Goal: Task Accomplishment & Management: Use online tool/utility

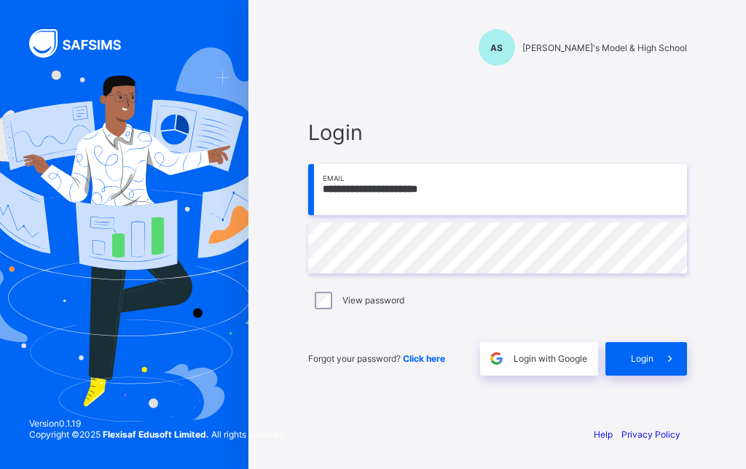
type input "**********"
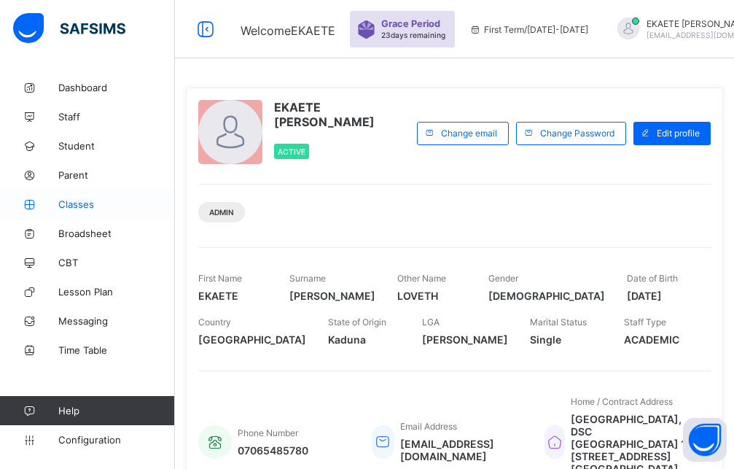
click at [86, 208] on span "Classes" at bounding box center [116, 204] width 117 height 12
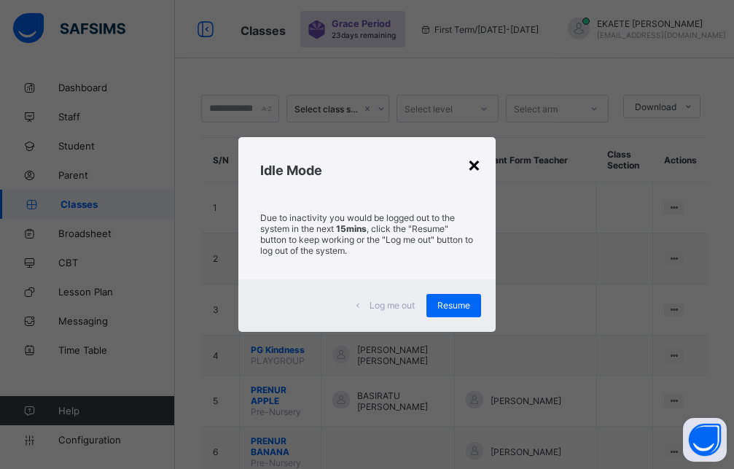
click at [481, 168] on div "×" at bounding box center [474, 164] width 14 height 25
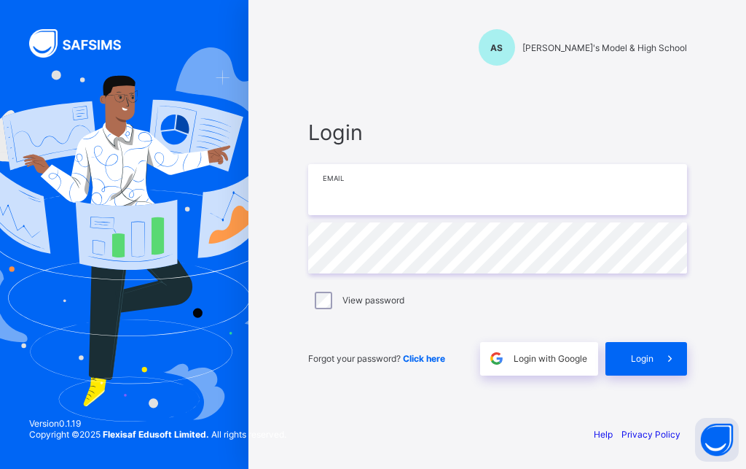
click at [390, 195] on input "email" at bounding box center [497, 189] width 379 height 51
click at [398, 199] on input "email" at bounding box center [497, 189] width 379 height 51
type input "**********"
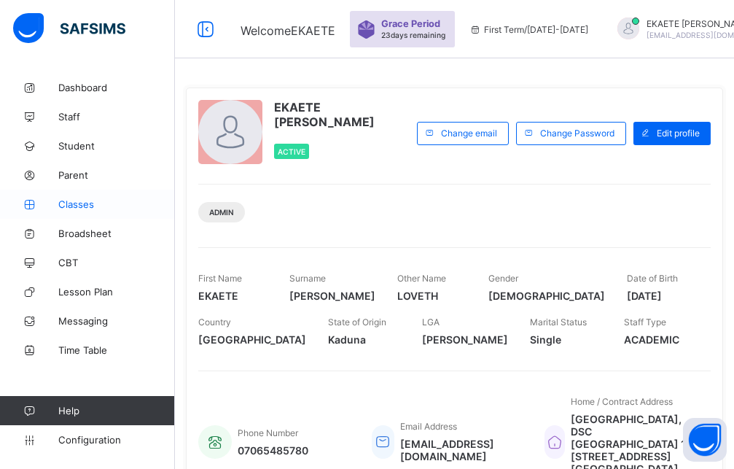
click at [81, 206] on span "Classes" at bounding box center [116, 204] width 117 height 12
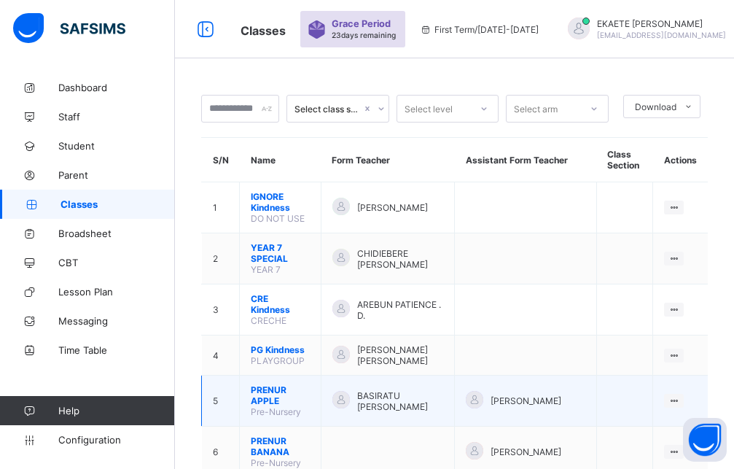
scroll to position [74, 0]
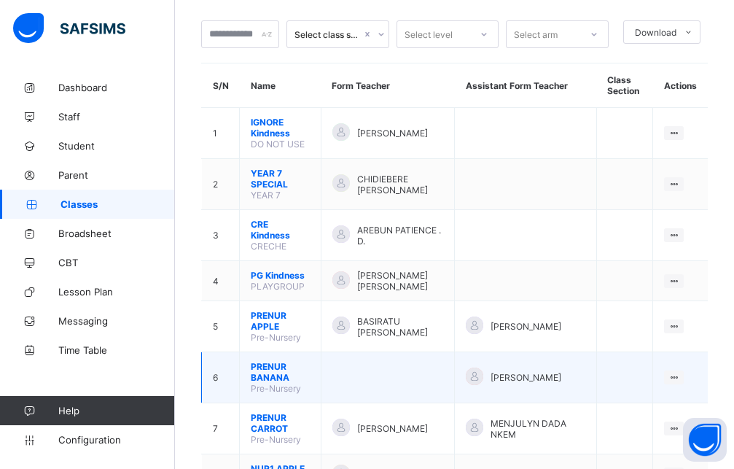
click at [300, 372] on td "PRENUR BANANA Pre-Nursery" at bounding box center [281, 377] width 82 height 51
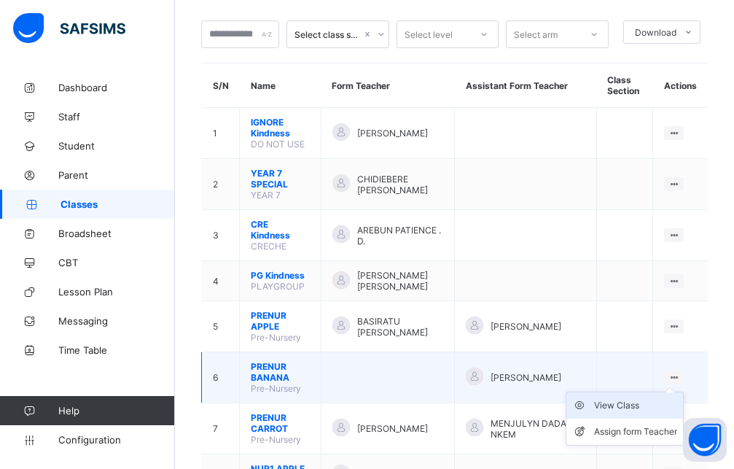
click at [662, 400] on div "View Class" at bounding box center [635, 405] width 83 height 15
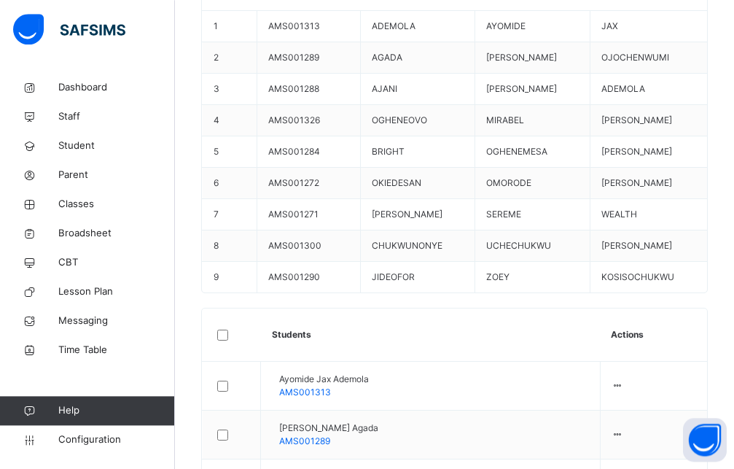
scroll to position [520, 0]
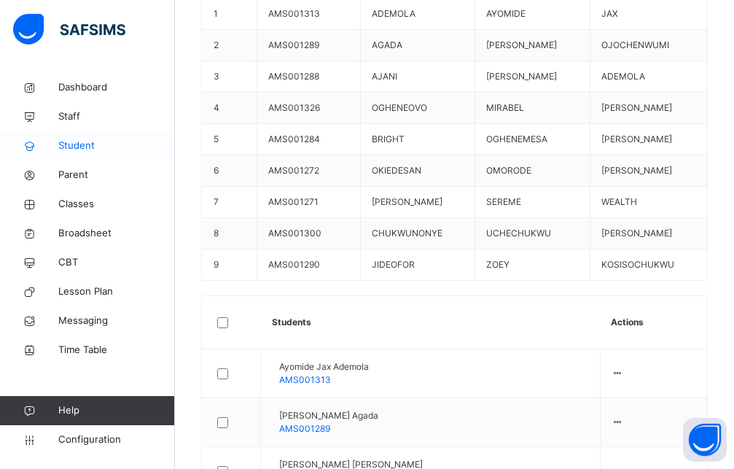
click at [77, 144] on span "Student" at bounding box center [116, 145] width 117 height 15
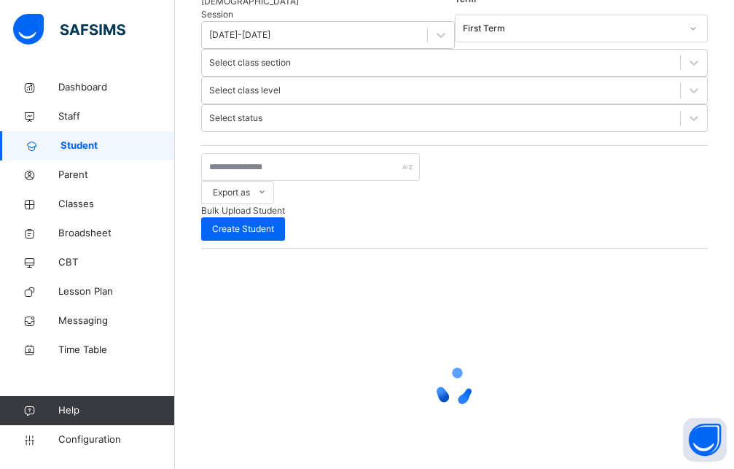
scroll to position [66, 0]
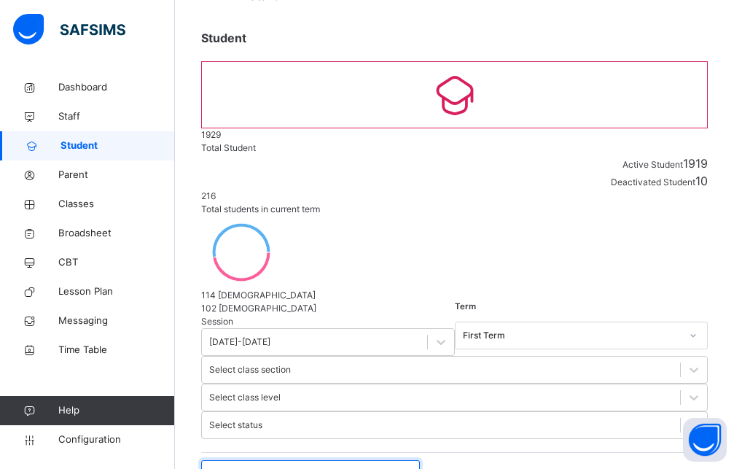
click at [286, 460] on input "text" at bounding box center [310, 474] width 219 height 28
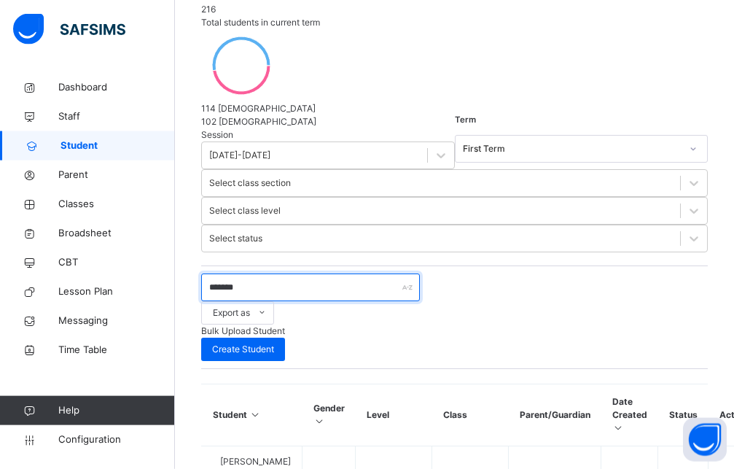
scroll to position [289, 0]
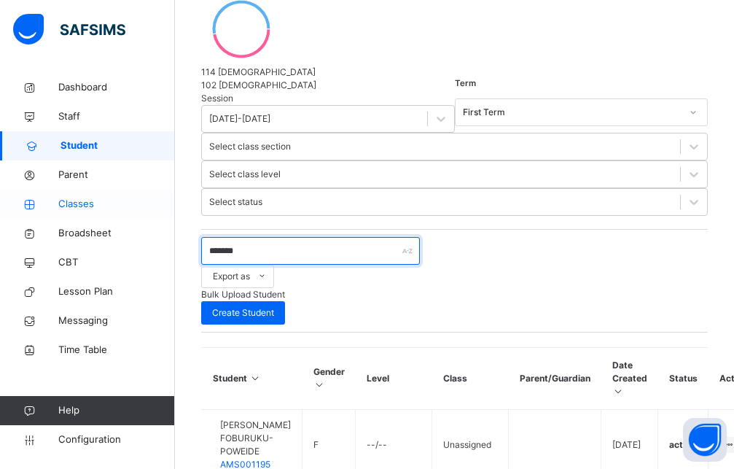
type input "*******"
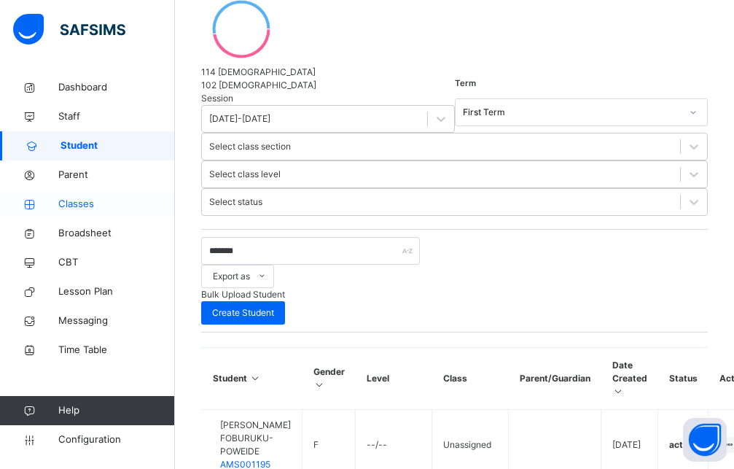
click at [81, 201] on span "Classes" at bounding box center [116, 204] width 117 height 15
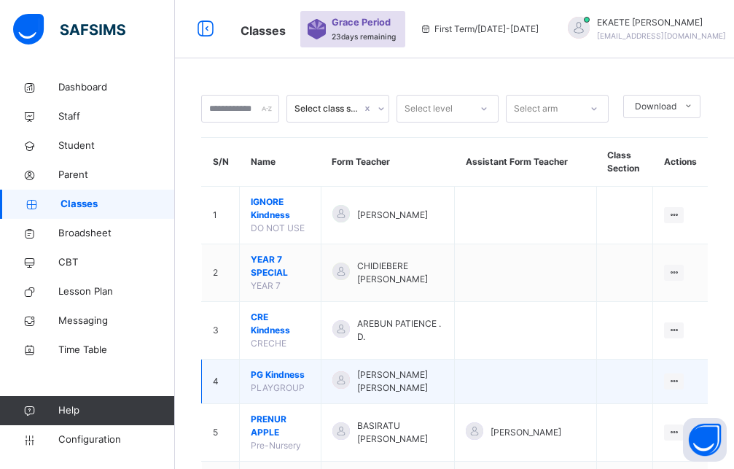
click at [293, 368] on td "PG Kindness PLAYGROUP" at bounding box center [281, 381] width 82 height 44
click at [681, 396] on ul "View Class Assign form Teacher" at bounding box center [625, 423] width 118 height 54
click at [648, 403] on div "View Class" at bounding box center [635, 410] width 83 height 15
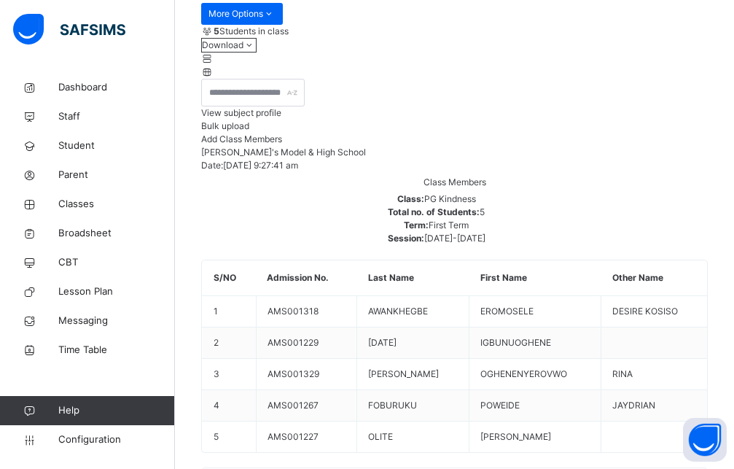
scroll to position [297, 0]
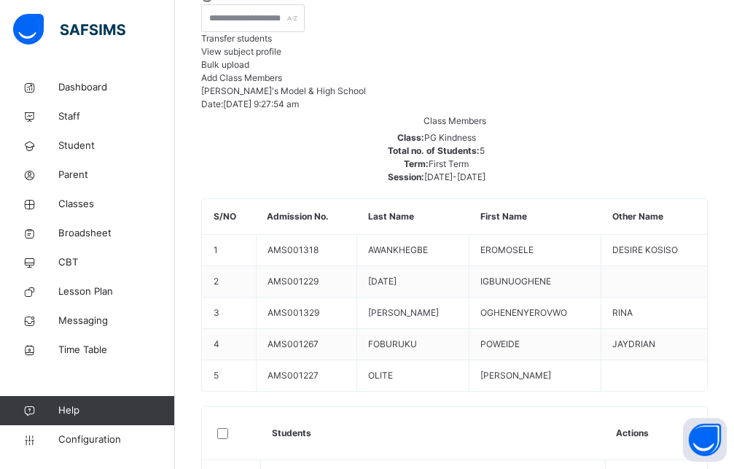
click at [272, 44] on span "Transfer students" at bounding box center [236, 38] width 71 height 11
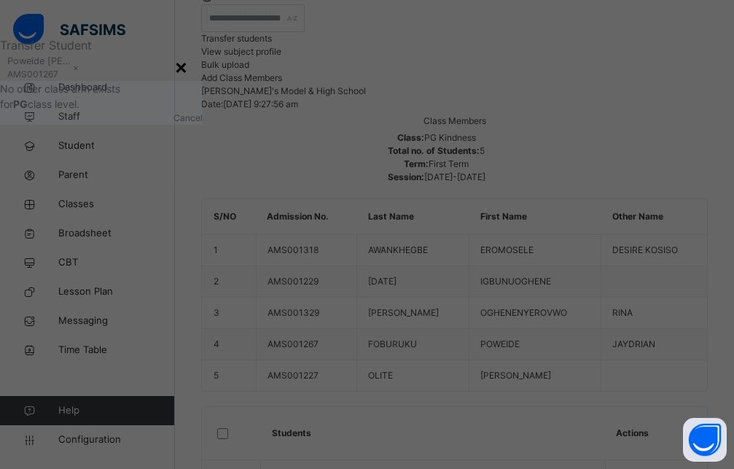
click at [188, 82] on div "×" at bounding box center [181, 66] width 14 height 31
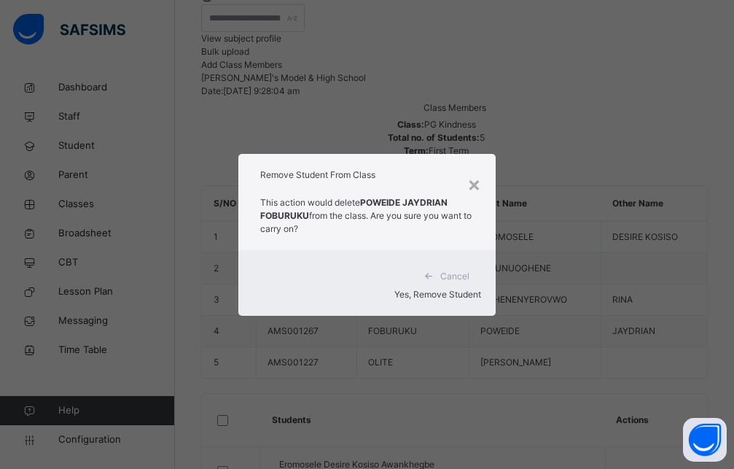
click at [441, 289] on span "Yes, Remove Student" at bounding box center [437, 294] width 87 height 11
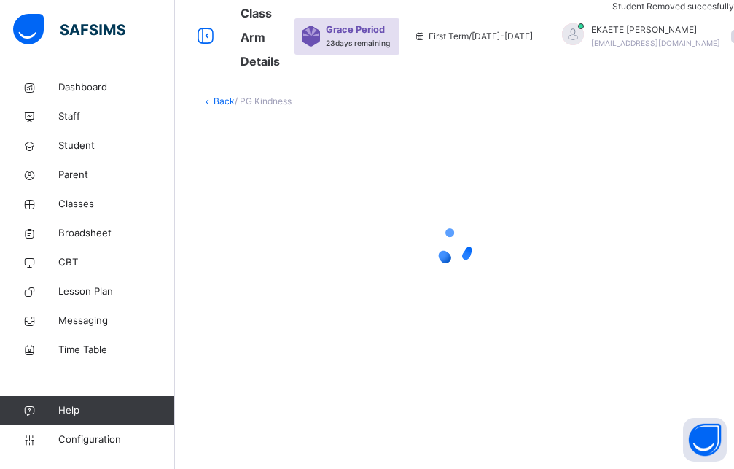
scroll to position [0, 0]
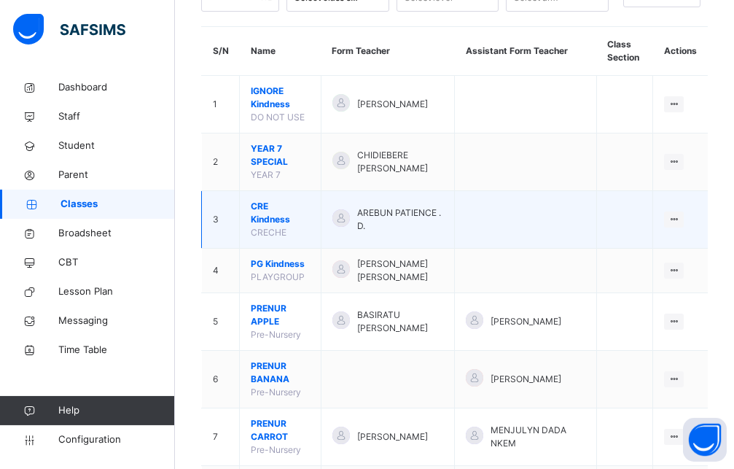
scroll to position [149, 0]
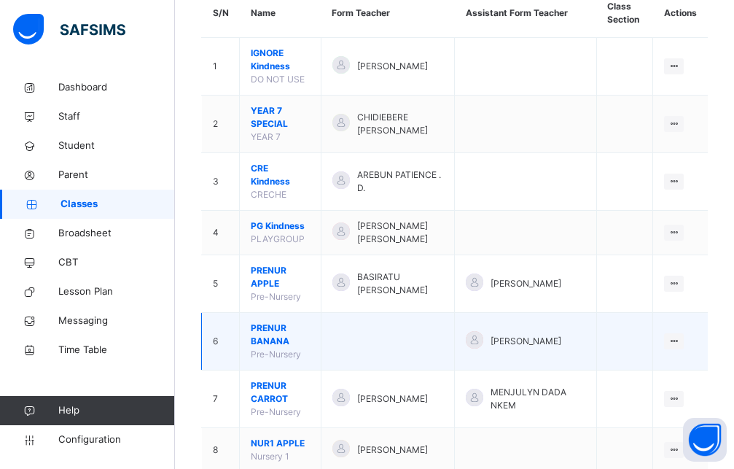
click at [321, 334] on td "PRENUR BANANA Pre-Nursery" at bounding box center [281, 342] width 82 height 58
click at [680, 335] on icon at bounding box center [674, 340] width 12 height 11
click at [653, 363] on div "View Class" at bounding box center [635, 370] width 83 height 15
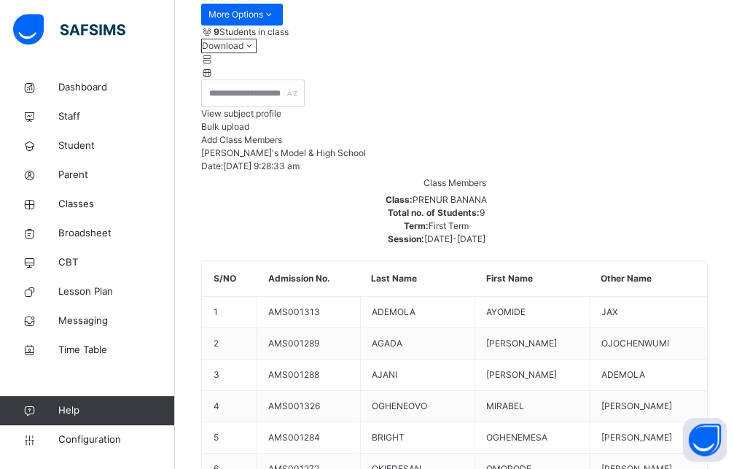
scroll to position [223, 0]
click at [282, 144] on span "Add Class Members" at bounding box center [241, 138] width 81 height 11
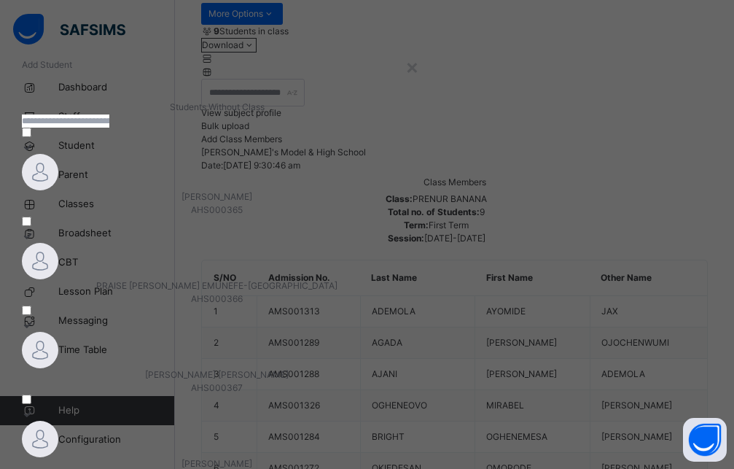
click at [109, 128] on input "text" at bounding box center [65, 120] width 87 height 13
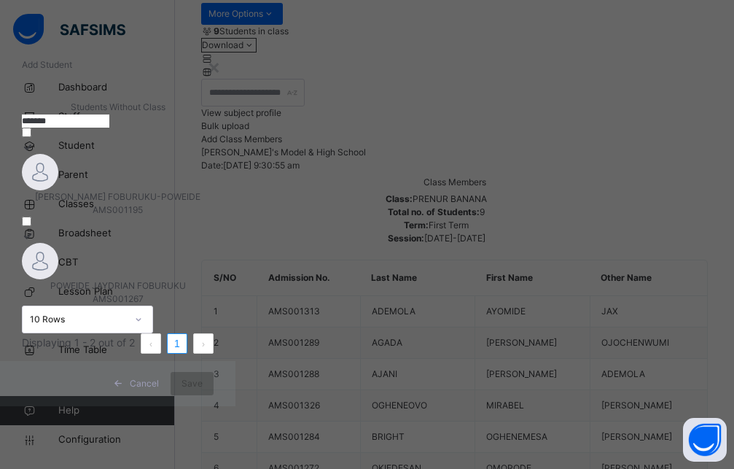
type input "*******"
click at [186, 289] on span "POWEIDE JAYDRIAN FOBURUKU" at bounding box center [118, 285] width 136 height 11
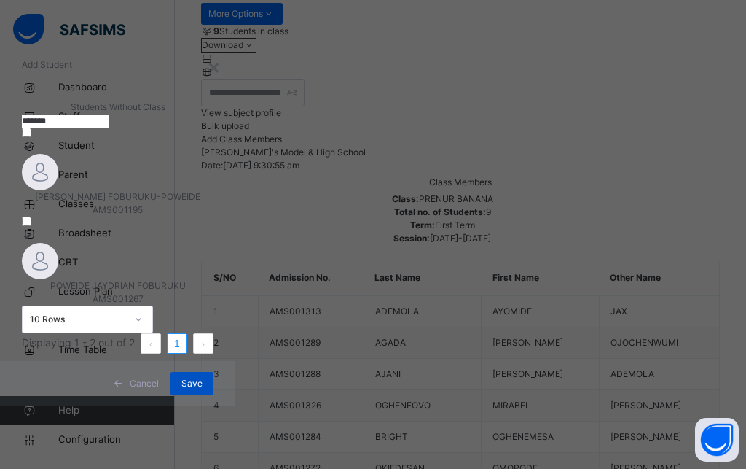
click at [203, 390] on span "Save" at bounding box center [191, 383] width 21 height 13
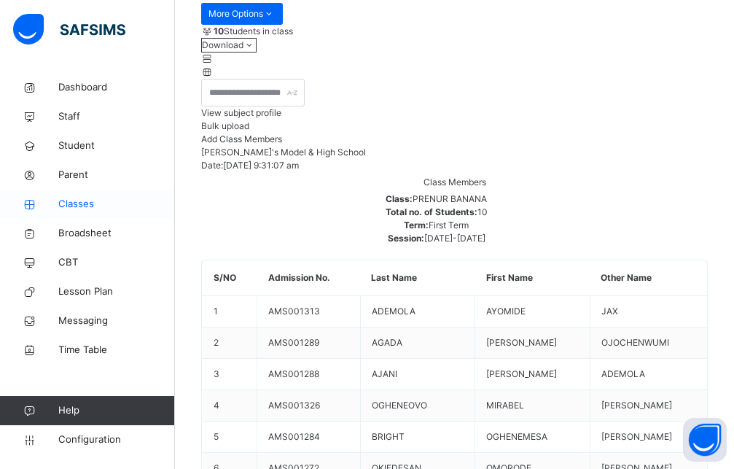
click at [95, 208] on span "Classes" at bounding box center [116, 204] width 117 height 15
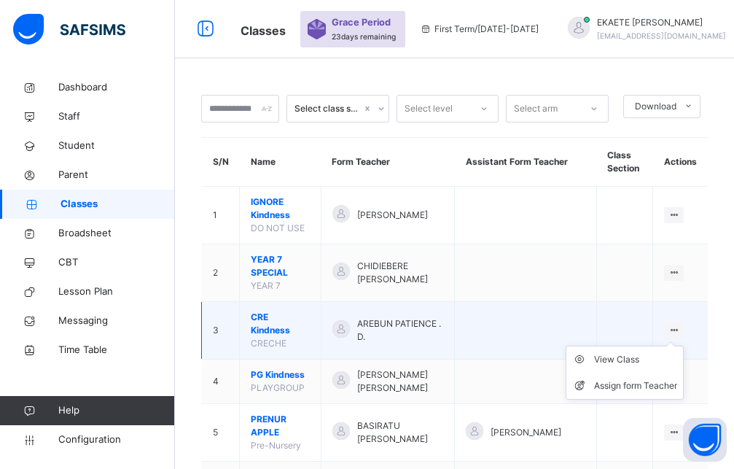
click at [680, 324] on icon at bounding box center [674, 329] width 12 height 11
click at [649, 352] on div "View Class" at bounding box center [635, 359] width 83 height 15
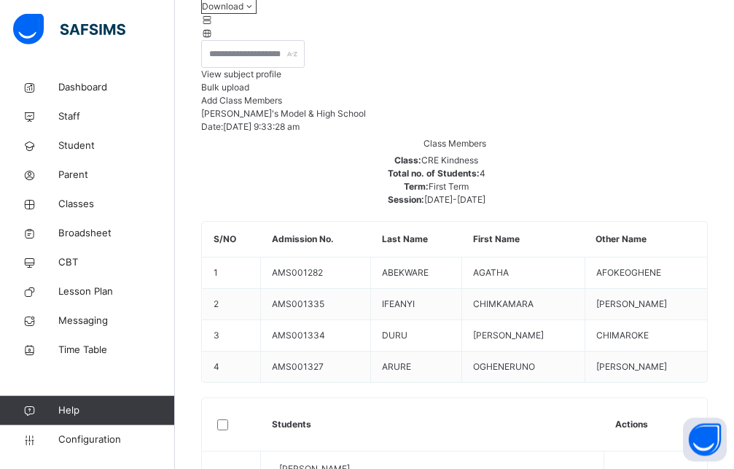
scroll to position [284, 0]
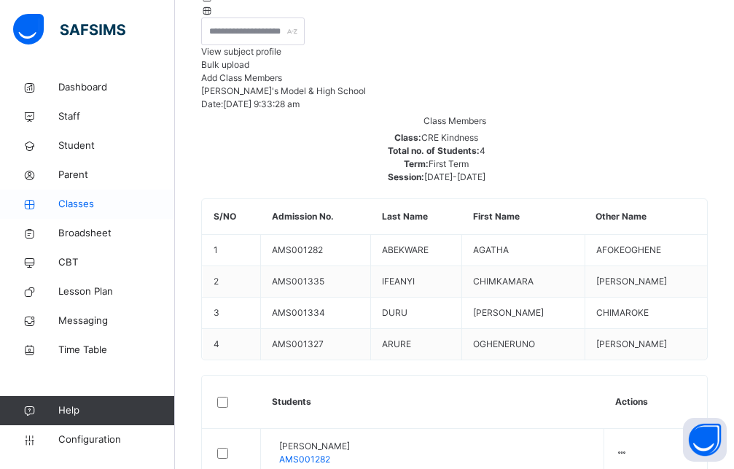
click at [87, 199] on span "Classes" at bounding box center [116, 204] width 117 height 15
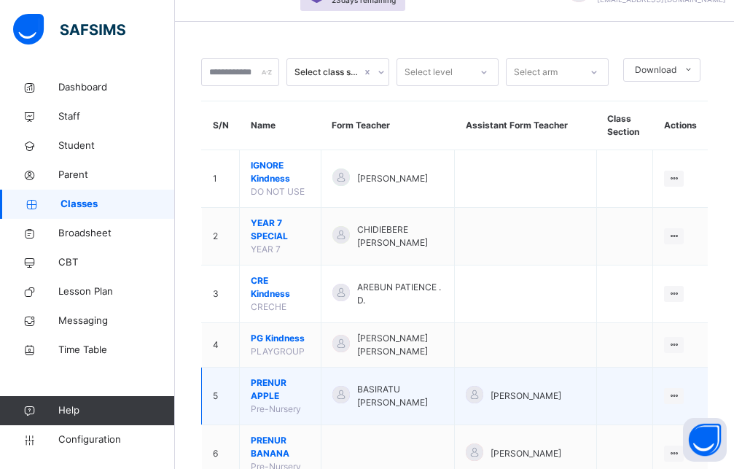
scroll to position [74, 0]
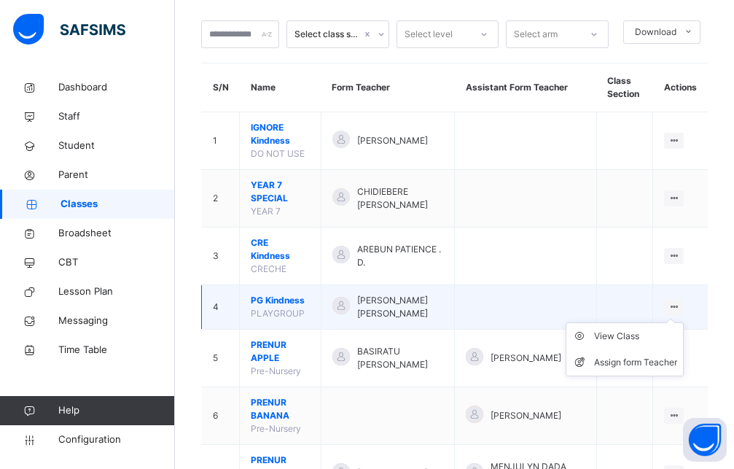
click at [684, 322] on ul "View Class Assign form Teacher" at bounding box center [625, 349] width 118 height 54
click at [661, 329] on div "View Class" at bounding box center [635, 336] width 83 height 15
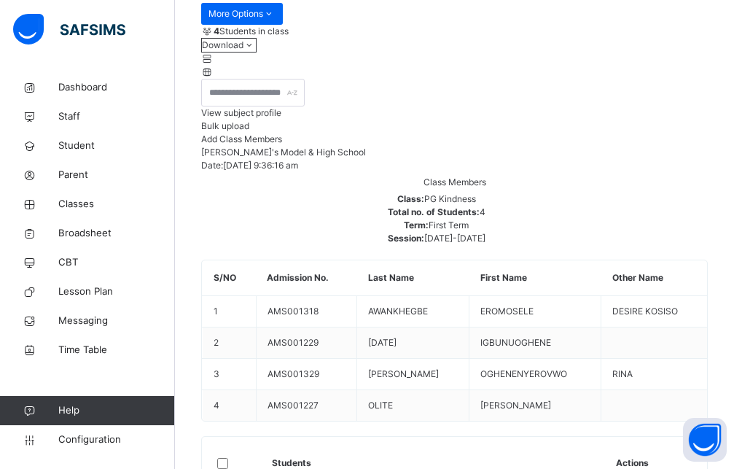
scroll to position [284, 0]
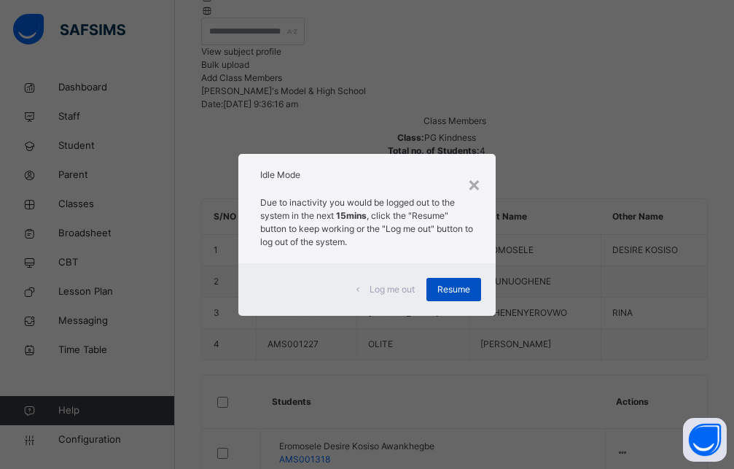
click at [474, 289] on div "Resume" at bounding box center [453, 289] width 55 height 23
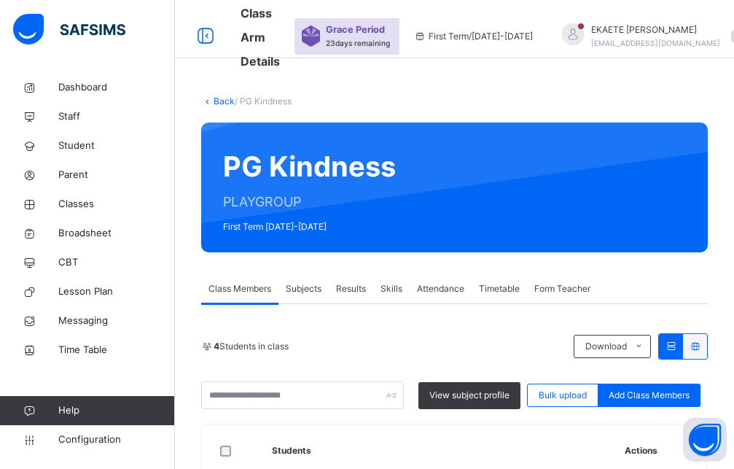
scroll to position [223, 0]
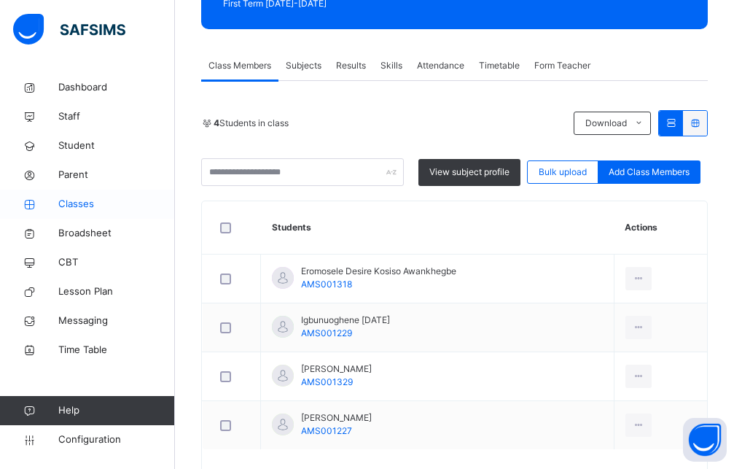
click at [69, 204] on span "Classes" at bounding box center [116, 204] width 117 height 15
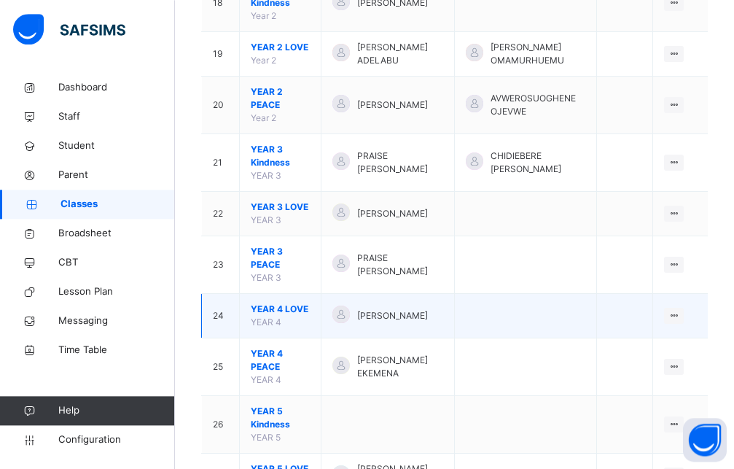
scroll to position [1189, 0]
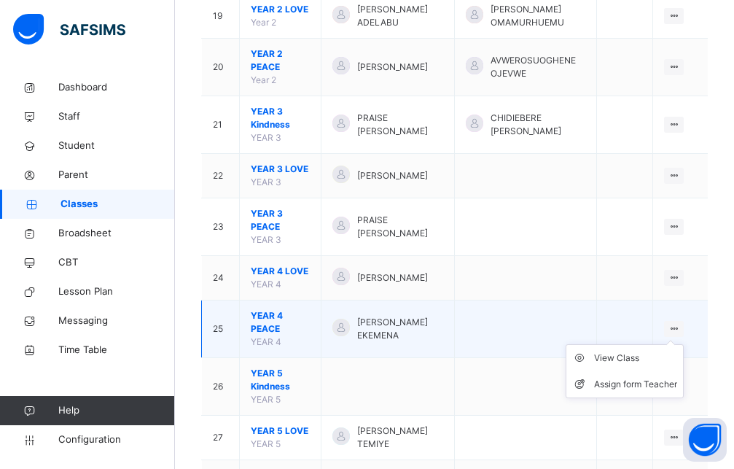
click at [680, 323] on icon at bounding box center [674, 328] width 12 height 11
click at [657, 351] on div "View Class" at bounding box center [635, 358] width 83 height 15
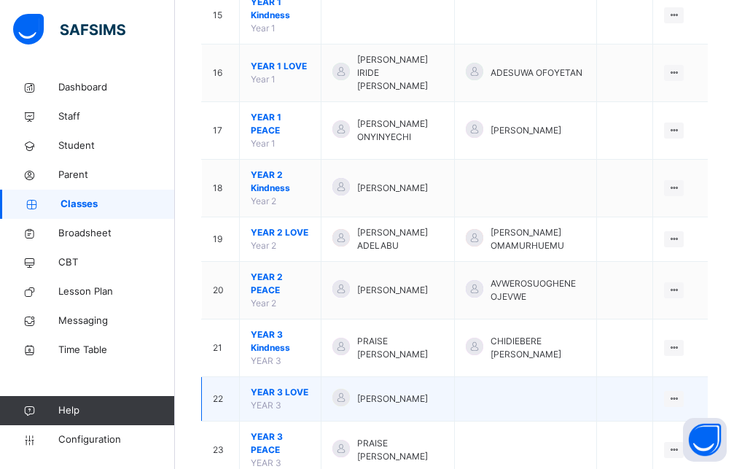
scroll to position [1189, 0]
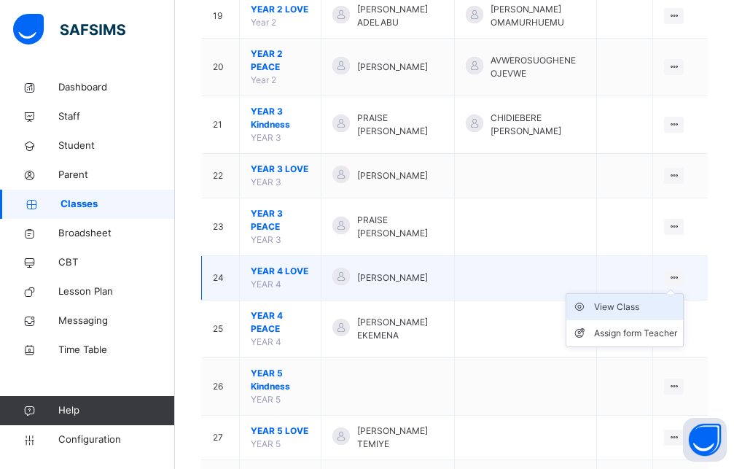
click at [652, 300] on div "View Class" at bounding box center [635, 307] width 83 height 15
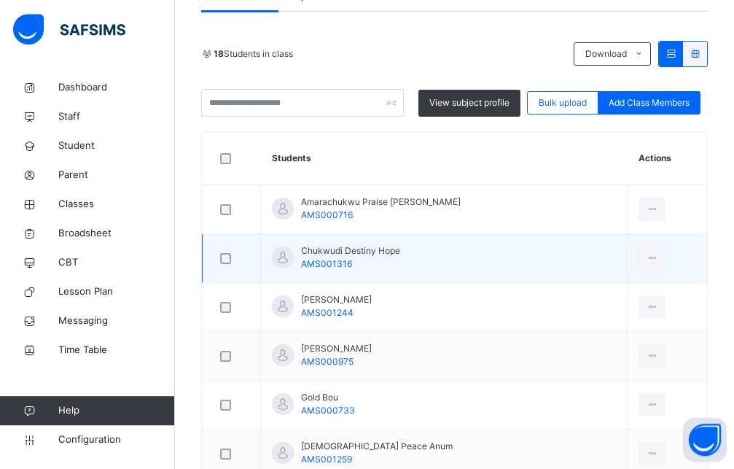
scroll to position [297, 0]
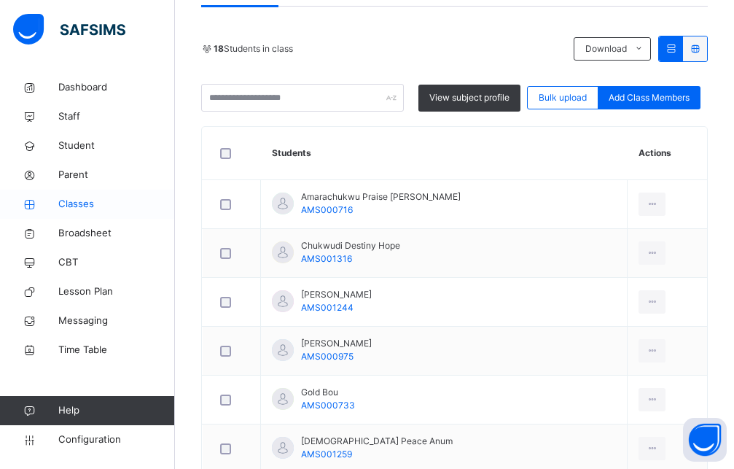
click at [79, 212] on link "Classes" at bounding box center [87, 203] width 175 height 29
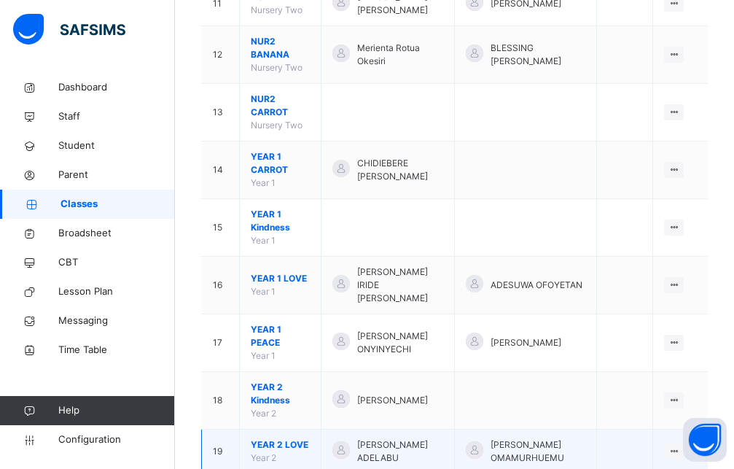
scroll to position [818, 0]
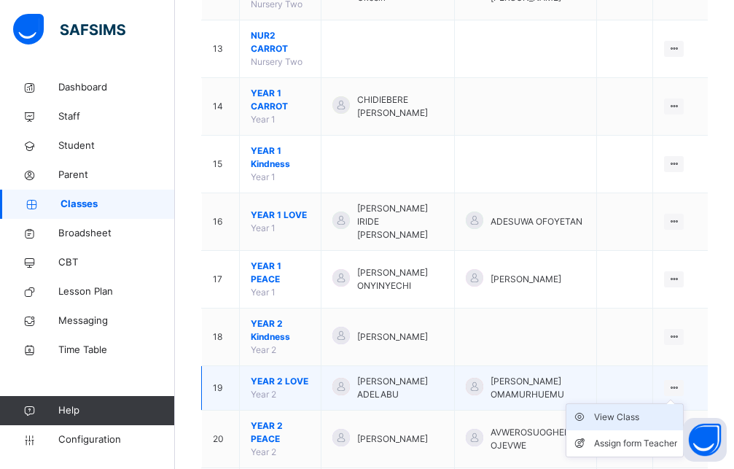
click at [650, 410] on div "View Class" at bounding box center [635, 417] width 83 height 15
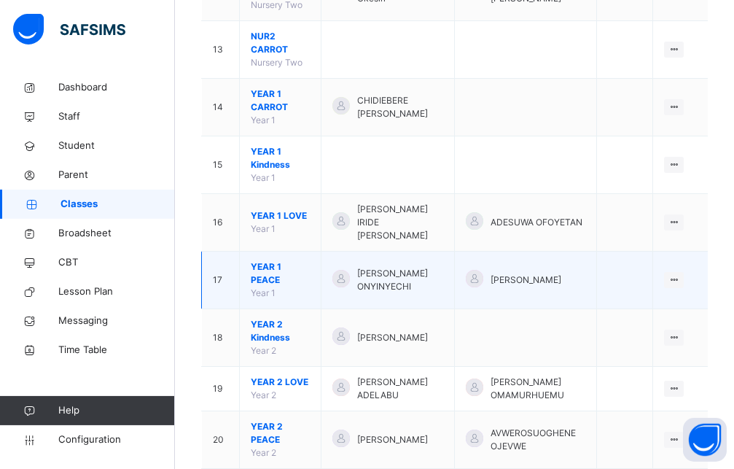
scroll to position [818, 0]
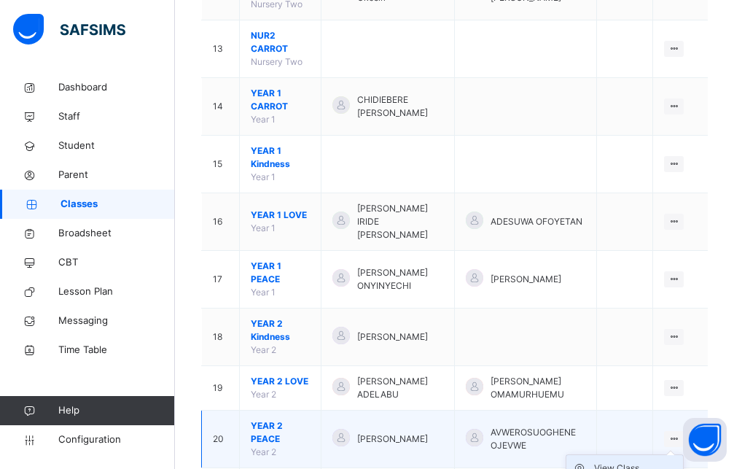
click at [667, 461] on div "View Class" at bounding box center [635, 468] width 83 height 15
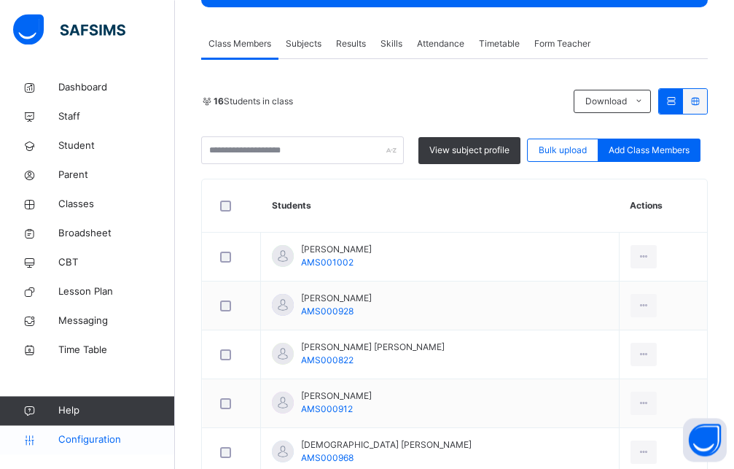
scroll to position [297, 0]
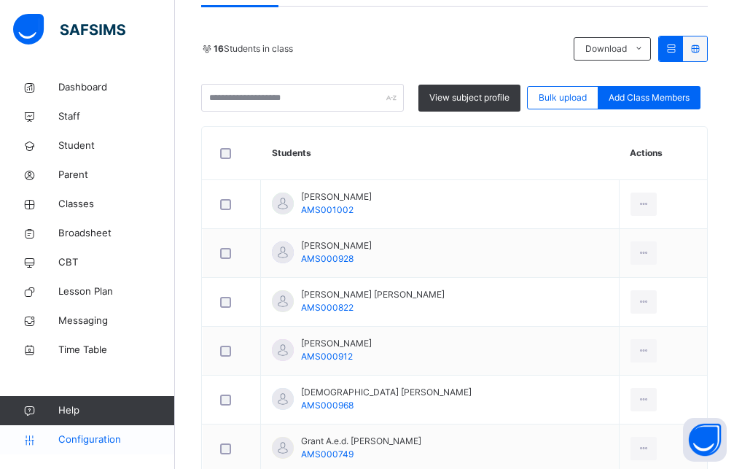
click at [82, 445] on span "Configuration" at bounding box center [116, 439] width 116 height 15
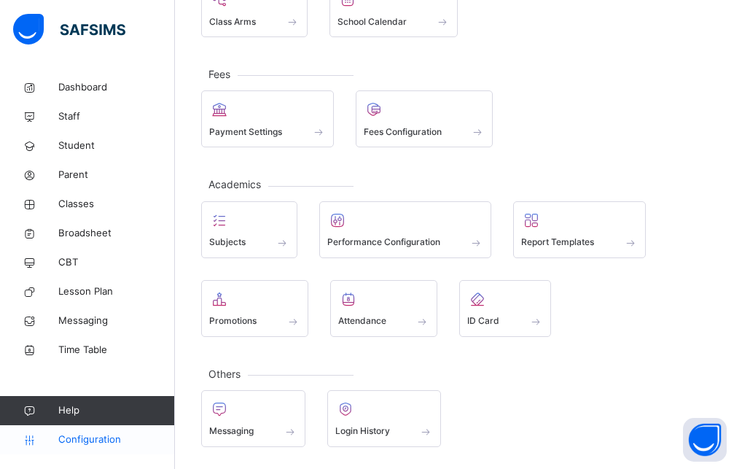
scroll to position [217, 0]
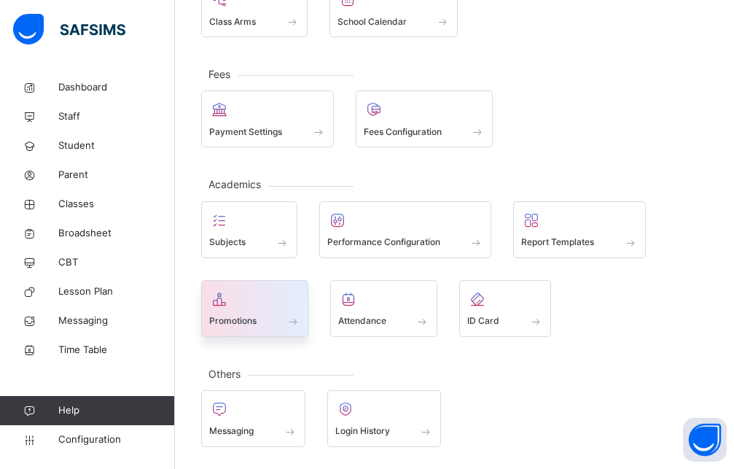
click at [260, 321] on div "Promotions" at bounding box center [254, 320] width 91 height 15
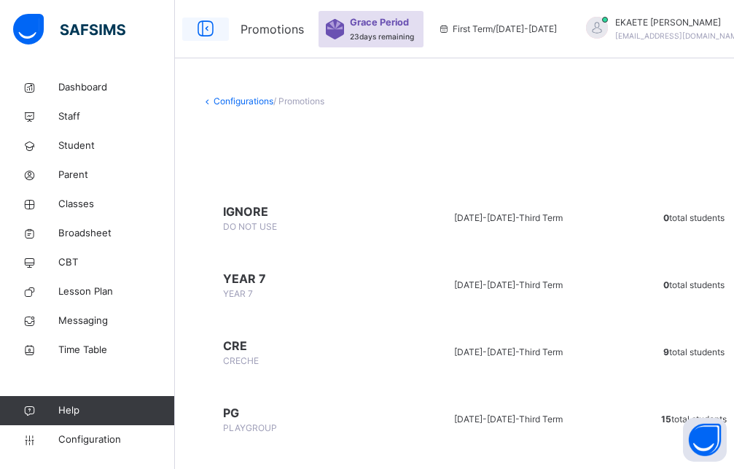
click at [202, 32] on icon at bounding box center [205, 29] width 25 height 26
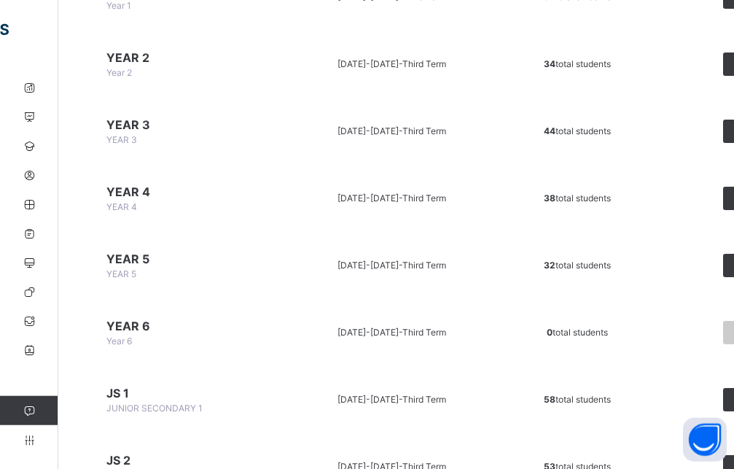
scroll to position [966, 0]
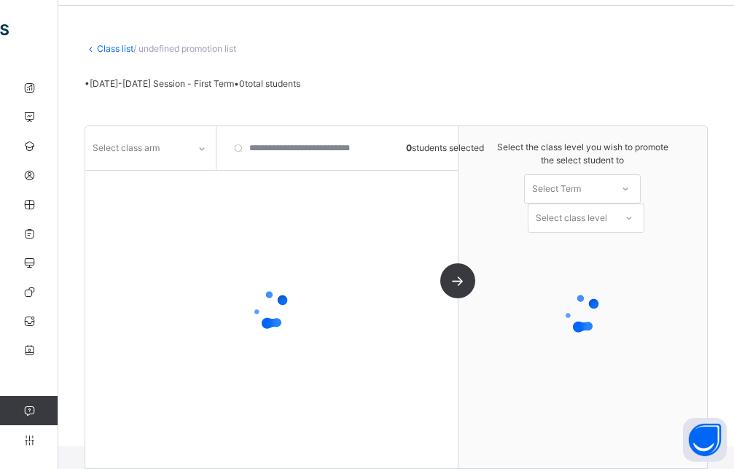
scroll to position [52, 0]
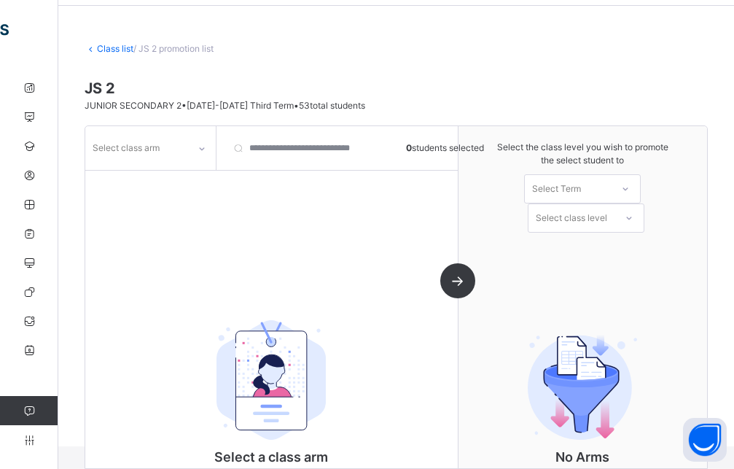
click at [199, 149] on icon at bounding box center [201, 148] width 9 height 15
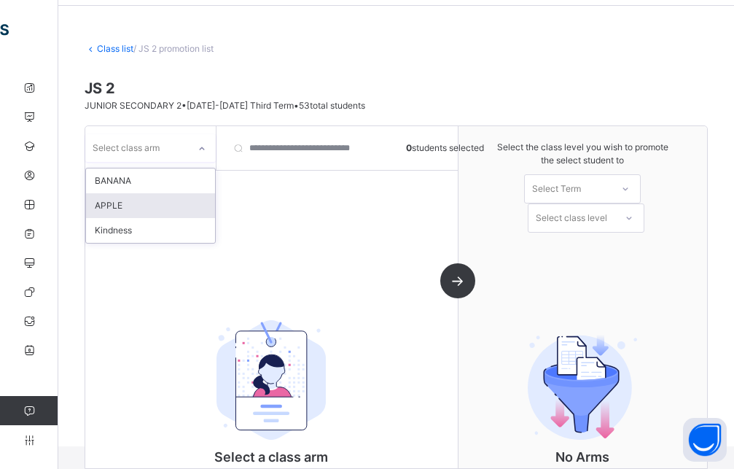
click at [141, 212] on div "APPLE" at bounding box center [150, 205] width 129 height 25
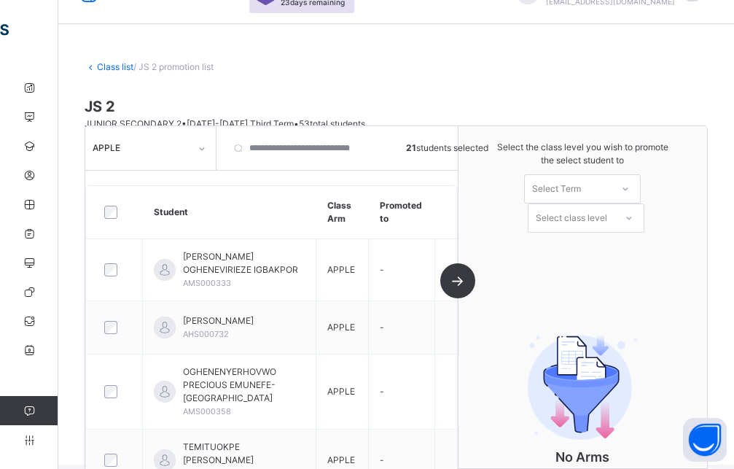
scroll to position [0, 0]
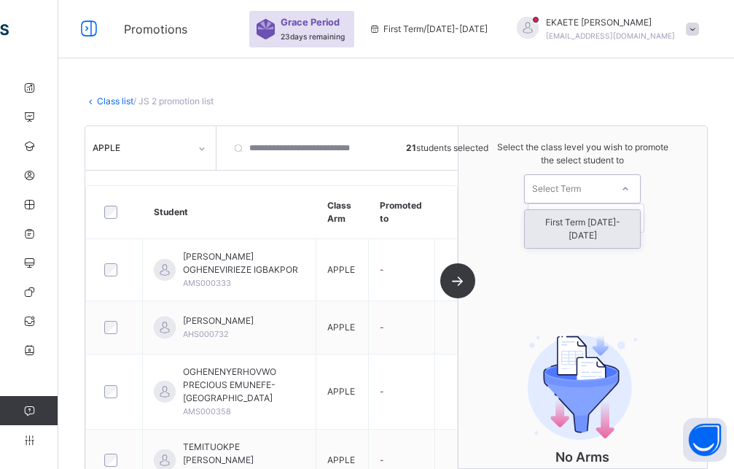
click at [558, 194] on div "Select Term" at bounding box center [556, 188] width 49 height 29
click at [564, 225] on div "First Term [DATE]-[DATE]" at bounding box center [582, 229] width 115 height 38
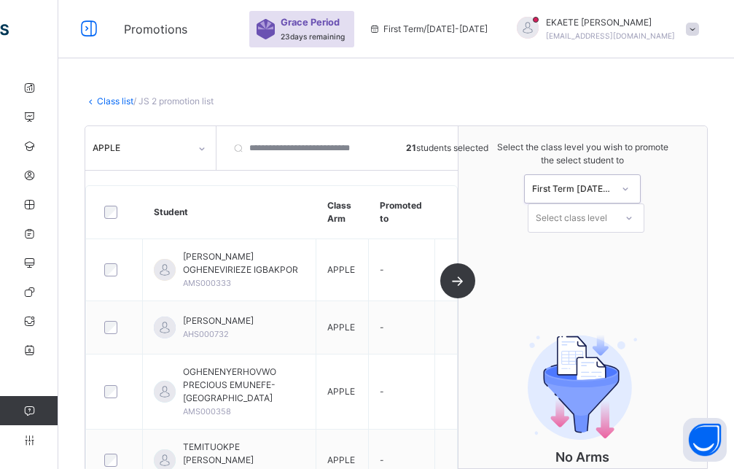
click at [600, 225] on div "Select class level" at bounding box center [571, 217] width 71 height 29
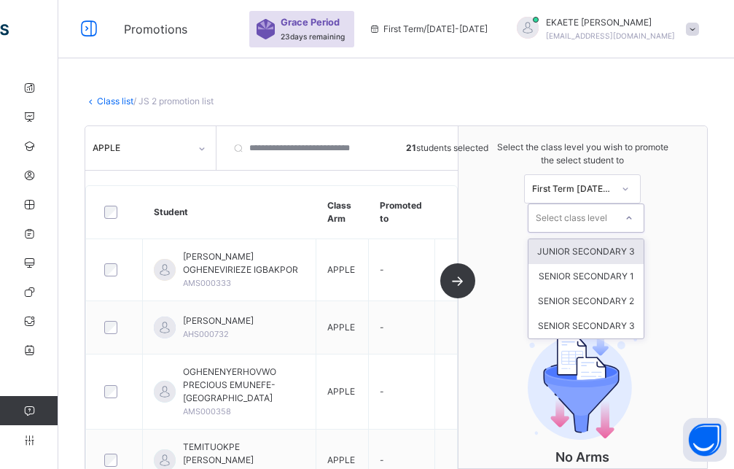
click at [635, 249] on div "JUNIOR SECONDARY 3" at bounding box center [585, 251] width 115 height 25
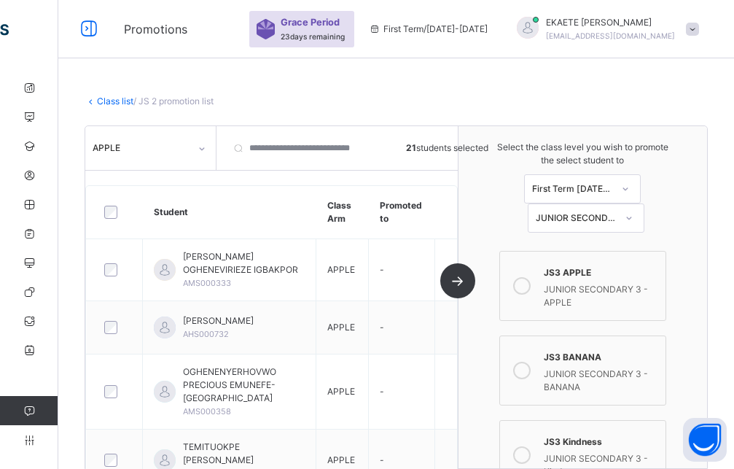
click at [574, 292] on div "JUNIOR SECONDARY 3 - APPLE" at bounding box center [601, 294] width 114 height 30
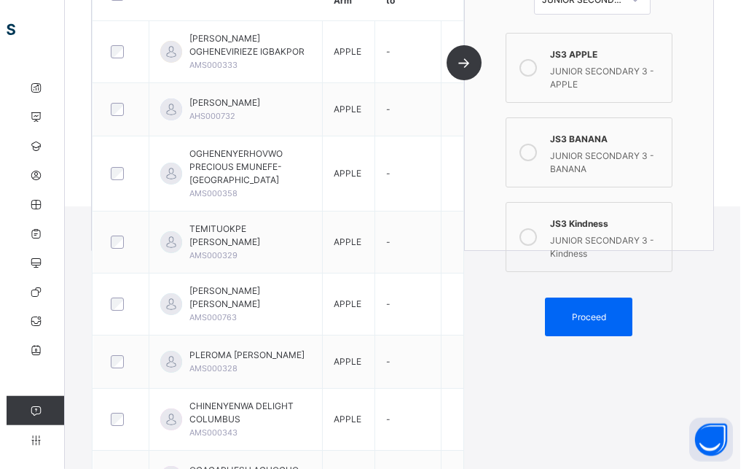
scroll to position [297, 0]
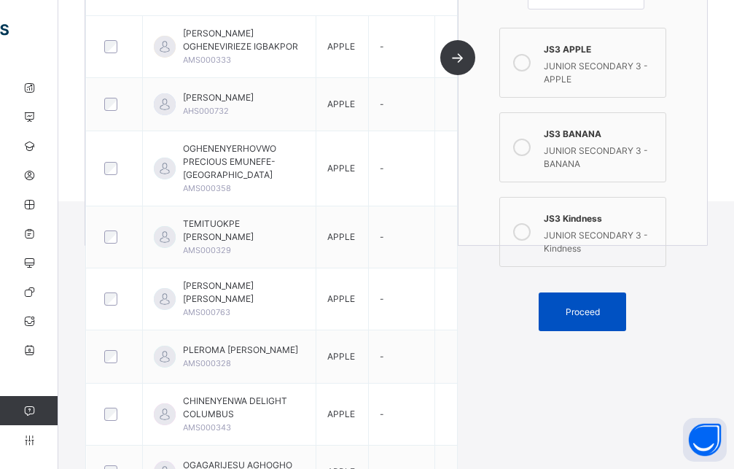
click at [577, 310] on span "Proceed" at bounding box center [583, 311] width 34 height 13
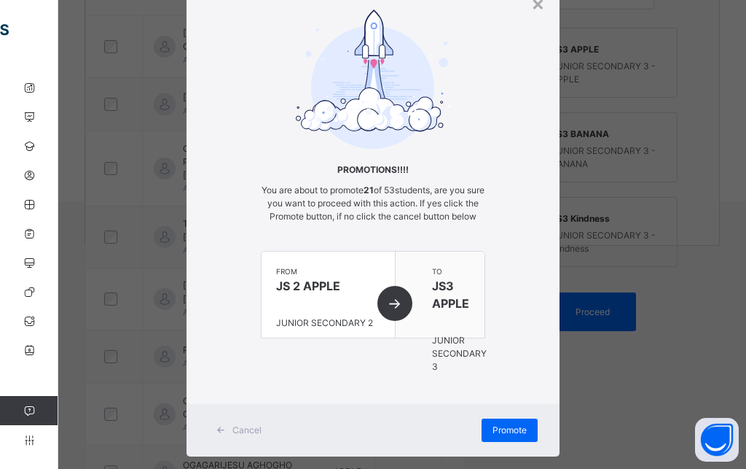
scroll to position [101, 0]
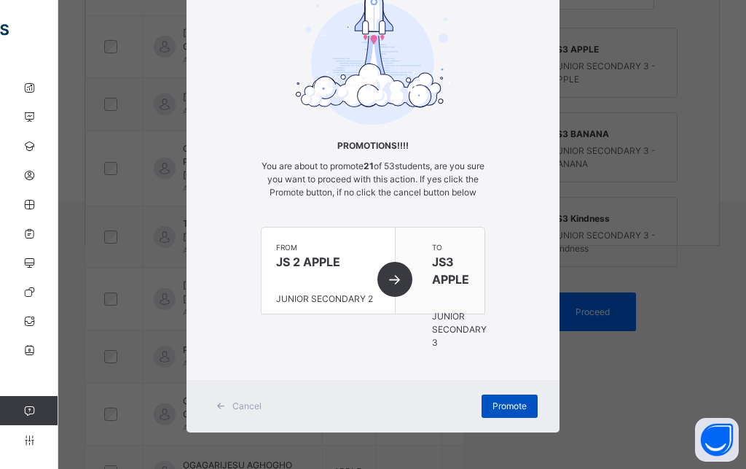
click at [494, 402] on span "Promote" at bounding box center [510, 405] width 34 height 13
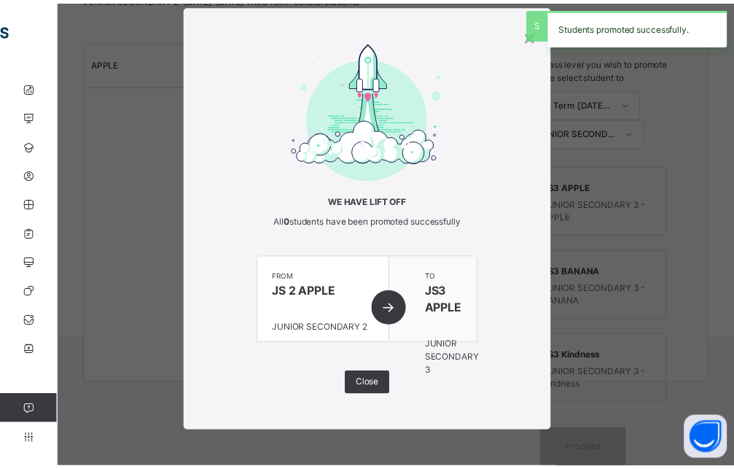
scroll to position [32, 0]
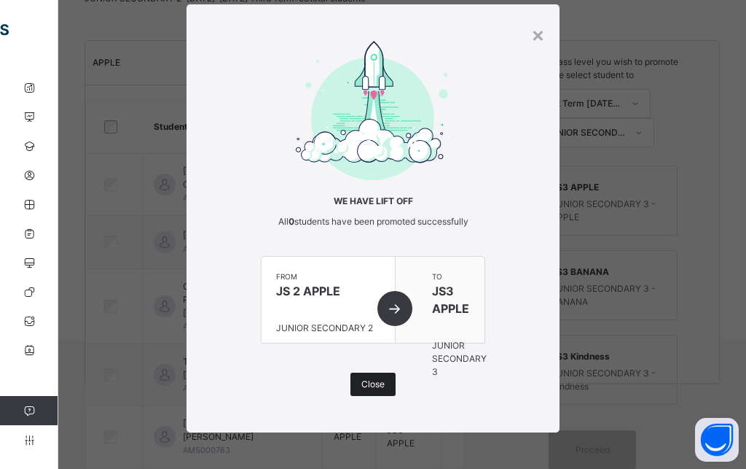
click at [379, 389] on div "Close" at bounding box center [373, 383] width 45 height 23
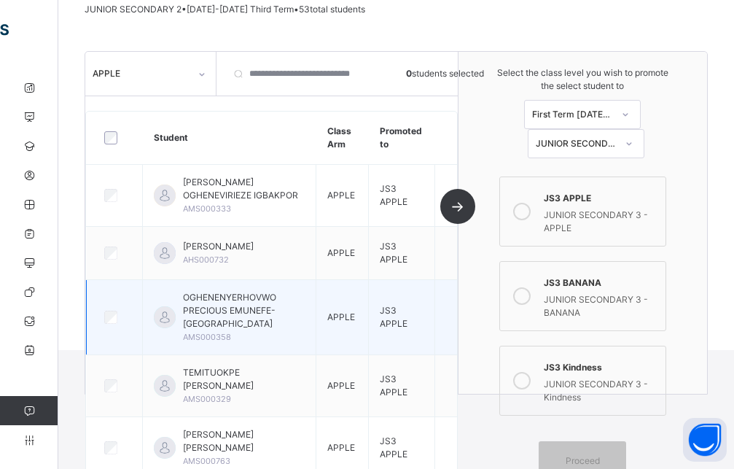
scroll to position [74, 0]
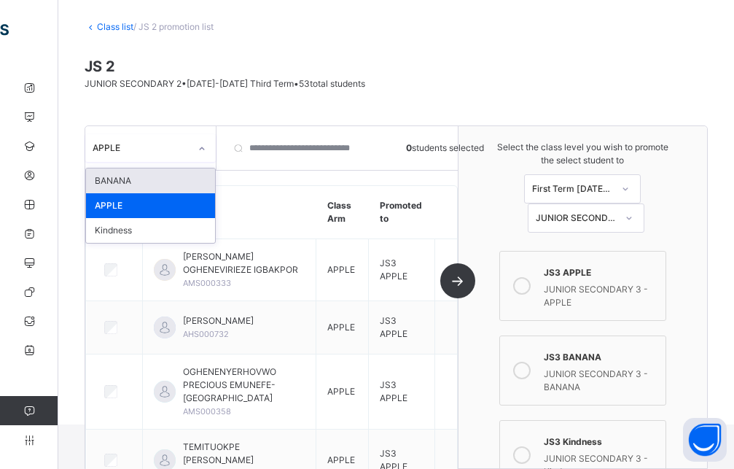
click at [194, 153] on div at bounding box center [201, 148] width 25 height 23
click at [162, 181] on div "BANANA" at bounding box center [150, 180] width 129 height 25
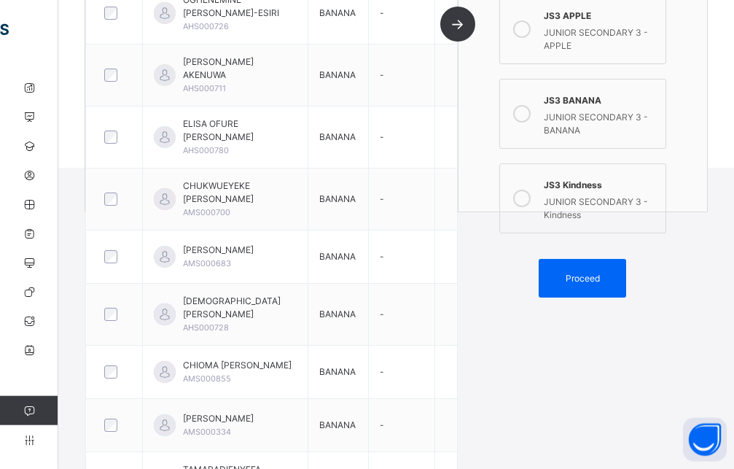
scroll to position [295, 0]
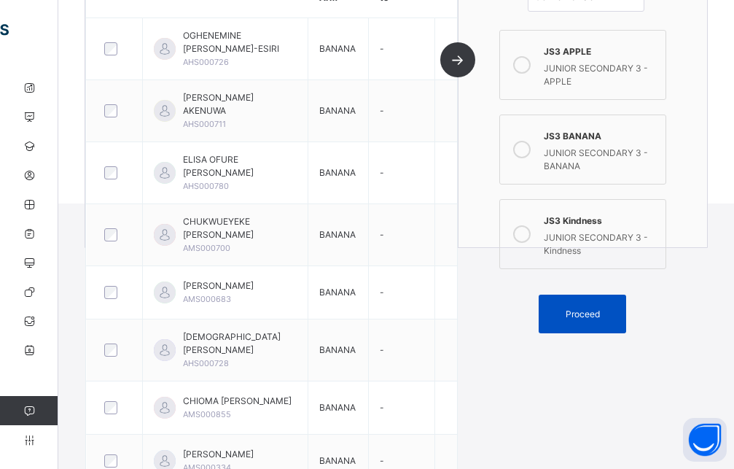
click at [586, 314] on span "Proceed" at bounding box center [583, 314] width 34 height 13
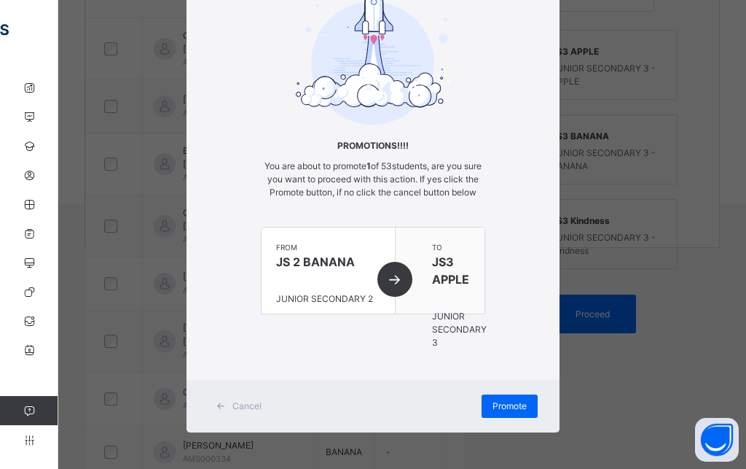
scroll to position [101, 0]
click at [504, 407] on span "Promote" at bounding box center [510, 405] width 34 height 13
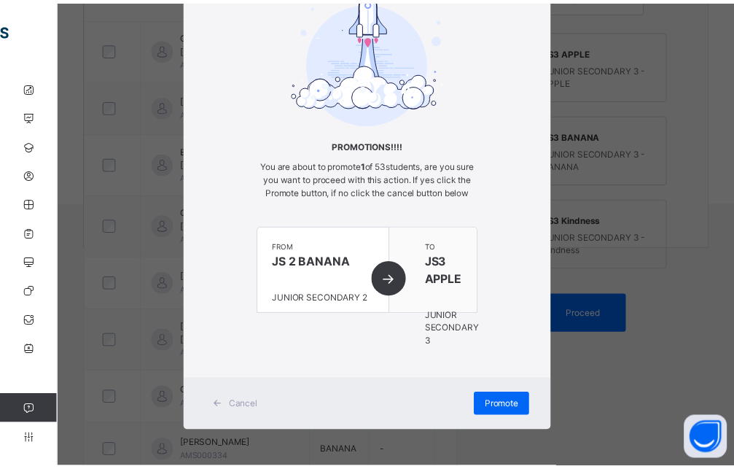
scroll to position [160, 0]
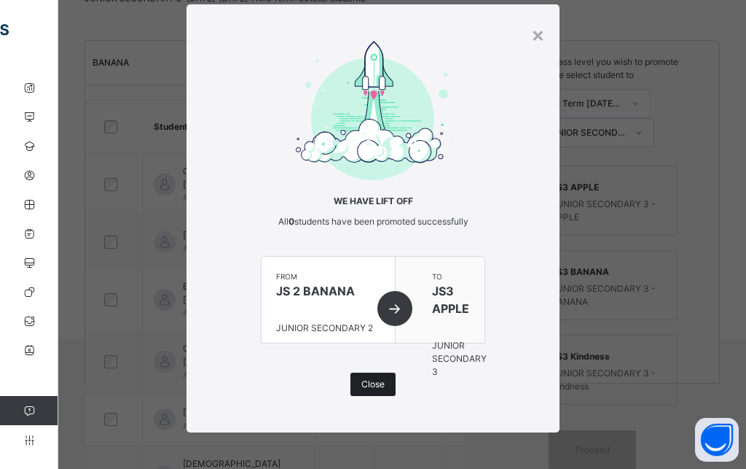
click at [369, 379] on span "Close" at bounding box center [372, 384] width 23 height 13
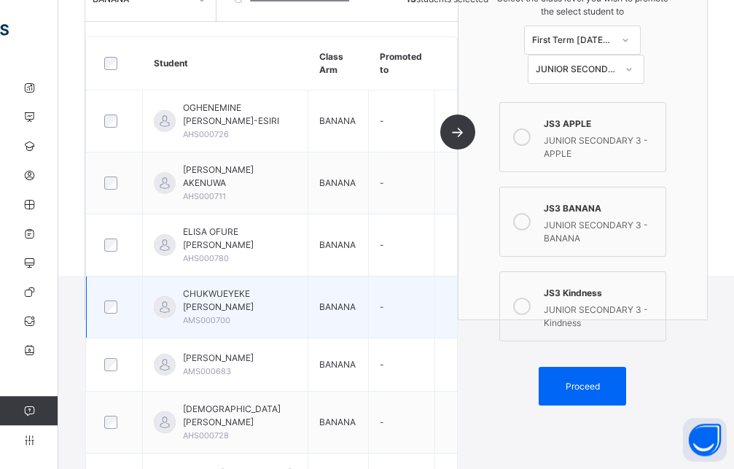
scroll to position [146, 0]
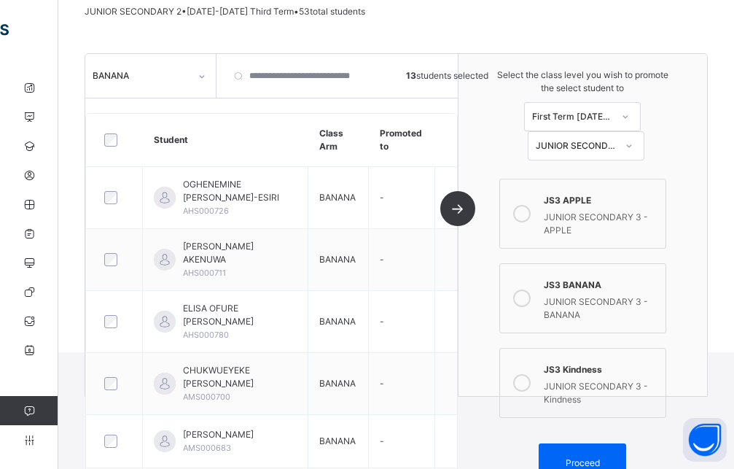
click at [567, 295] on div "JUNIOR SECONDARY 3 - BANANA" at bounding box center [601, 307] width 114 height 30
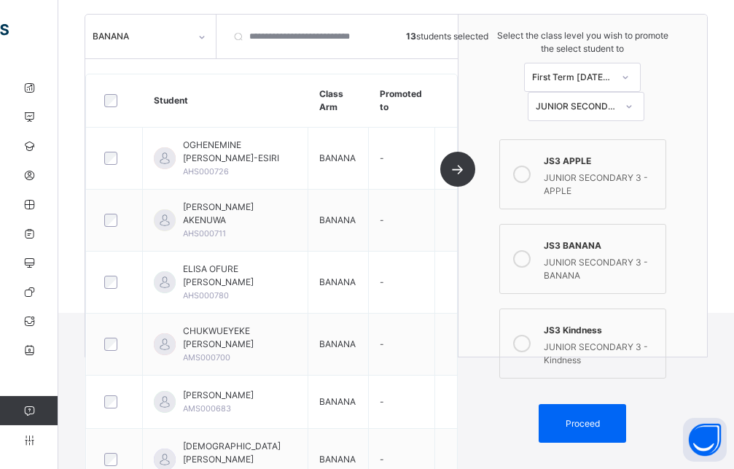
scroll to position [221, 0]
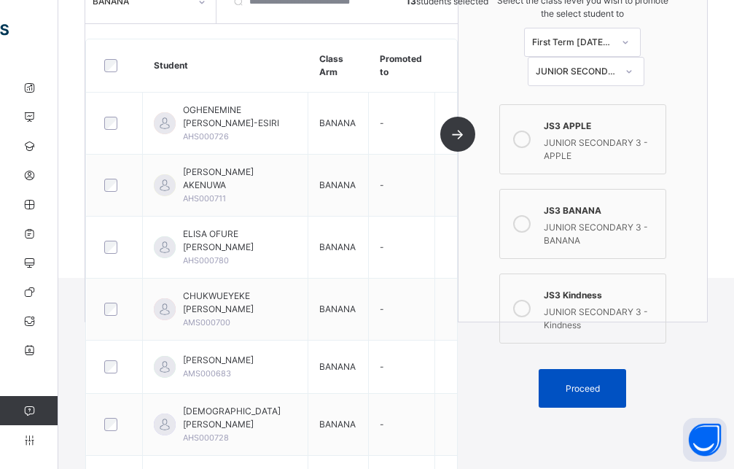
click at [571, 399] on div "Proceed" at bounding box center [582, 388] width 87 height 39
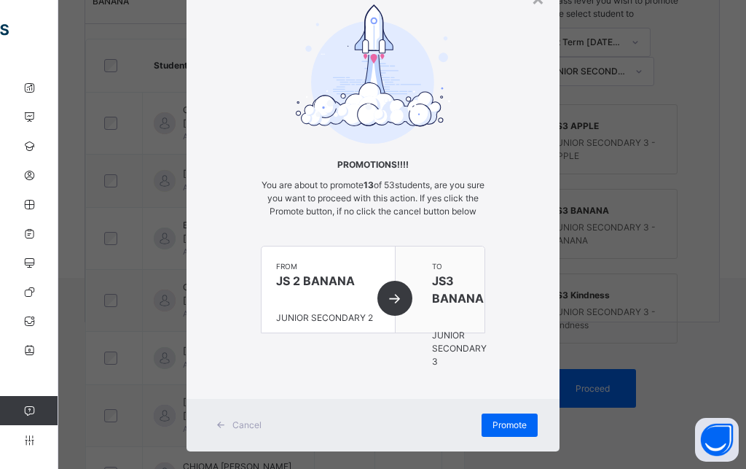
scroll to position [101, 0]
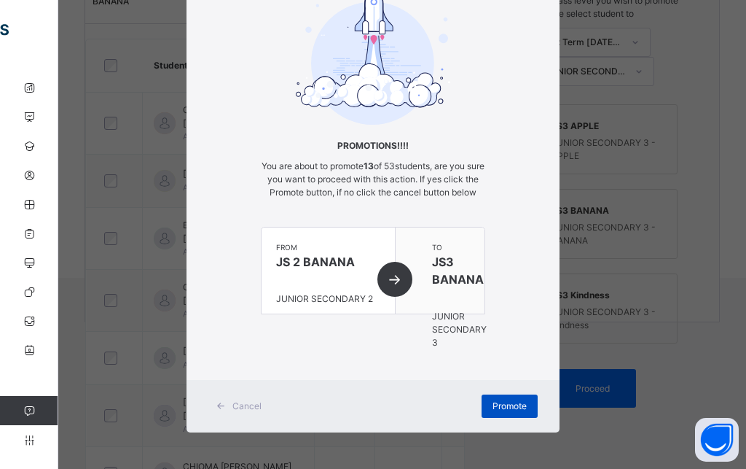
click at [493, 408] on span "Promote" at bounding box center [510, 405] width 34 height 13
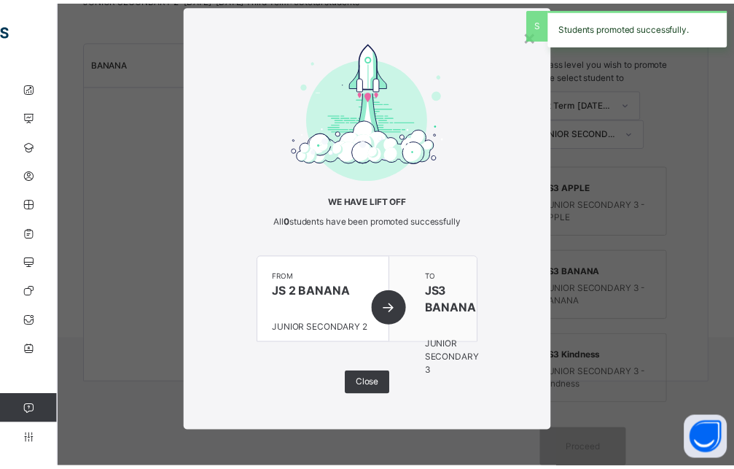
scroll to position [32, 0]
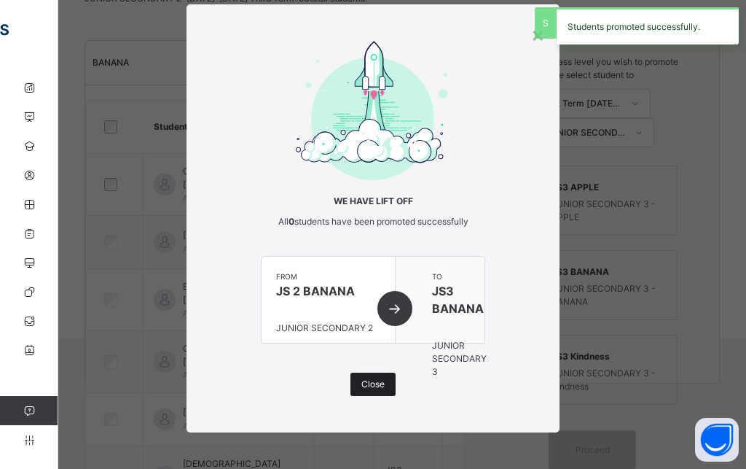
click at [370, 383] on span "Close" at bounding box center [372, 384] width 23 height 13
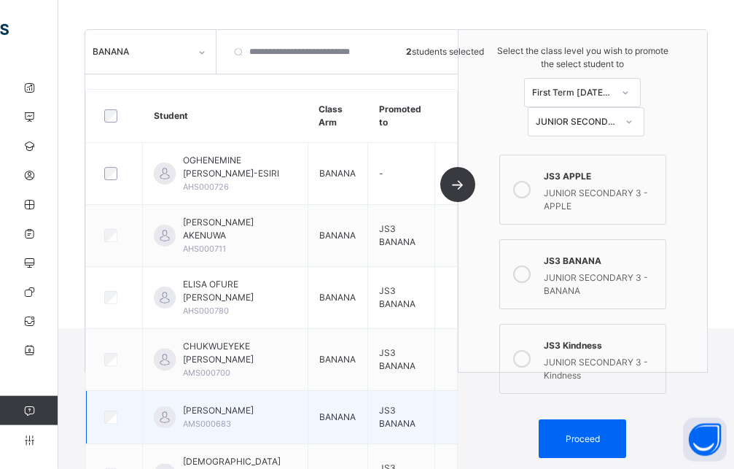
scroll to position [155, 0]
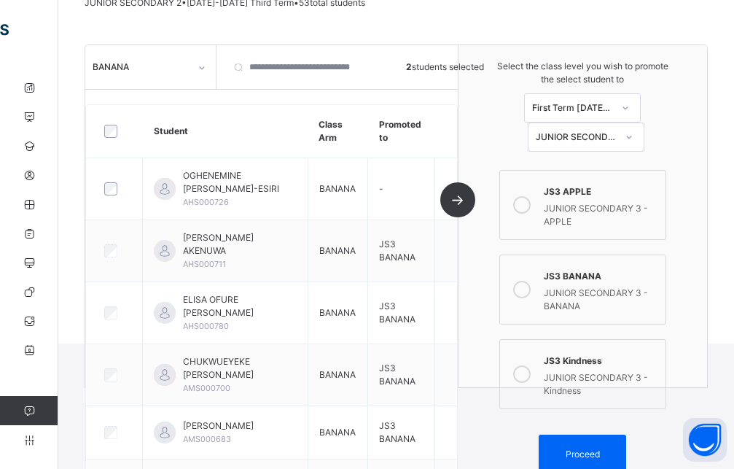
click at [528, 373] on icon at bounding box center [521, 373] width 17 height 17
click at [578, 452] on span "Proceed" at bounding box center [583, 453] width 34 height 13
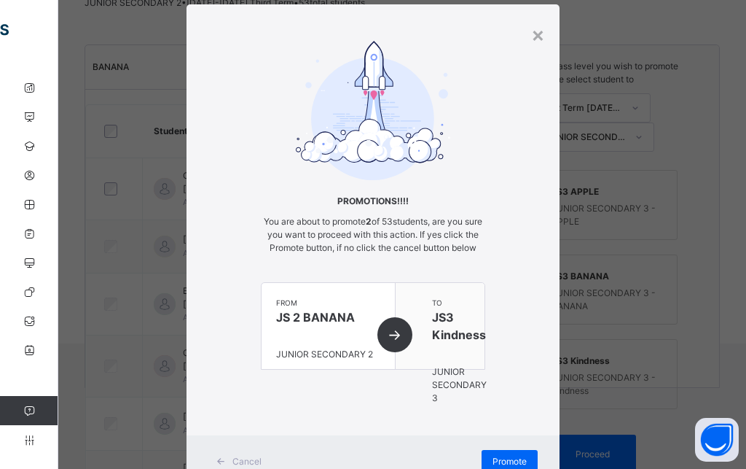
scroll to position [101, 0]
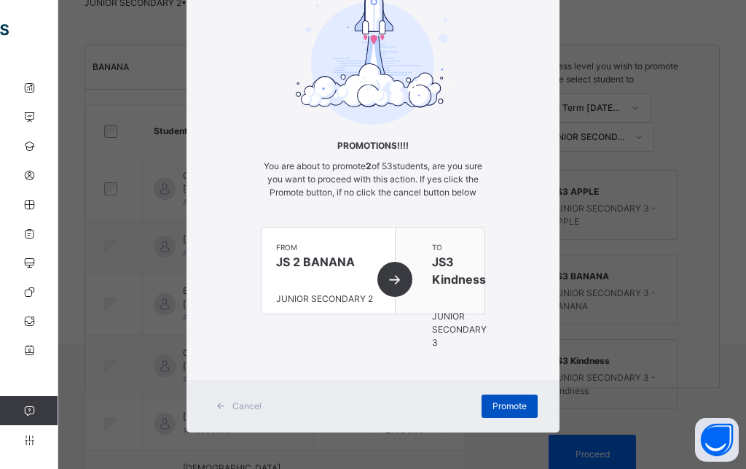
click at [504, 412] on div "Promote" at bounding box center [510, 405] width 56 height 23
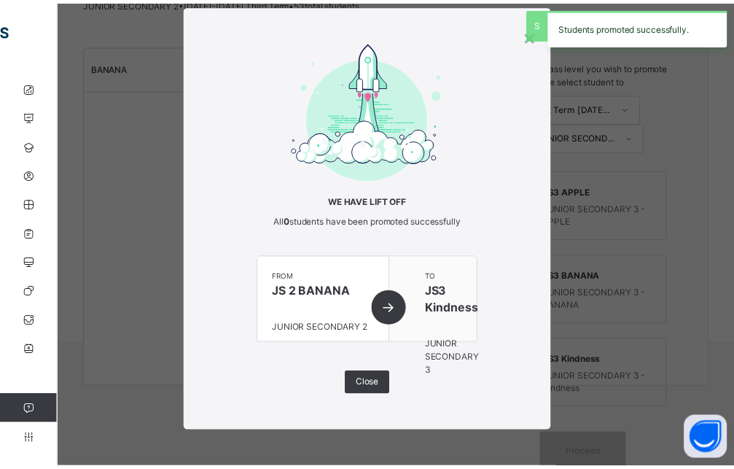
scroll to position [32, 0]
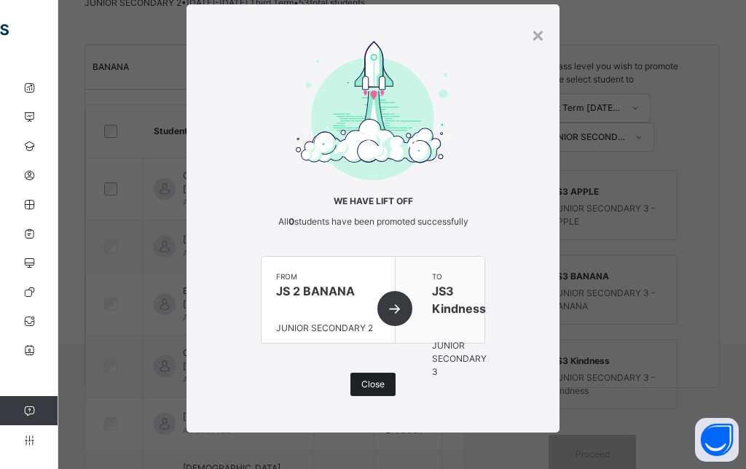
click at [369, 388] on span "Close" at bounding box center [372, 384] width 23 height 13
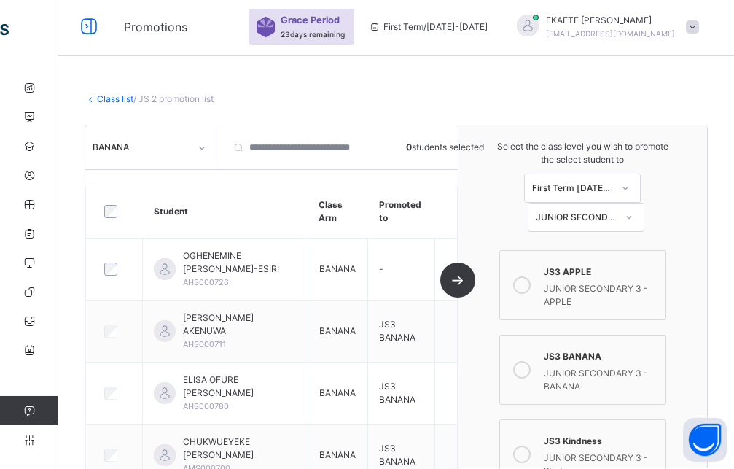
scroll to position [0, 0]
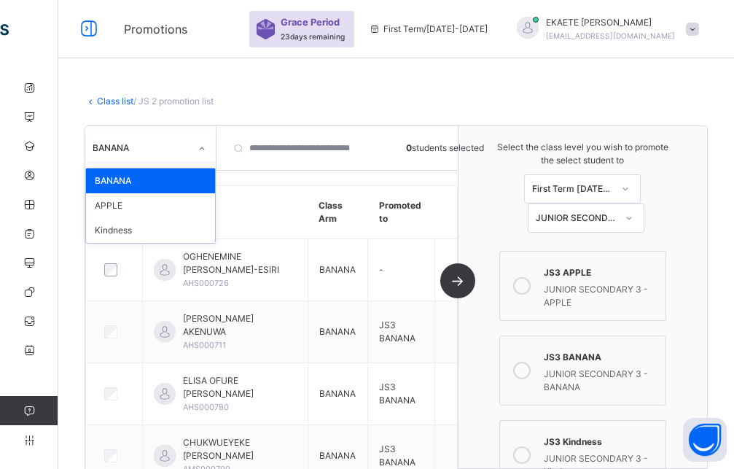
click at [191, 149] on div at bounding box center [201, 148] width 25 height 23
click at [132, 232] on div "Kindness" at bounding box center [150, 230] width 129 height 25
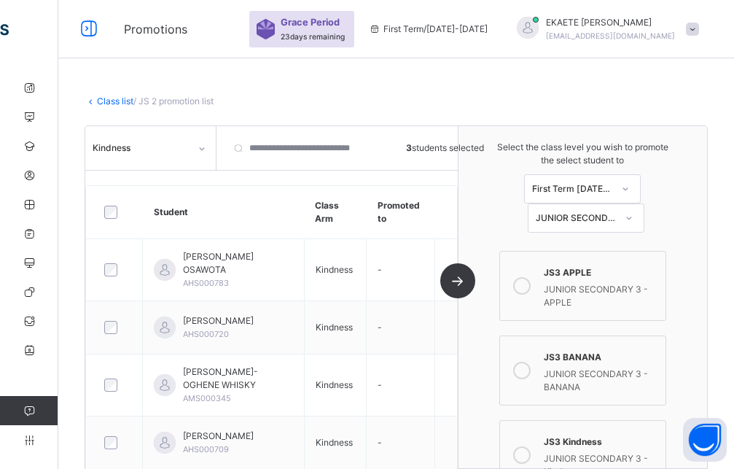
click at [569, 362] on div "JS3 BANANA" at bounding box center [601, 355] width 114 height 17
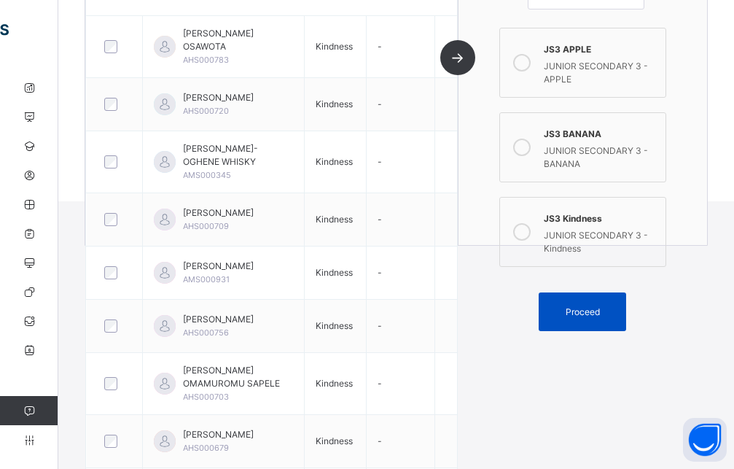
click at [581, 316] on span "Proceed" at bounding box center [583, 311] width 34 height 13
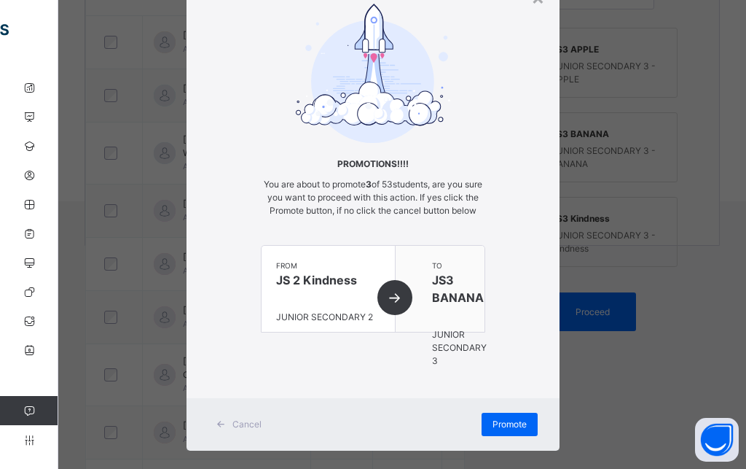
scroll to position [101, 0]
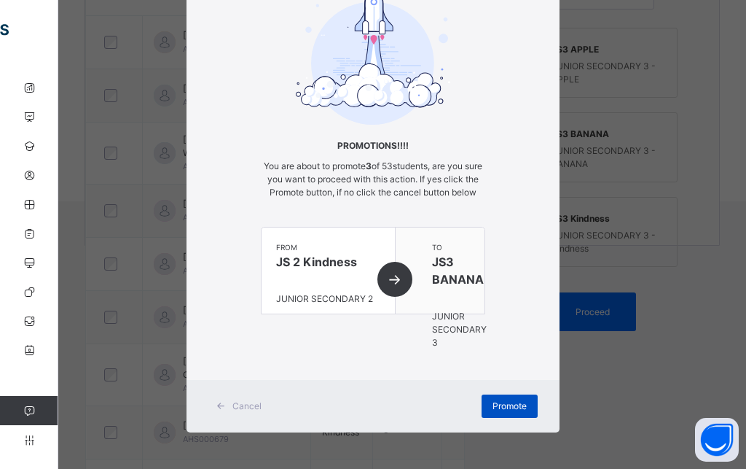
click at [501, 398] on div "Promote" at bounding box center [510, 405] width 56 height 23
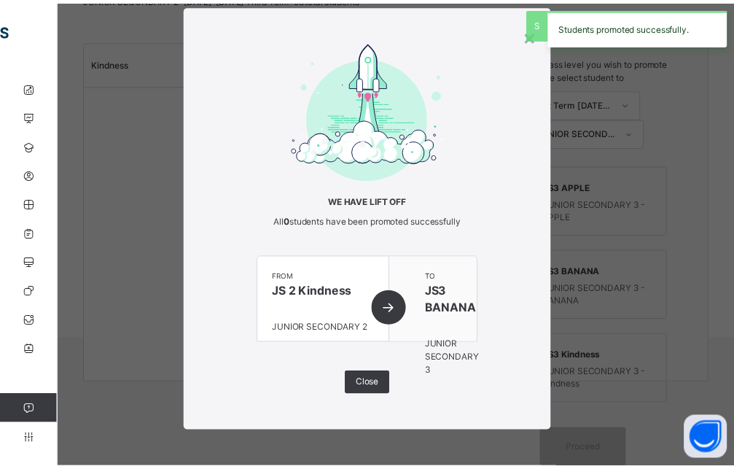
scroll to position [32, 0]
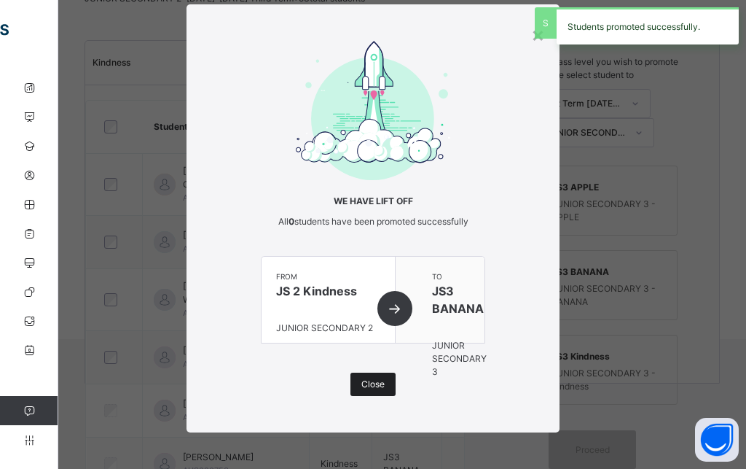
click at [372, 382] on span "Close" at bounding box center [372, 384] width 23 height 13
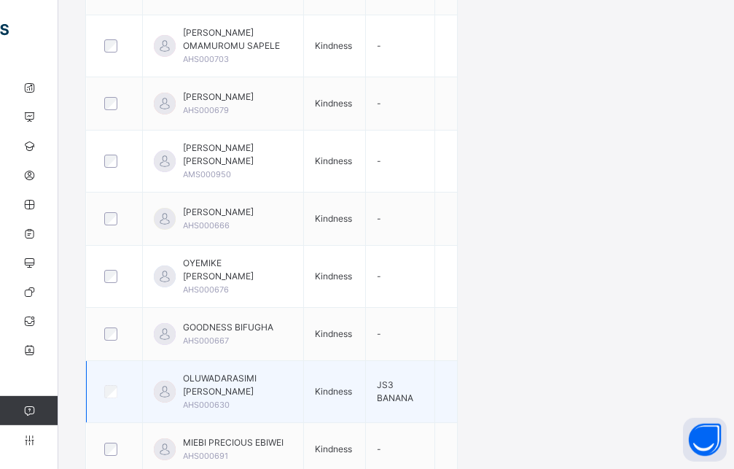
scroll to position [642, 0]
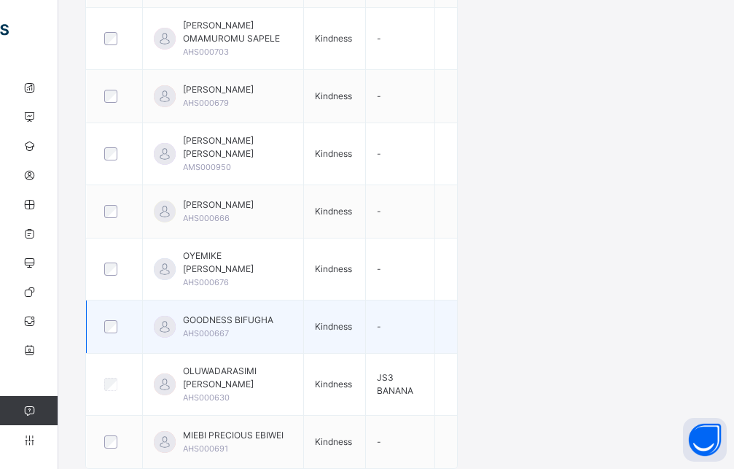
click at [106, 335] on div at bounding box center [115, 326] width 34 height 31
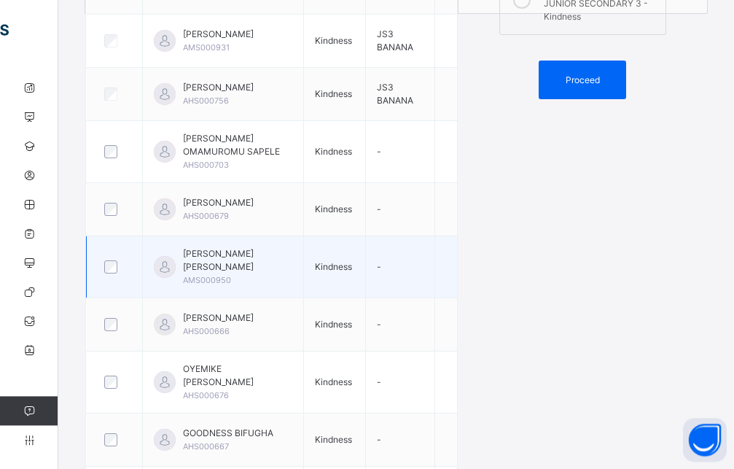
scroll to position [568, 0]
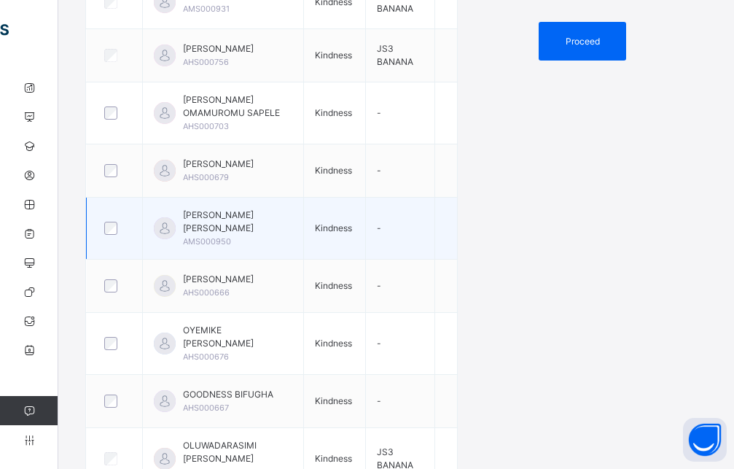
click at [117, 235] on div at bounding box center [114, 228] width 26 height 13
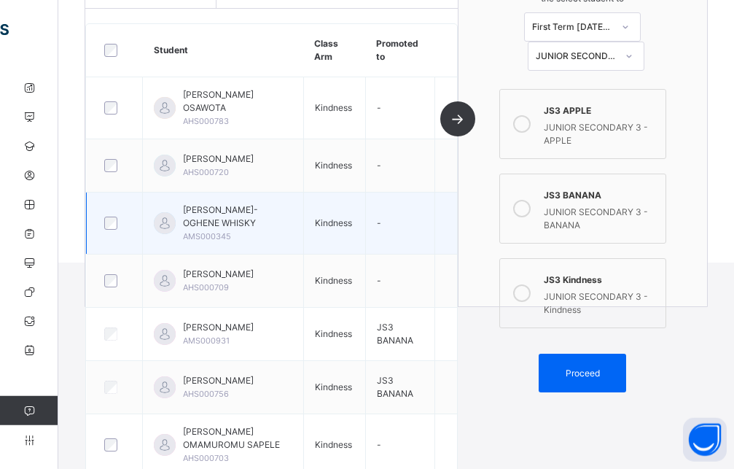
scroll to position [270, 0]
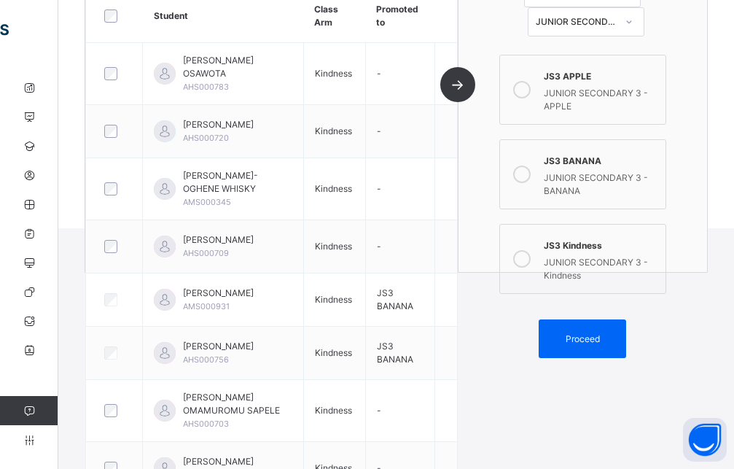
click at [531, 260] on icon at bounding box center [521, 258] width 17 height 17
click at [571, 337] on span "Proceed" at bounding box center [583, 338] width 66 height 13
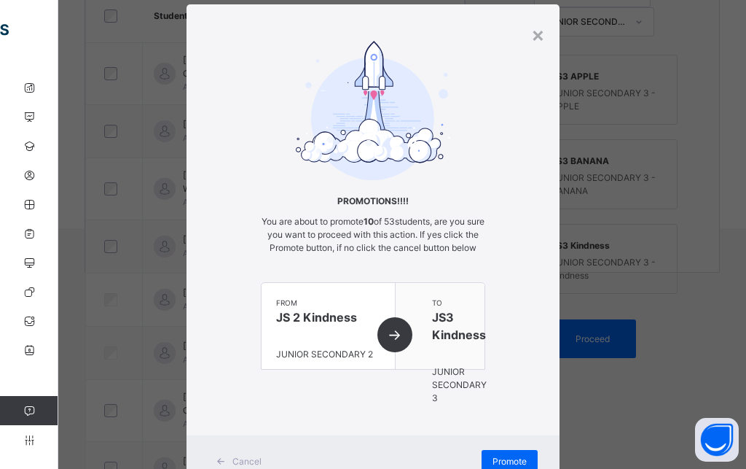
scroll to position [101, 0]
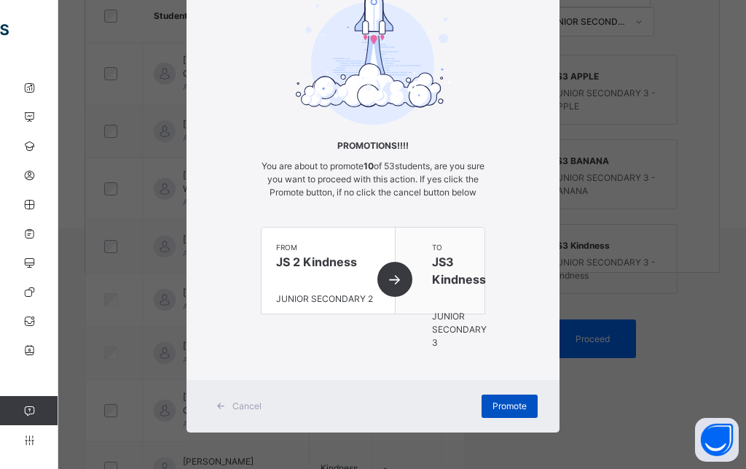
click at [517, 401] on span "Promote" at bounding box center [510, 405] width 34 height 13
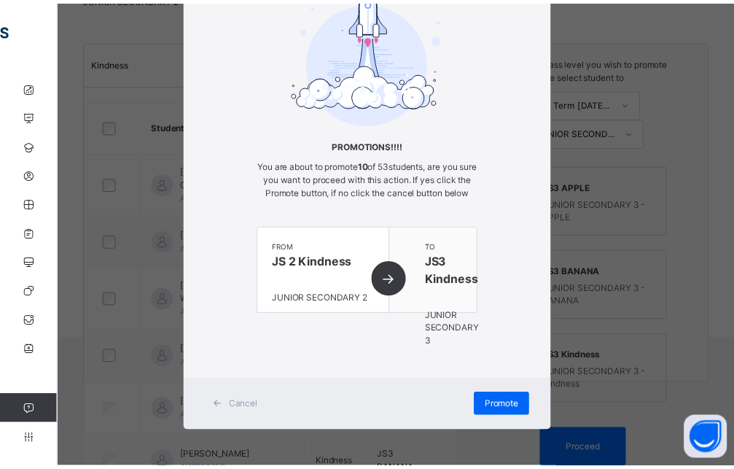
scroll to position [32, 0]
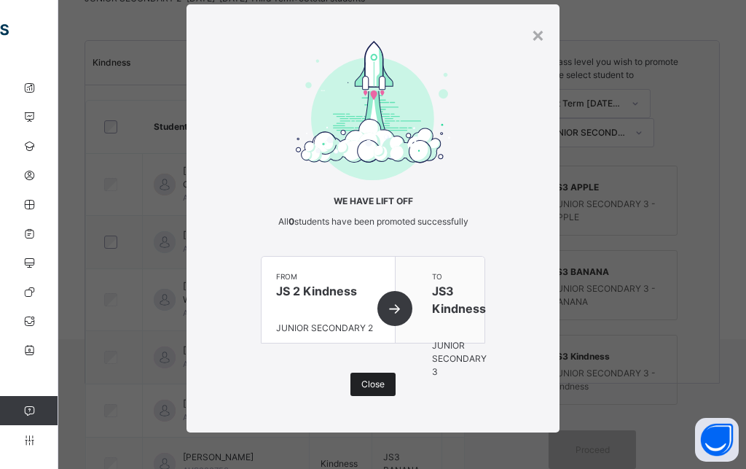
click at [364, 387] on span "Close" at bounding box center [372, 384] width 23 height 13
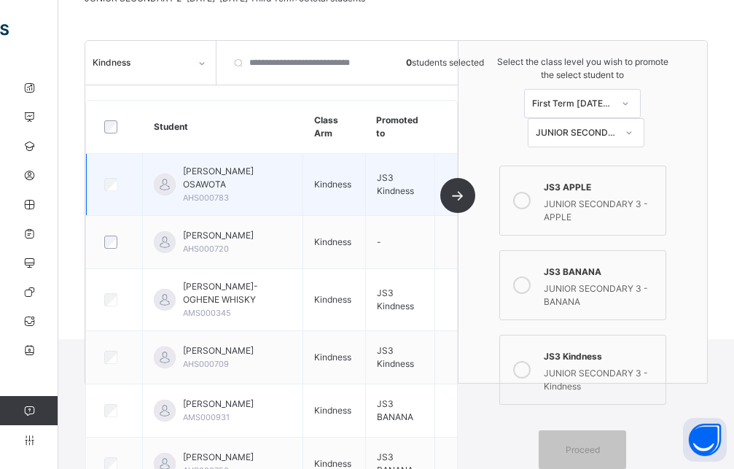
click at [117, 195] on div at bounding box center [115, 184] width 34 height 31
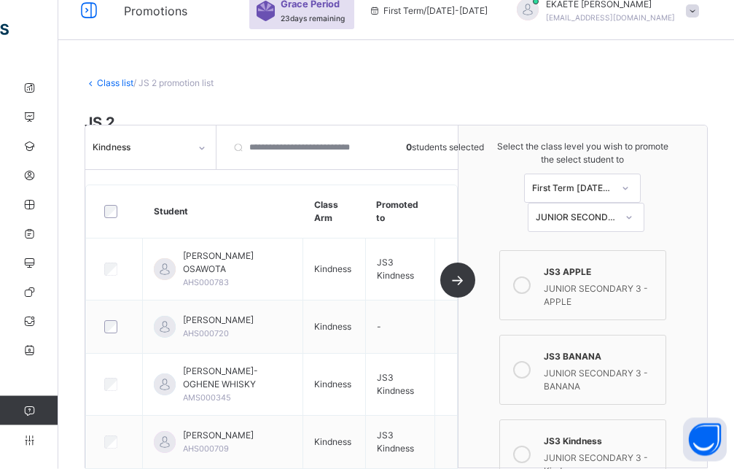
scroll to position [0, 0]
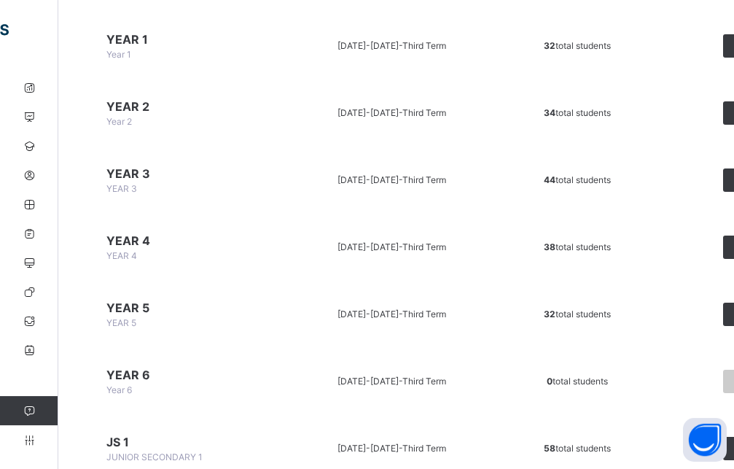
scroll to position [818, 0]
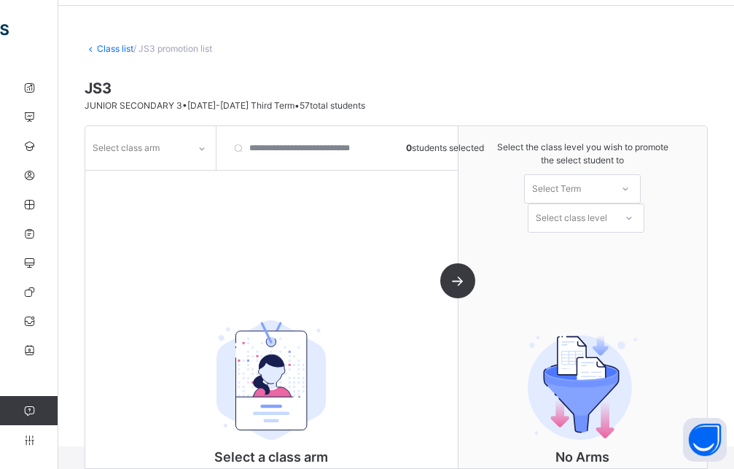
click at [202, 147] on icon at bounding box center [201, 148] width 9 height 15
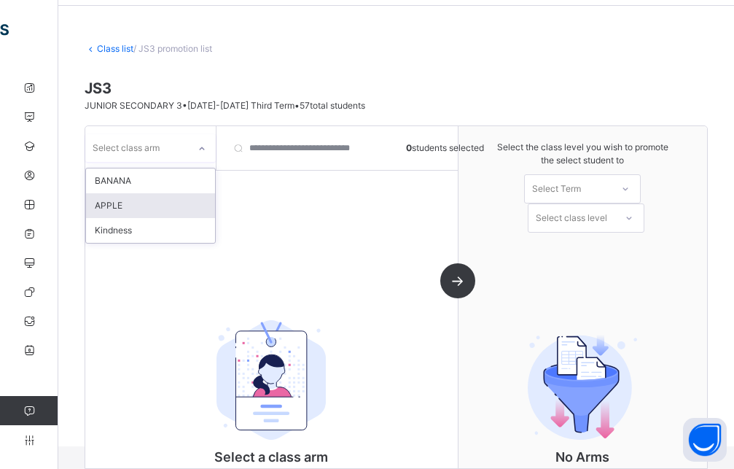
click at [148, 210] on div "APPLE" at bounding box center [150, 205] width 129 height 25
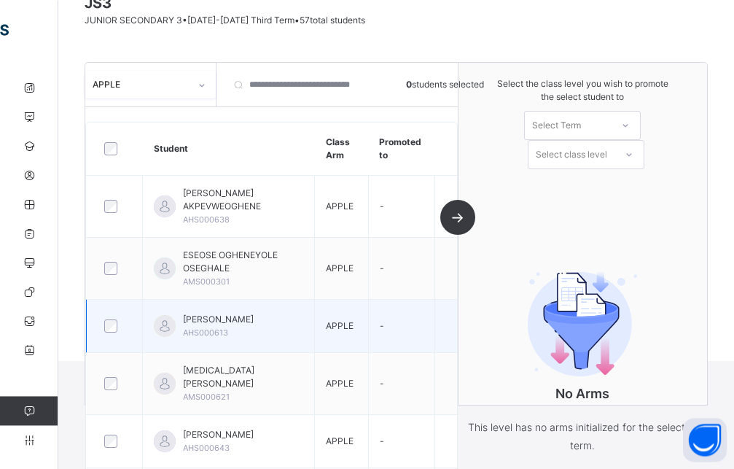
scroll to position [309, 0]
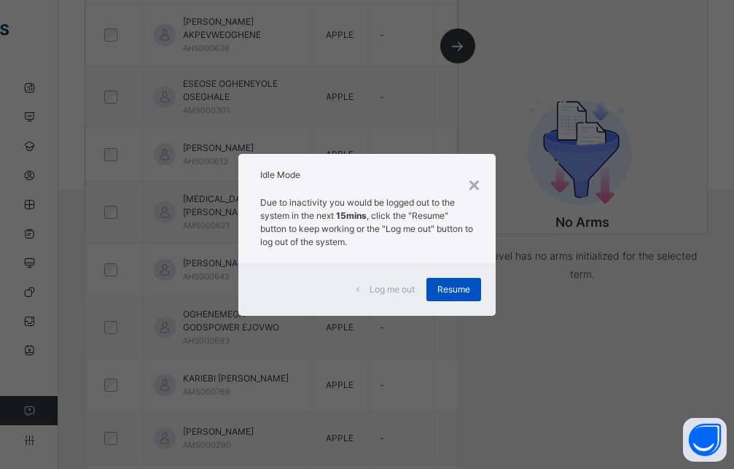
click at [463, 289] on span "Resume" at bounding box center [453, 289] width 33 height 13
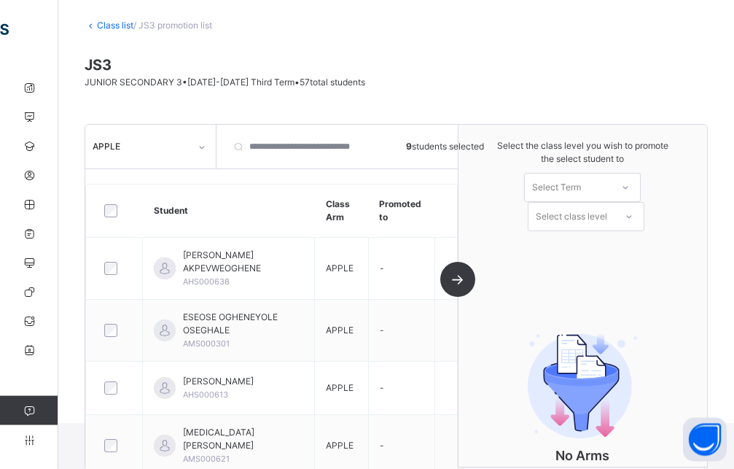
scroll to position [12, 0]
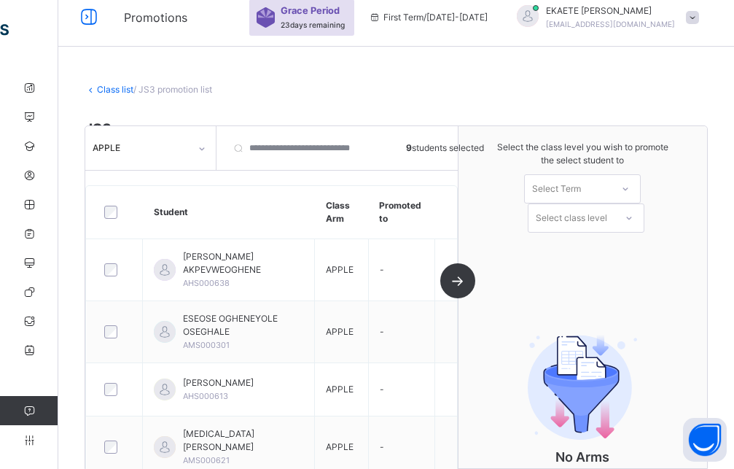
click at [576, 187] on div "Select Term" at bounding box center [556, 188] width 49 height 29
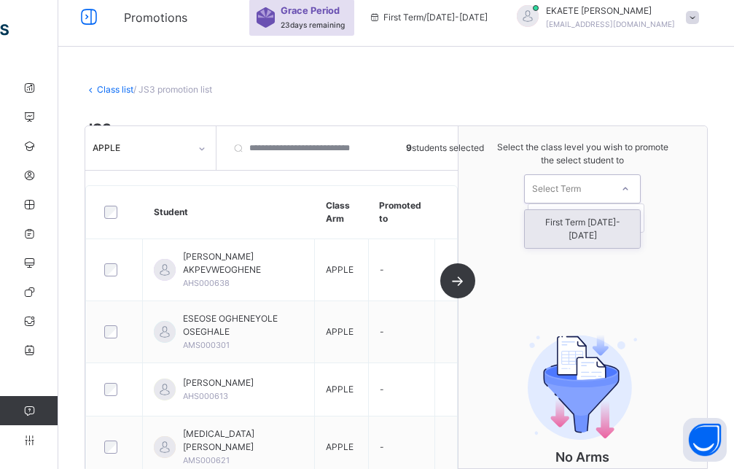
click at [546, 222] on div "First Term [DATE]-[DATE]" at bounding box center [582, 229] width 115 height 38
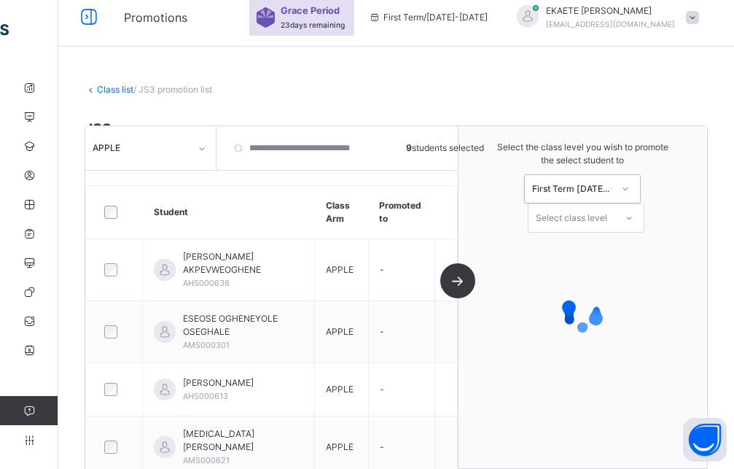
click at [552, 222] on div "Select class level" at bounding box center [571, 217] width 71 height 29
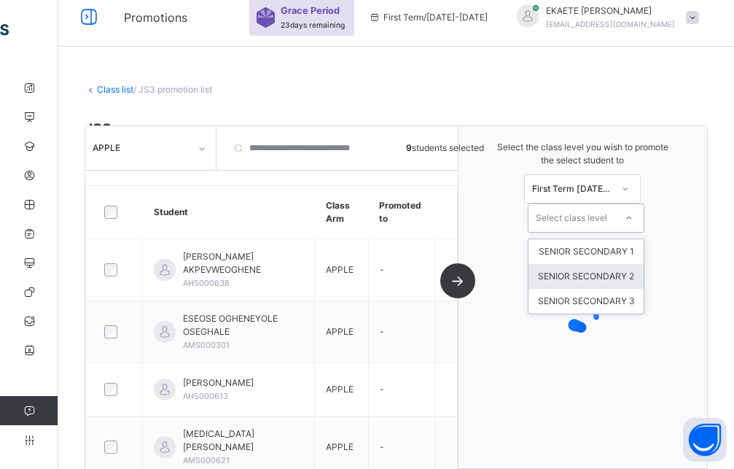
click at [599, 275] on div "SENIOR SECONDARY 2" at bounding box center [585, 276] width 115 height 25
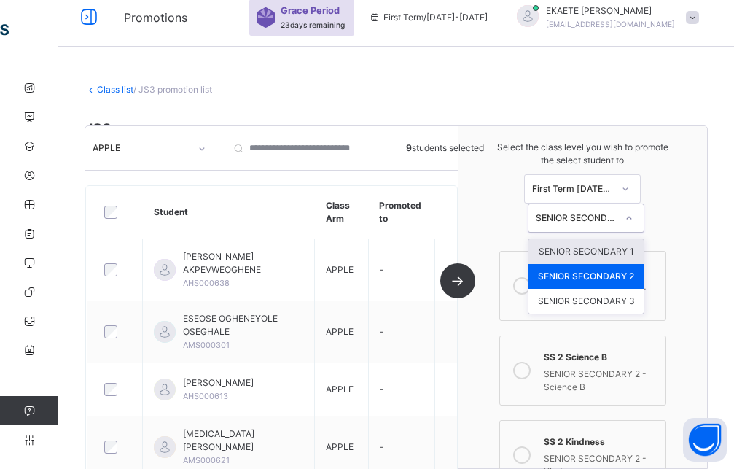
click at [589, 218] on div "SENIOR SECONDARY 2" at bounding box center [576, 217] width 80 height 13
click at [593, 254] on div "SENIOR SECONDARY 1" at bounding box center [585, 251] width 115 height 25
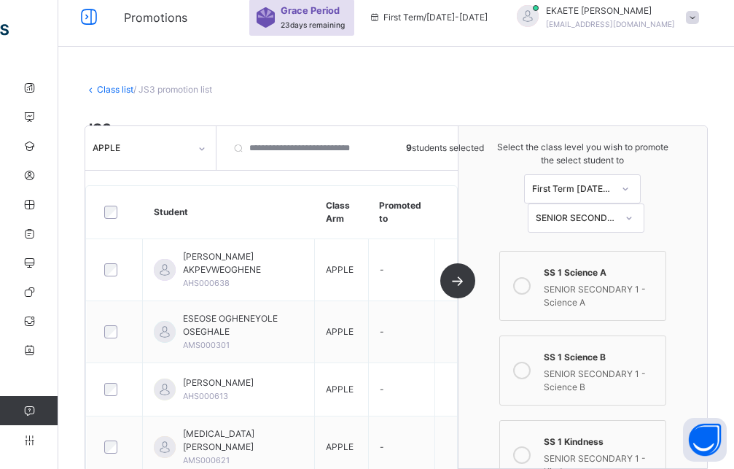
click at [531, 287] on icon at bounding box center [521, 285] width 17 height 17
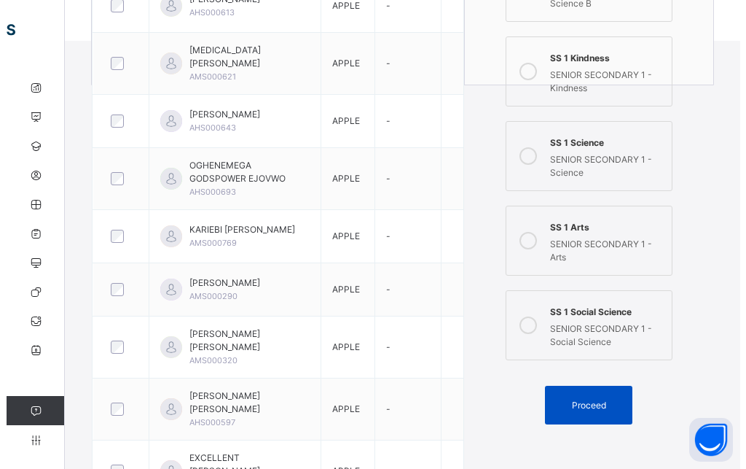
scroll to position [532, 0]
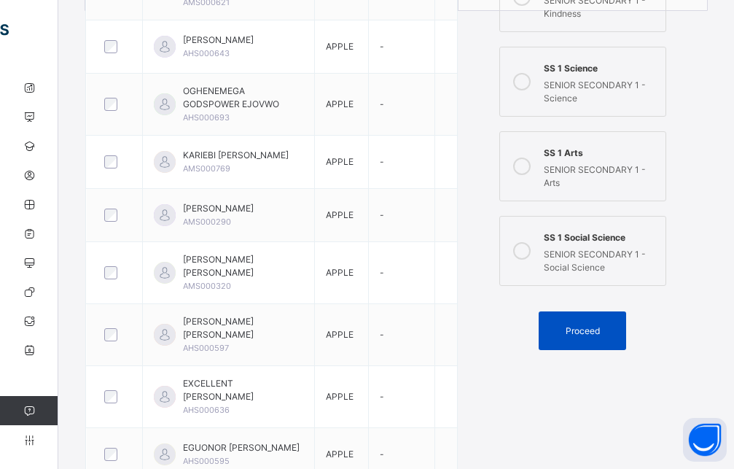
click at [600, 338] on div "Proceed" at bounding box center [582, 330] width 87 height 39
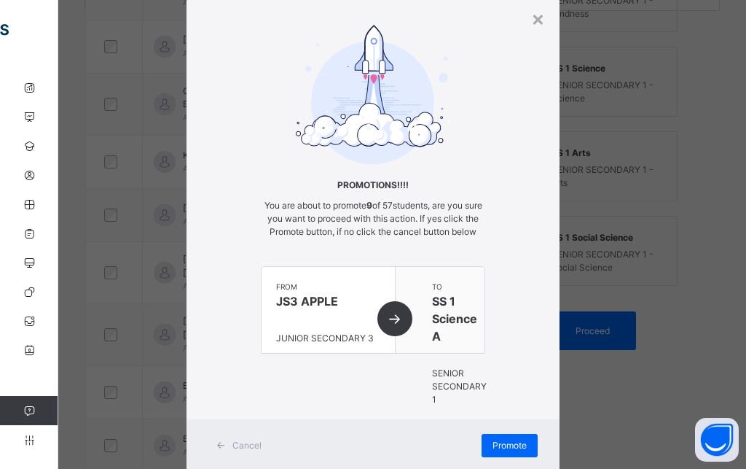
scroll to position [101, 0]
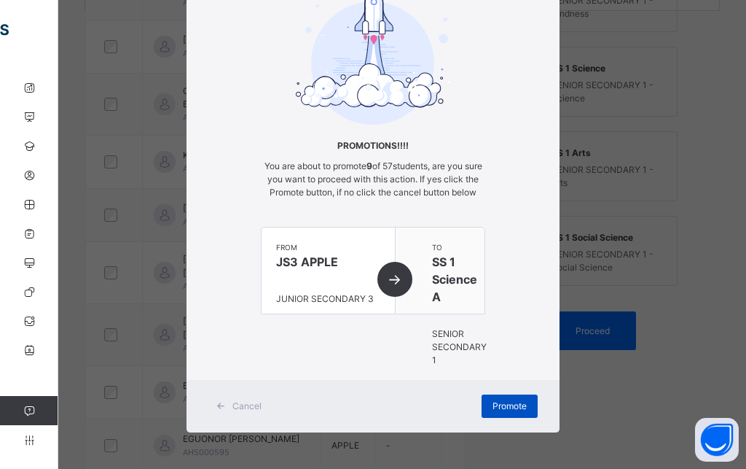
click at [503, 399] on span "Promote" at bounding box center [510, 405] width 34 height 13
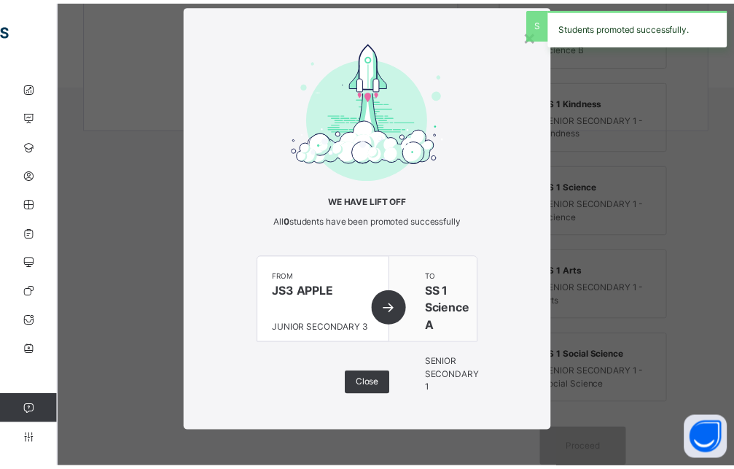
scroll to position [32, 0]
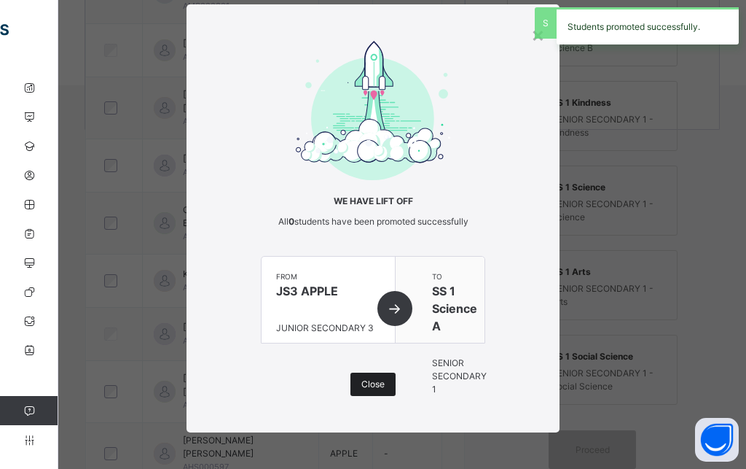
click at [364, 386] on span "Close" at bounding box center [372, 384] width 23 height 13
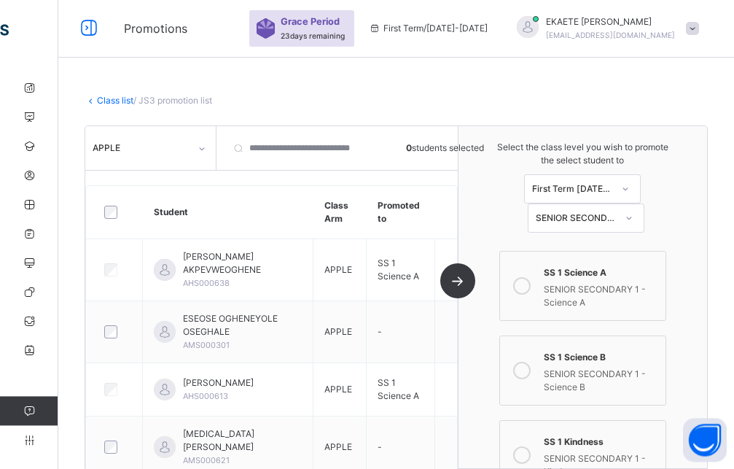
scroll to position [0, 0]
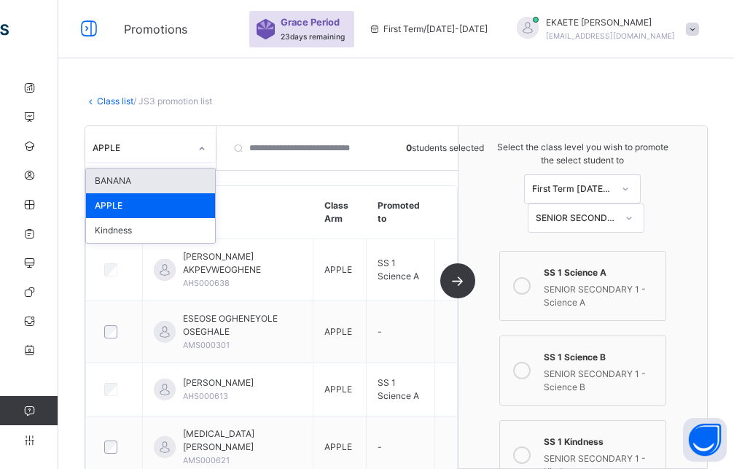
click at [141, 154] on div "APPLE" at bounding box center [141, 147] width 97 height 13
click at [165, 185] on div "BANANA" at bounding box center [150, 180] width 129 height 25
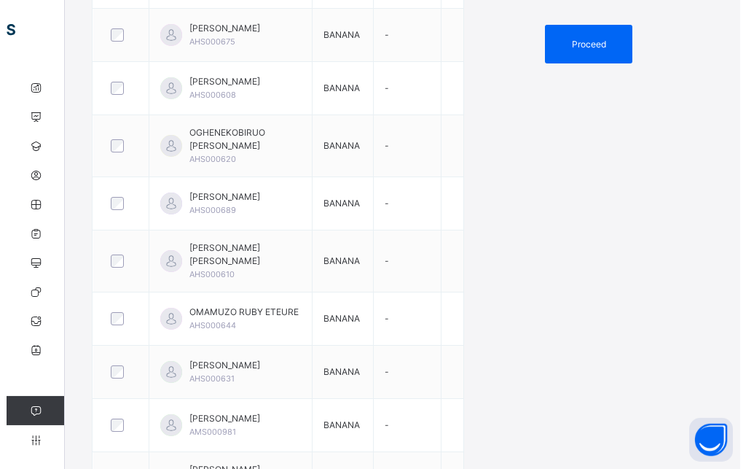
scroll to position [616, 0]
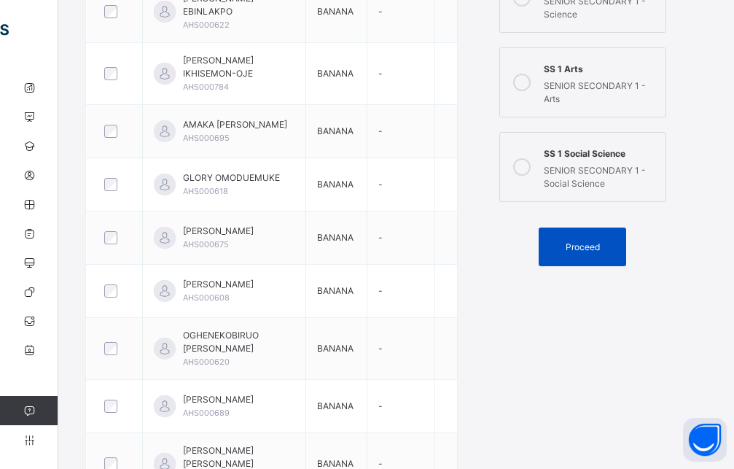
click at [593, 241] on span "Proceed" at bounding box center [583, 246] width 34 height 13
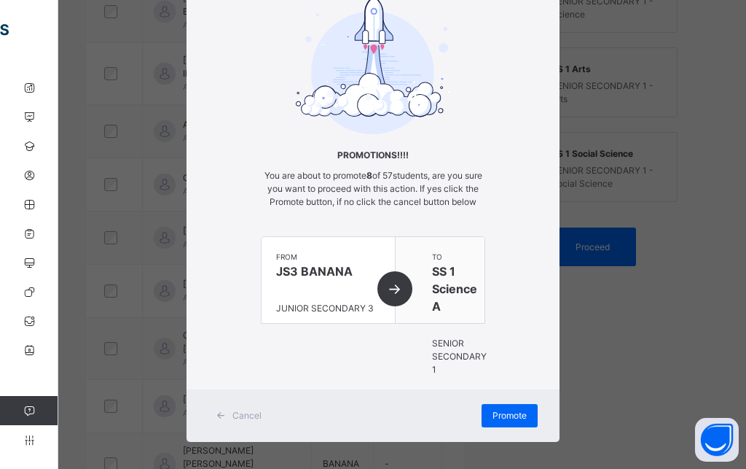
scroll to position [101, 0]
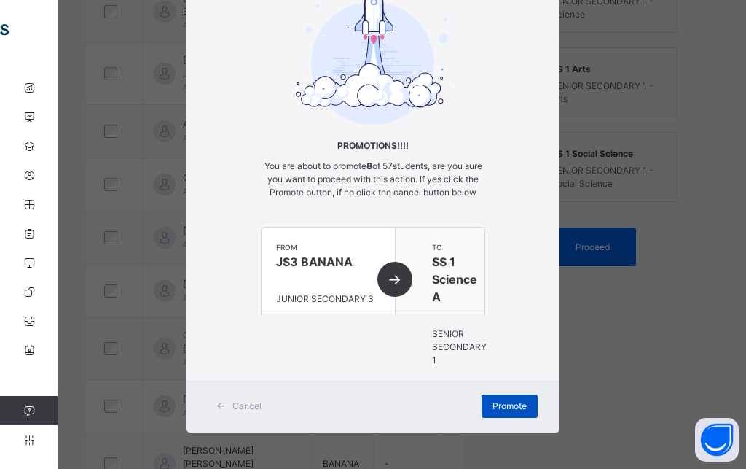
click at [509, 402] on span "Promote" at bounding box center [510, 405] width 34 height 13
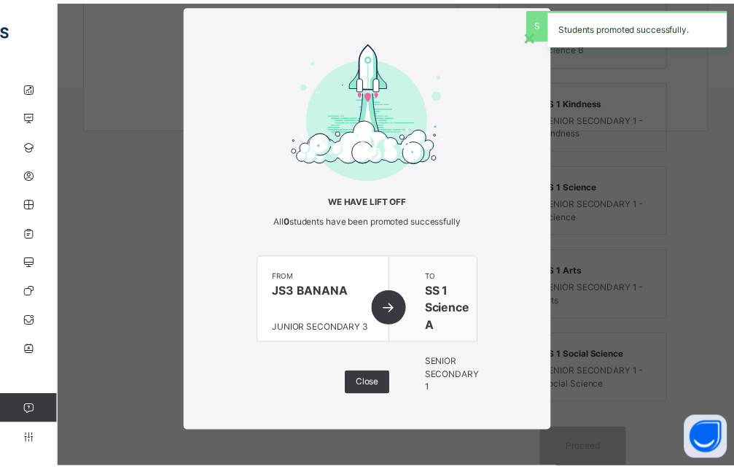
scroll to position [32, 0]
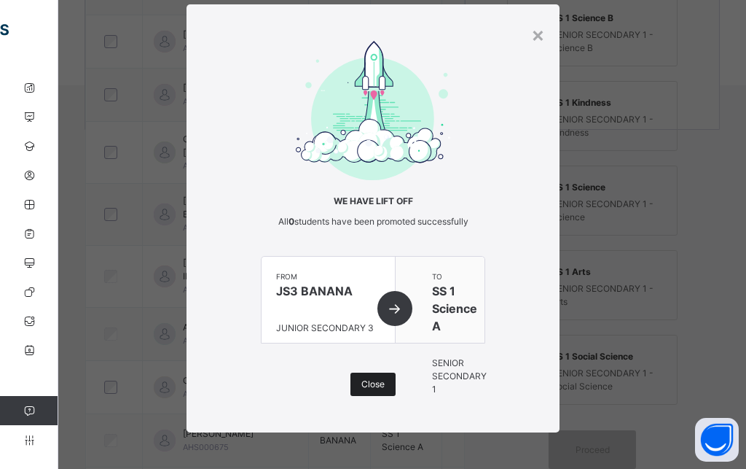
click at [375, 379] on span "Close" at bounding box center [372, 384] width 23 height 13
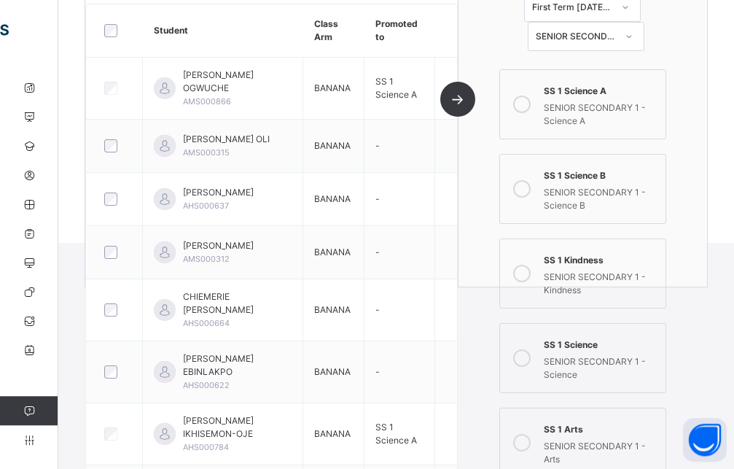
scroll to position [190, 0]
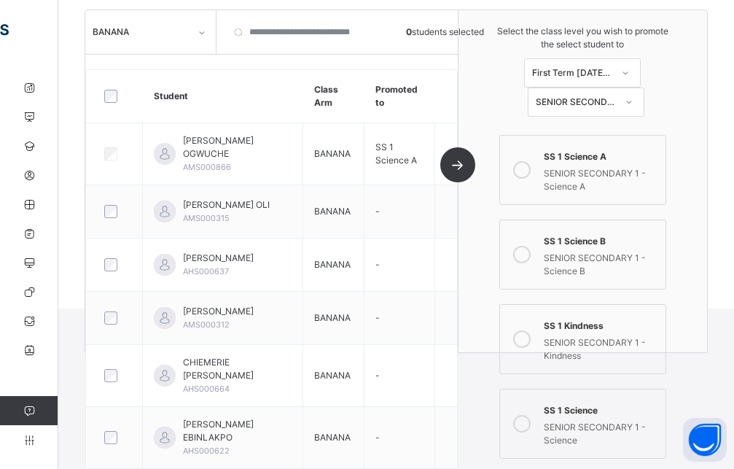
click at [189, 38] on div at bounding box center [201, 32] width 25 height 23
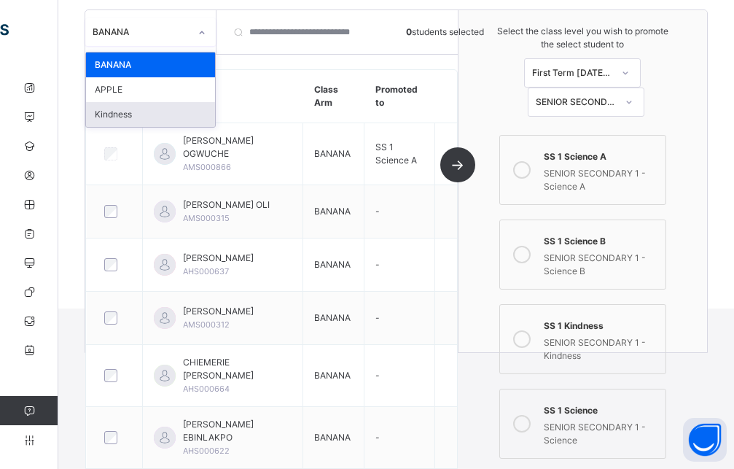
drag, startPoint x: 167, startPoint y: 113, endPoint x: 174, endPoint y: 115, distance: 7.6
click at [167, 114] on div "Kindness" at bounding box center [150, 114] width 129 height 25
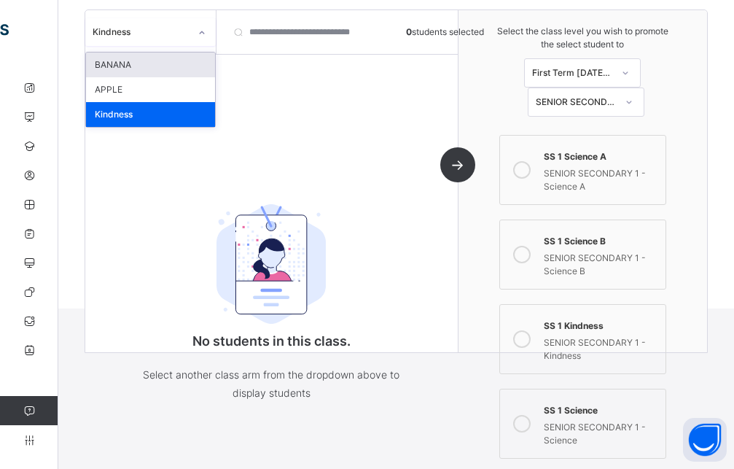
click at [200, 32] on icon at bounding box center [202, 32] width 5 height 3
click at [147, 70] on div "BANANA" at bounding box center [150, 64] width 129 height 25
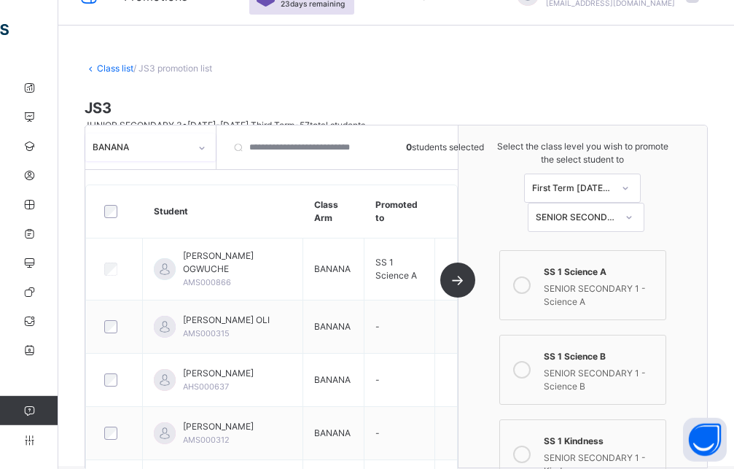
scroll to position [0, 0]
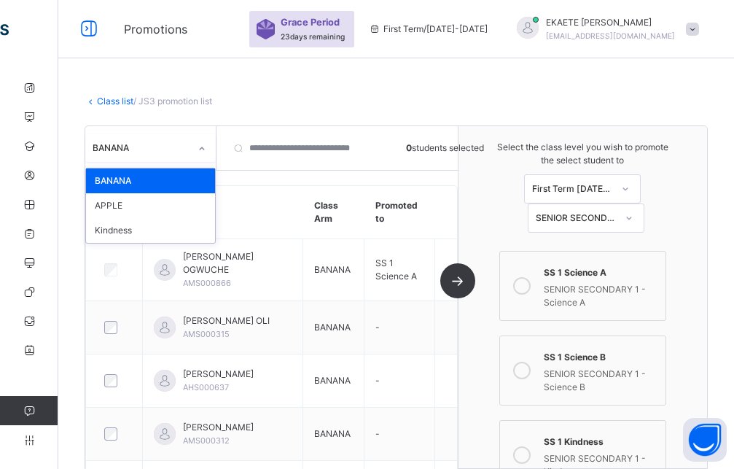
click at [204, 145] on icon at bounding box center [201, 148] width 9 height 15
click at [152, 203] on div "APPLE" at bounding box center [150, 205] width 129 height 25
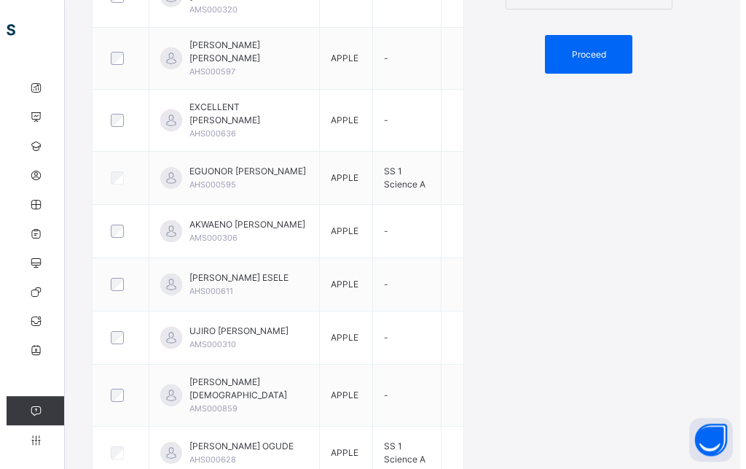
scroll to position [764, 0]
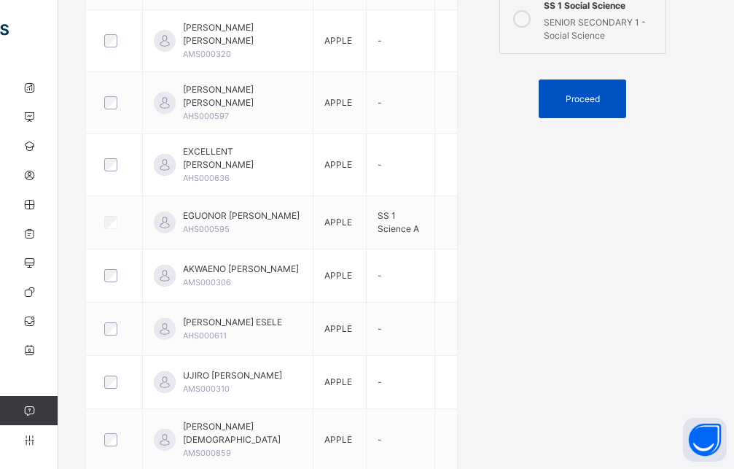
click at [595, 105] on span "Proceed" at bounding box center [583, 99] width 34 height 13
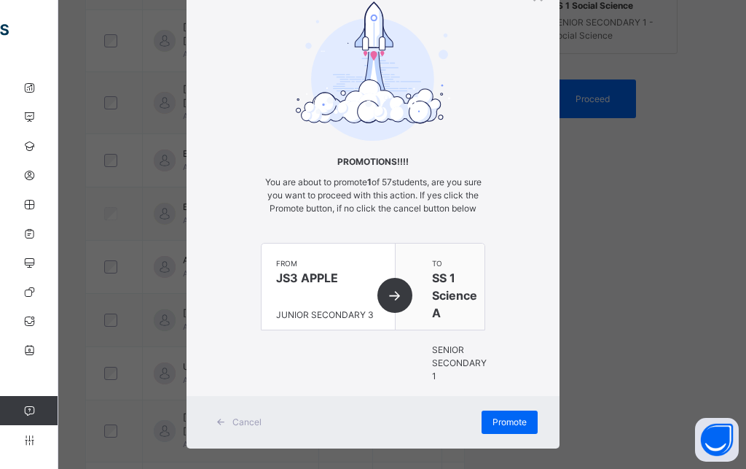
scroll to position [101, 0]
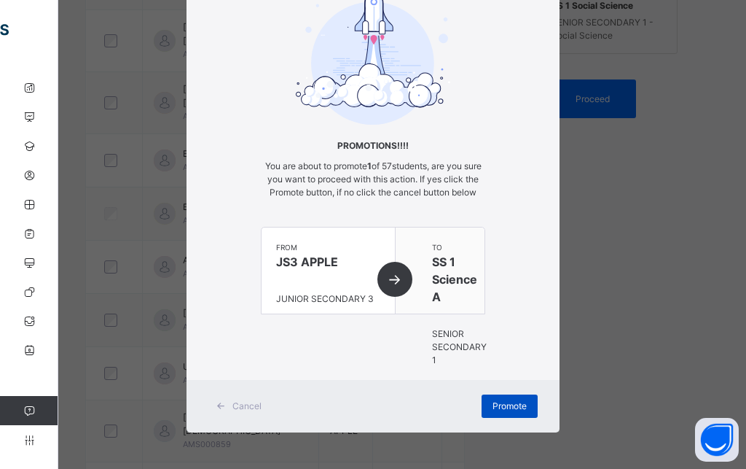
click at [501, 403] on span "Promote" at bounding box center [510, 405] width 34 height 13
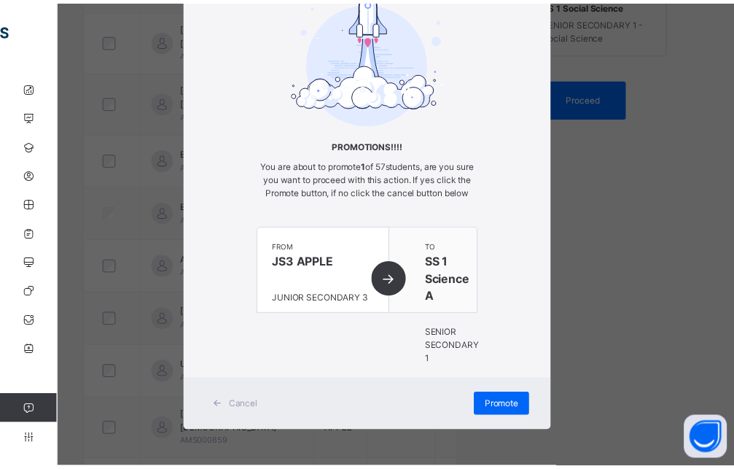
scroll to position [413, 0]
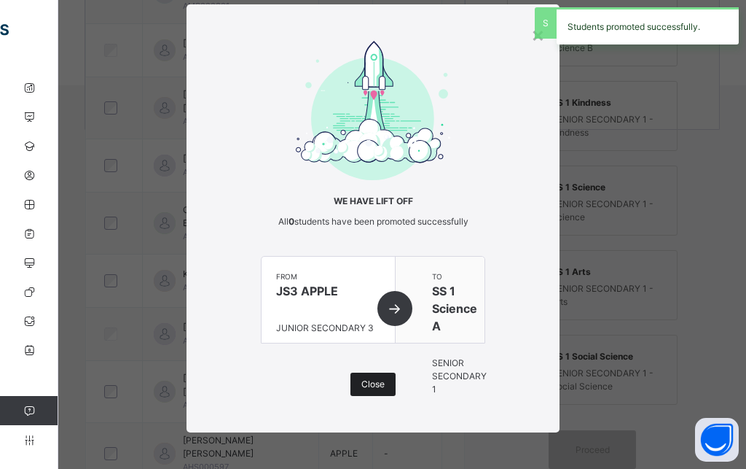
click at [370, 381] on span "Close" at bounding box center [372, 384] width 23 height 13
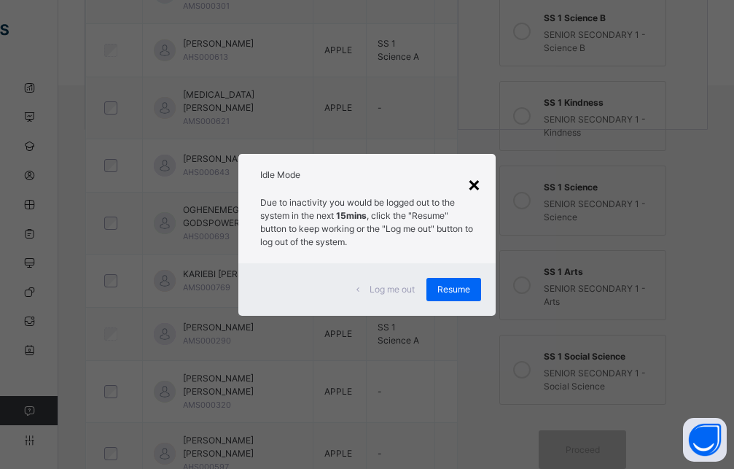
click at [477, 185] on div "×" at bounding box center [474, 183] width 14 height 31
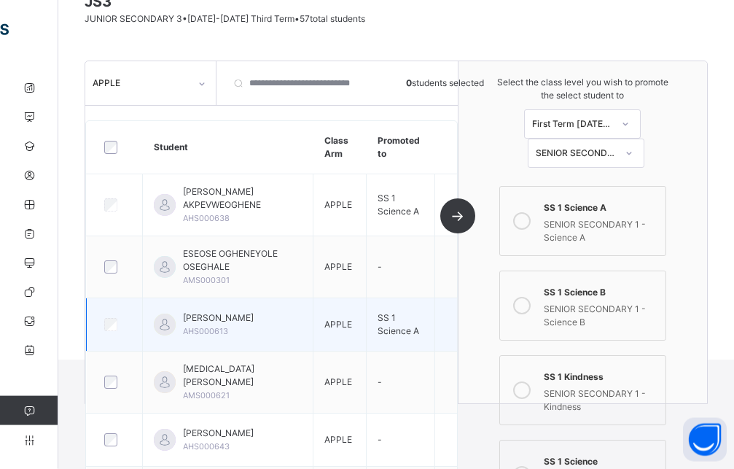
scroll to position [116, 0]
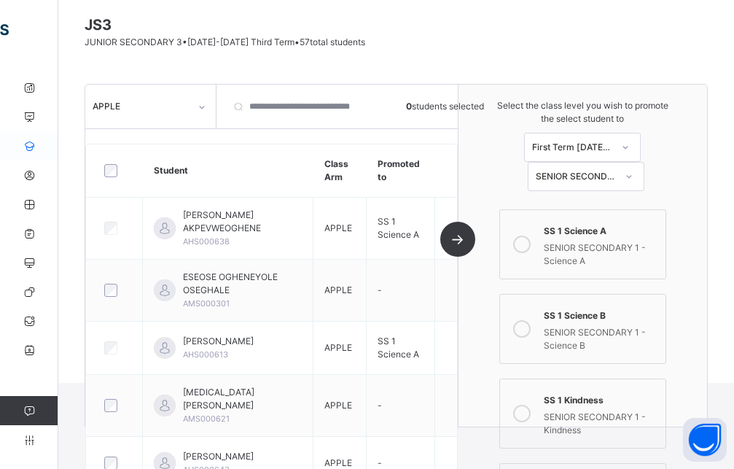
click at [35, 142] on icon at bounding box center [29, 146] width 58 height 11
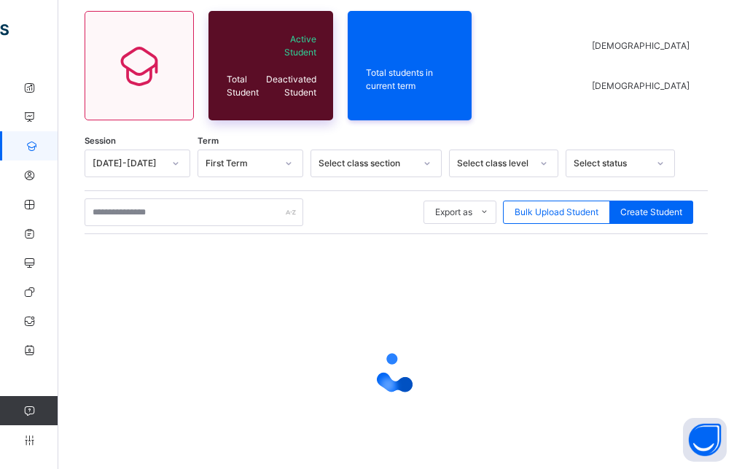
scroll to position [77, 0]
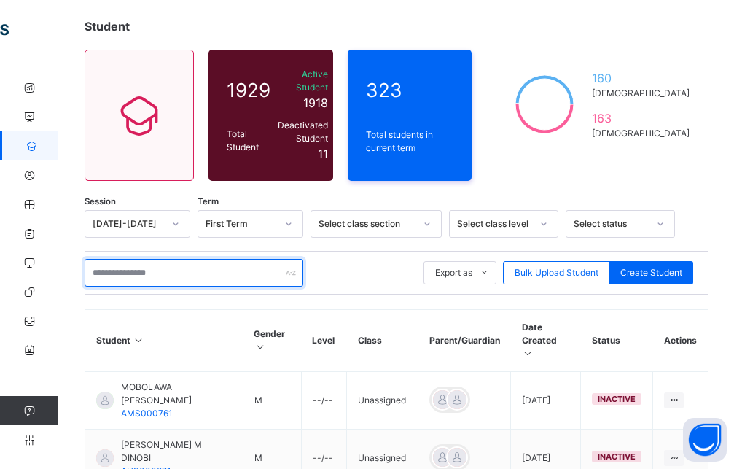
click at [191, 260] on input "text" at bounding box center [194, 273] width 219 height 28
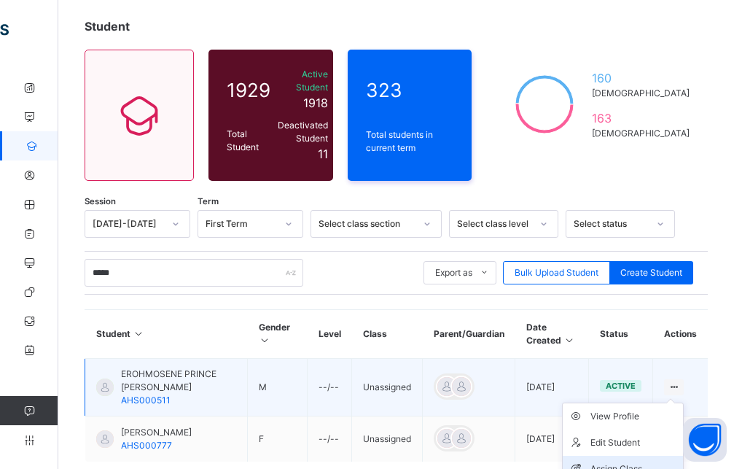
click at [638, 461] on div "Assign Class" at bounding box center [633, 468] width 87 height 15
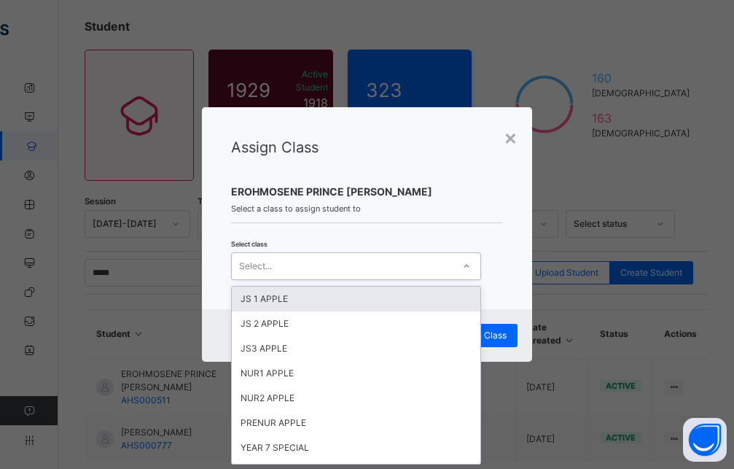
click at [387, 265] on div "Select..." at bounding box center [342, 265] width 221 height 23
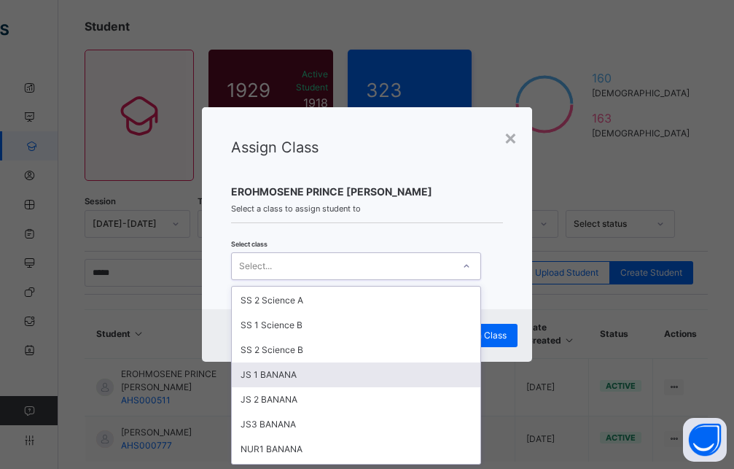
scroll to position [131, 0]
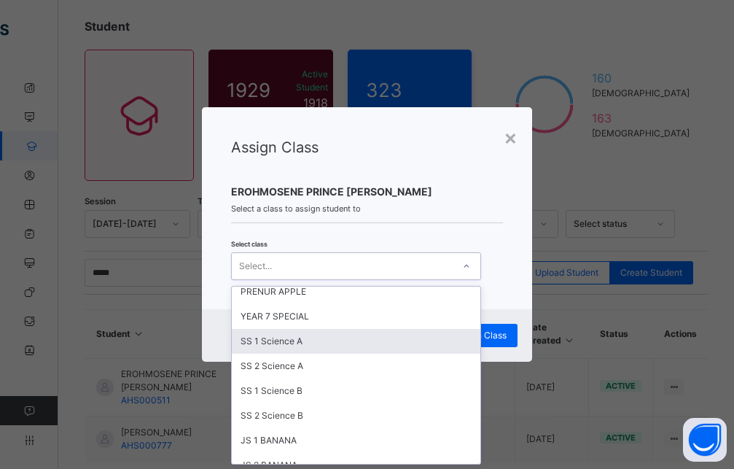
click at [289, 337] on div "SS 1 Science A" at bounding box center [356, 341] width 249 height 25
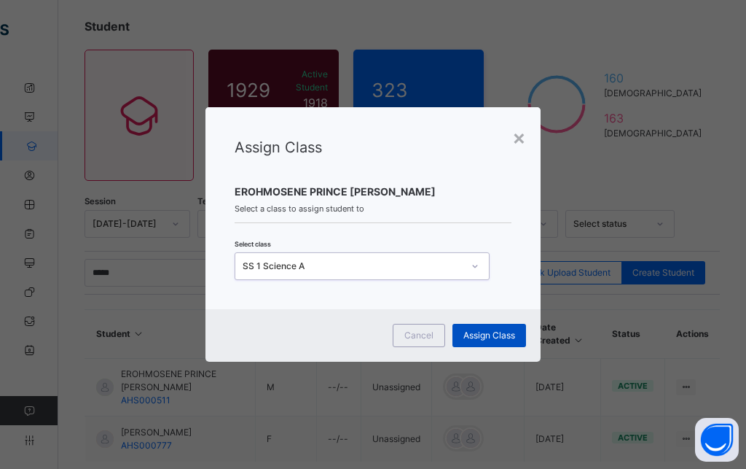
click at [487, 333] on span "Assign Class" at bounding box center [490, 335] width 52 height 13
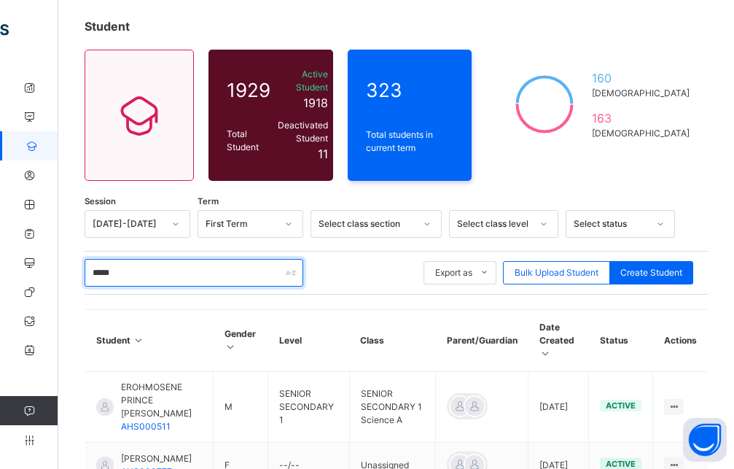
drag, startPoint x: 236, startPoint y: 260, endPoint x: 75, endPoint y: 266, distance: 161.2
click at [85, 266] on input "*****" at bounding box center [194, 273] width 219 height 28
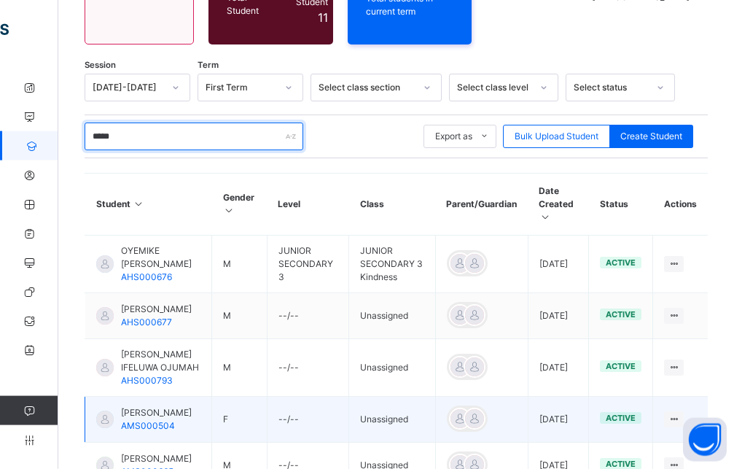
scroll to position [226, 0]
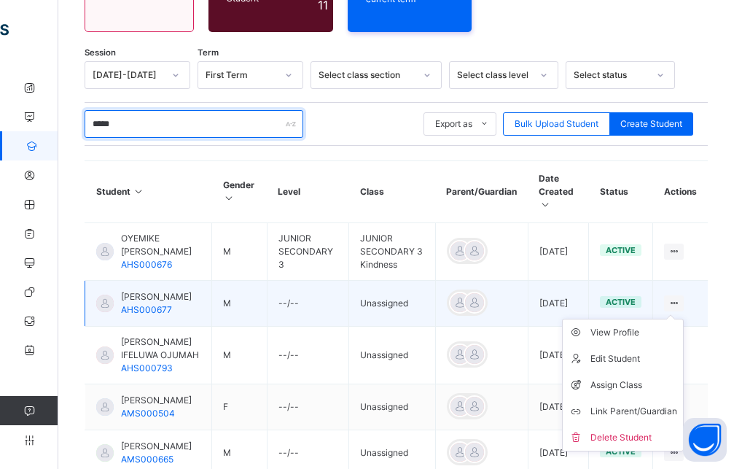
type input "*****"
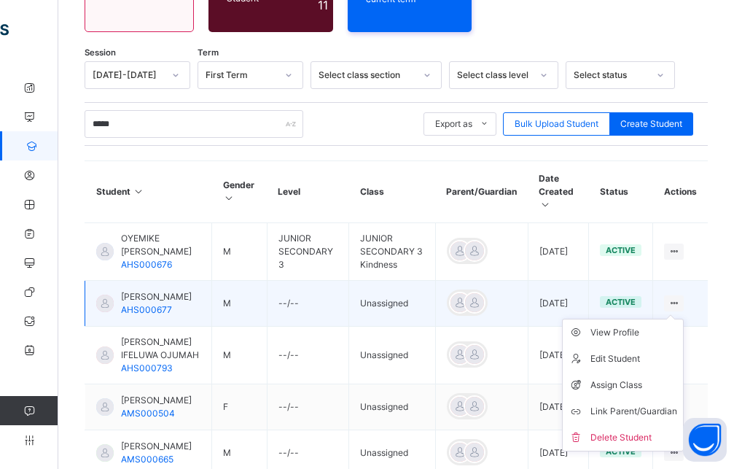
click at [684, 318] on ul "View Profile Edit Student Assign Class Link Parent/Guardian Delete Student" at bounding box center [623, 384] width 122 height 133
click at [637, 378] on div "Assign Class" at bounding box center [633, 385] width 87 height 15
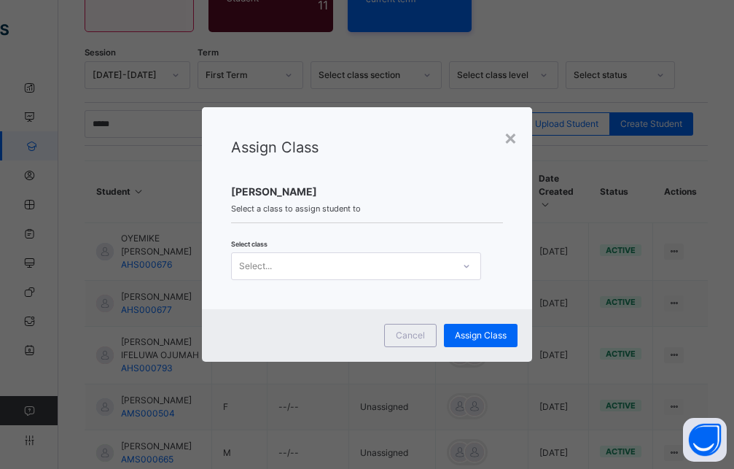
scroll to position [0, 0]
click at [335, 261] on div "Select..." at bounding box center [342, 265] width 221 height 23
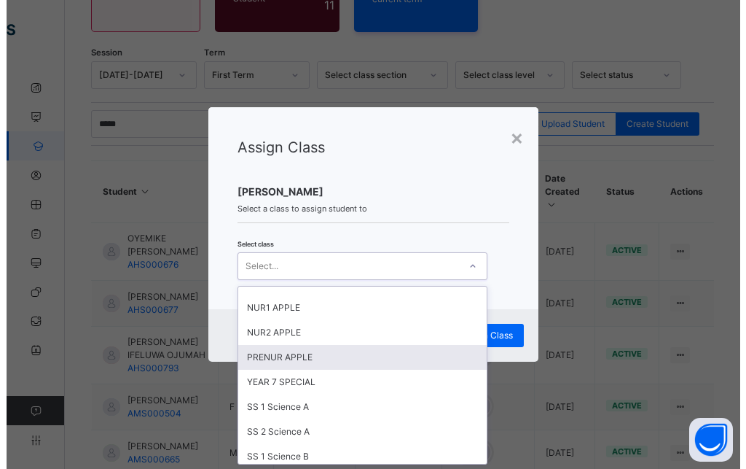
scroll to position [131, 0]
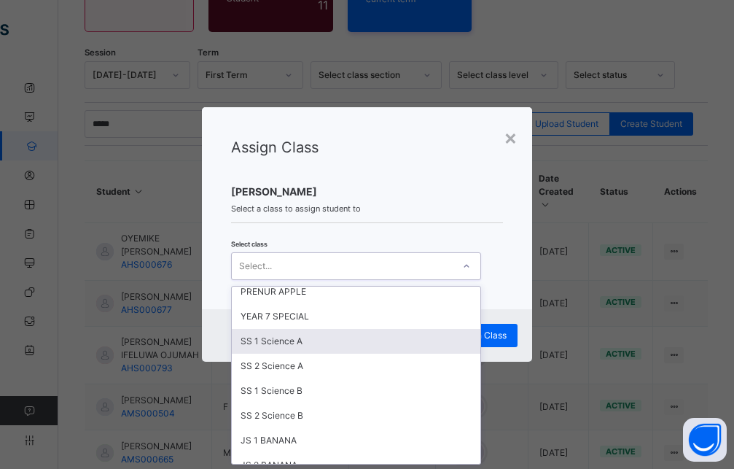
click at [294, 349] on div "SS 1 Science A" at bounding box center [356, 341] width 249 height 25
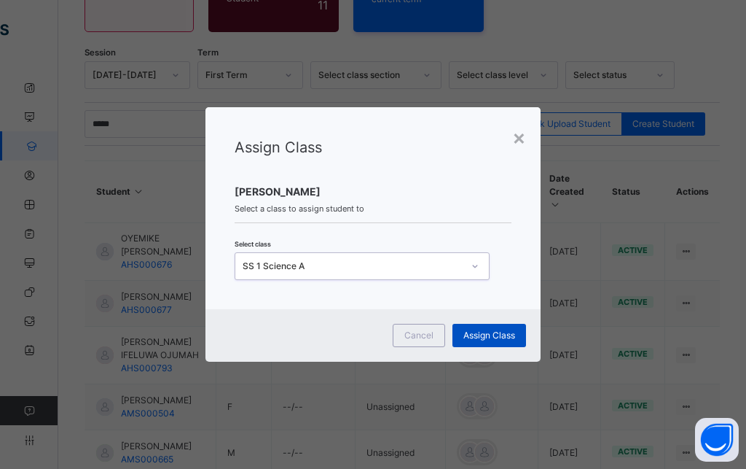
click at [486, 335] on span "Assign Class" at bounding box center [490, 335] width 52 height 13
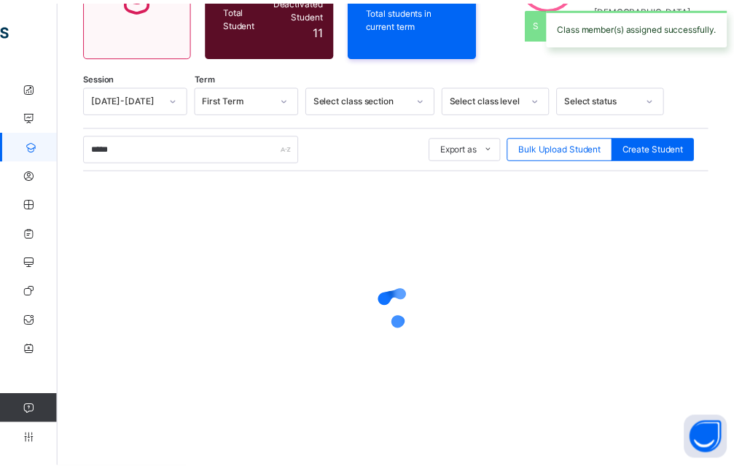
scroll to position [189, 0]
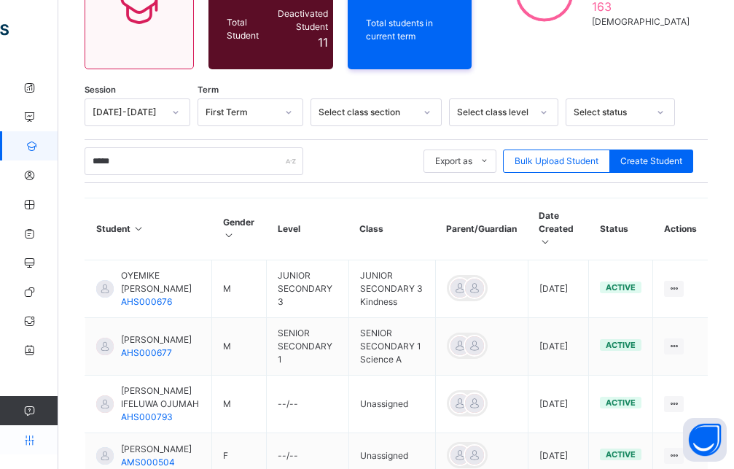
drag, startPoint x: 28, startPoint y: 437, endPoint x: 35, endPoint y: 429, distance: 10.9
click at [35, 431] on link "Configuration" at bounding box center [29, 439] width 58 height 29
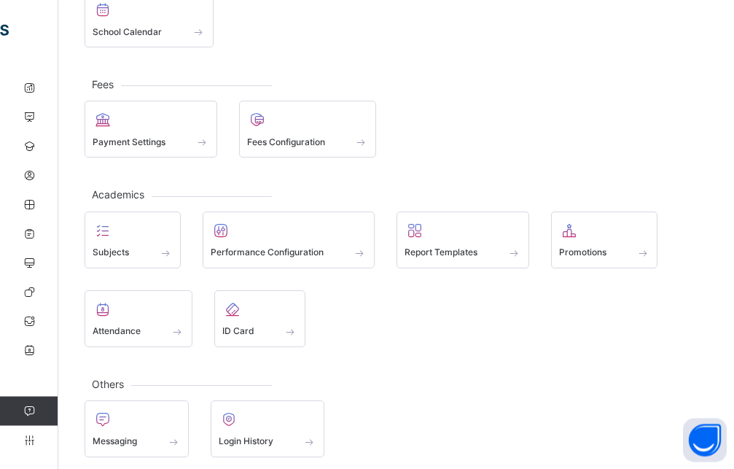
scroll to position [217, 0]
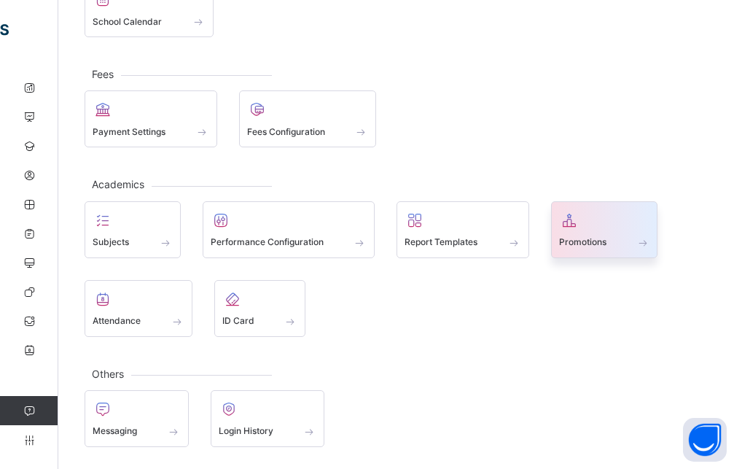
click at [625, 240] on div "Promotions" at bounding box center [604, 242] width 91 height 15
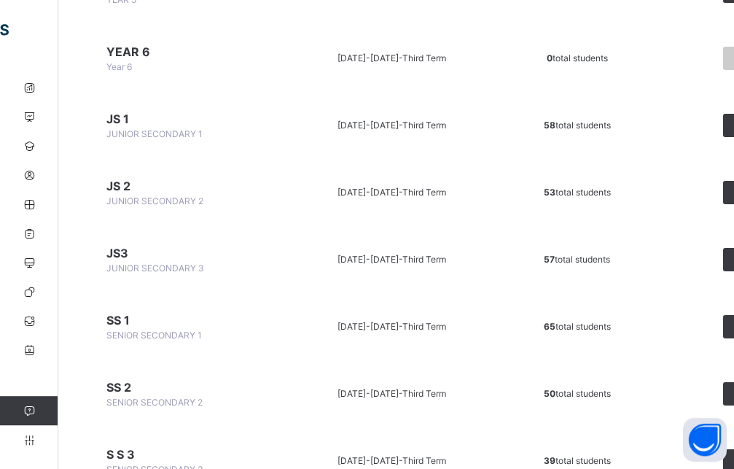
scroll to position [966, 0]
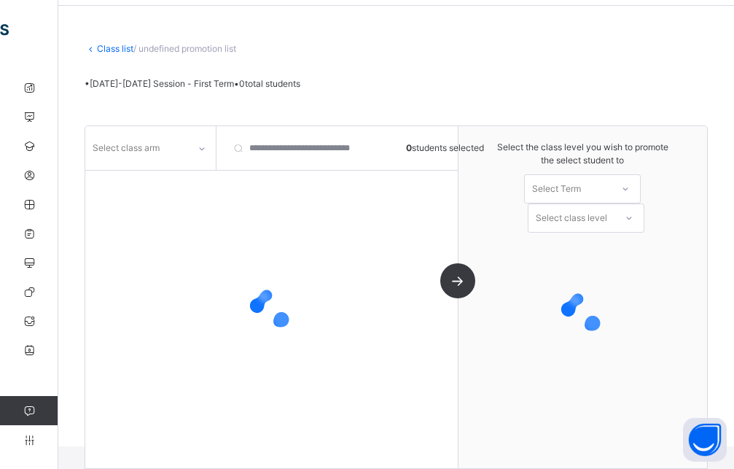
scroll to position [52, 0]
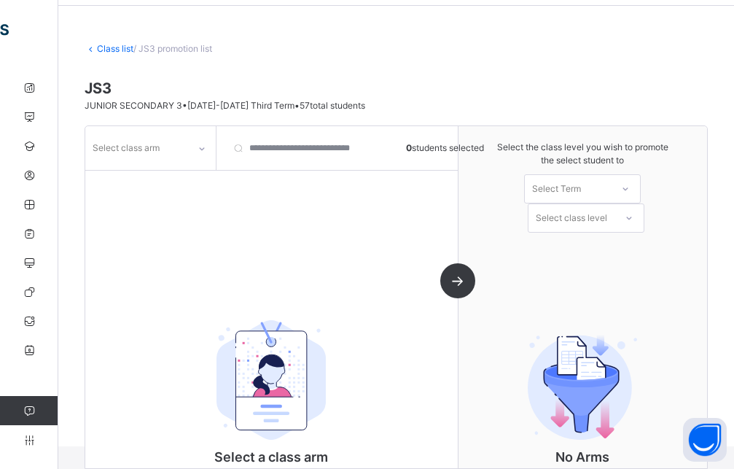
click at [170, 149] on div "Select class arm" at bounding box center [136, 147] width 103 height 23
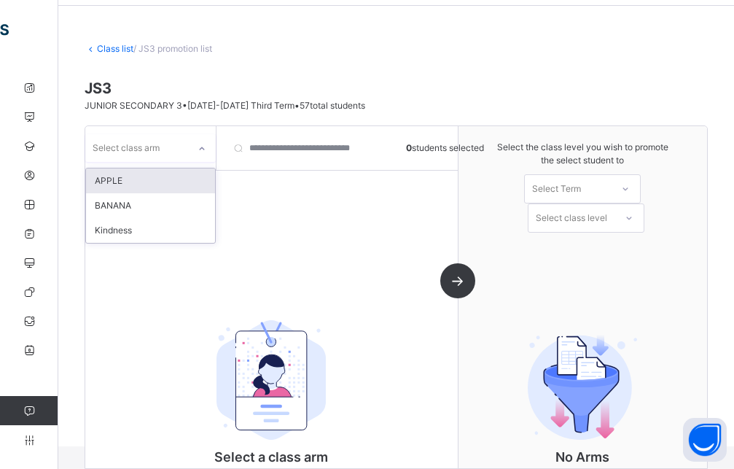
click at [133, 181] on div "APPLE" at bounding box center [150, 180] width 129 height 25
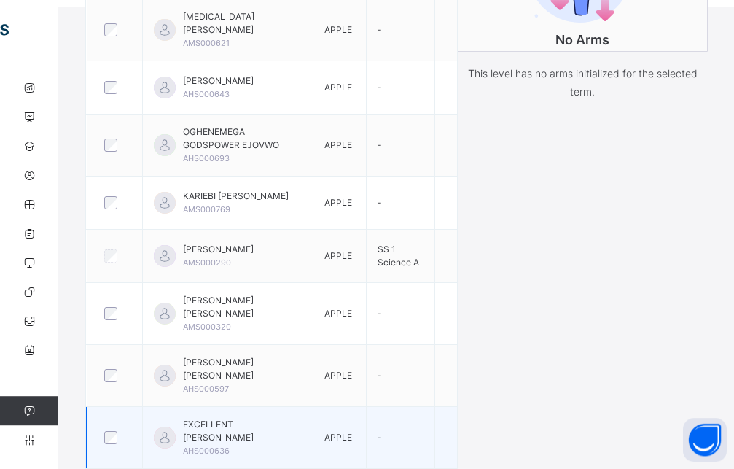
scroll to position [573, 0]
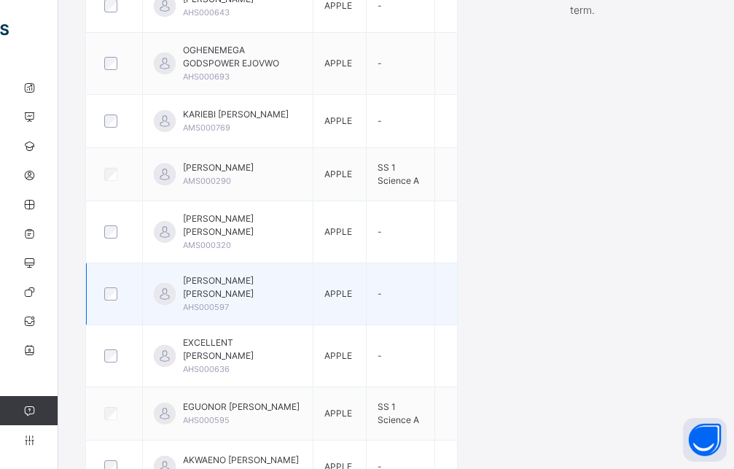
click at [103, 287] on div at bounding box center [114, 293] width 26 height 13
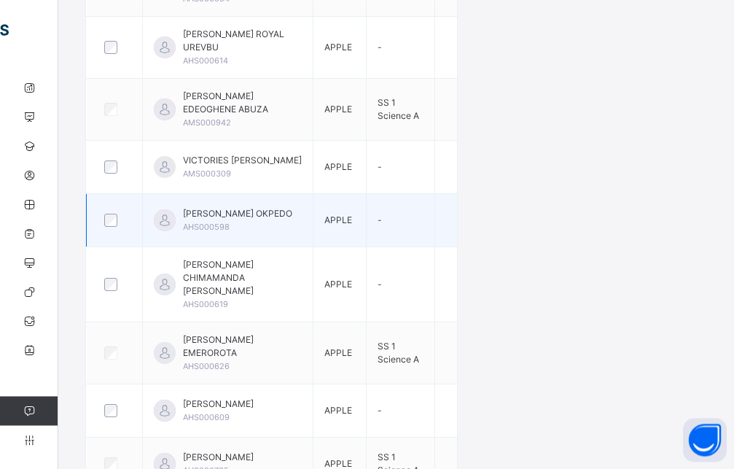
scroll to position [1465, 0]
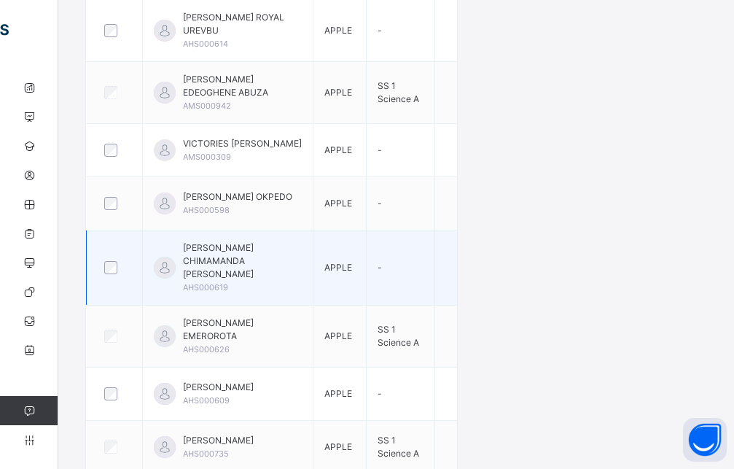
click at [103, 261] on div at bounding box center [114, 267] width 26 height 13
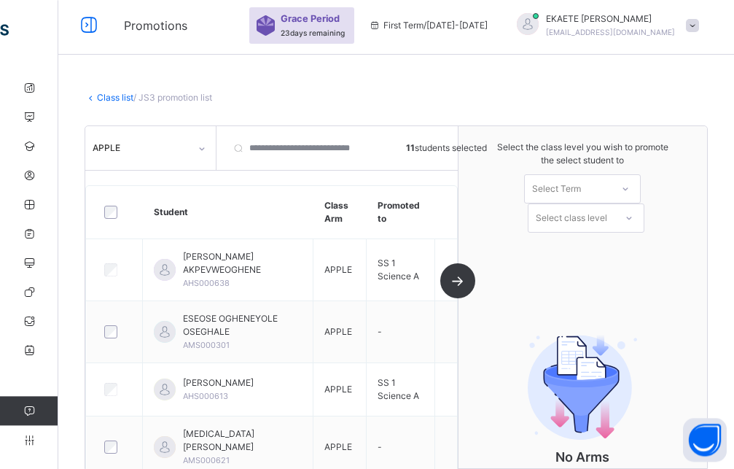
scroll to position [0, 0]
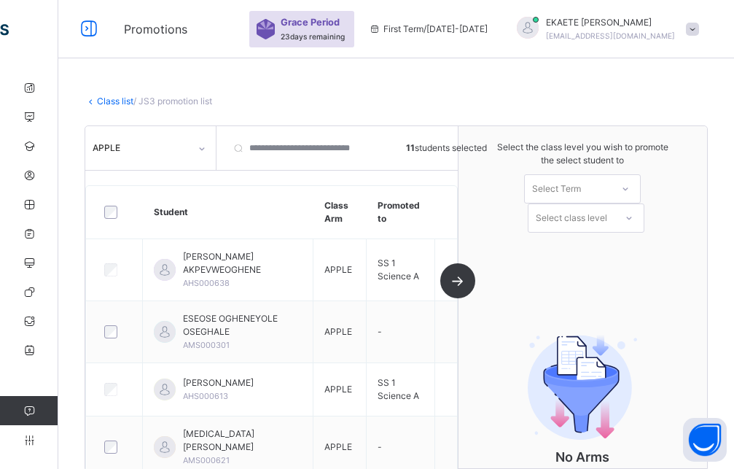
click at [601, 189] on div "Select Term" at bounding box center [568, 188] width 86 height 23
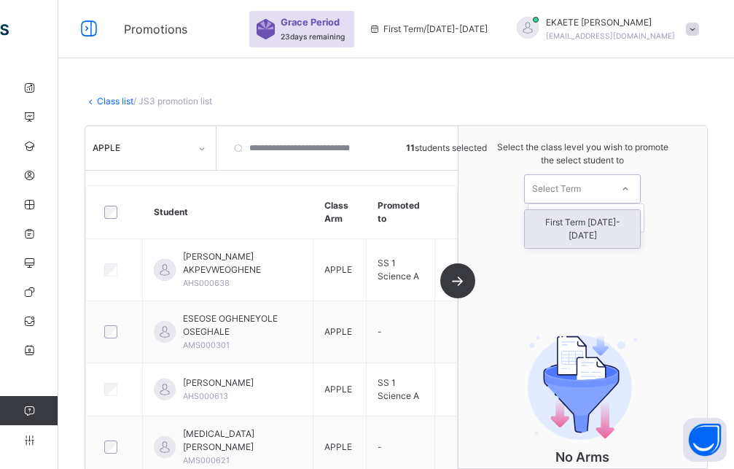
click at [596, 223] on div "First Term [DATE]-[DATE]" at bounding box center [582, 229] width 115 height 38
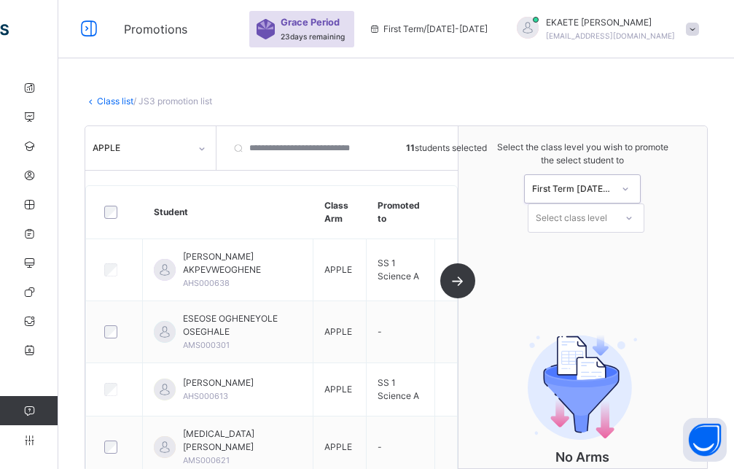
click at [595, 221] on div "Select class level" at bounding box center [571, 217] width 71 height 29
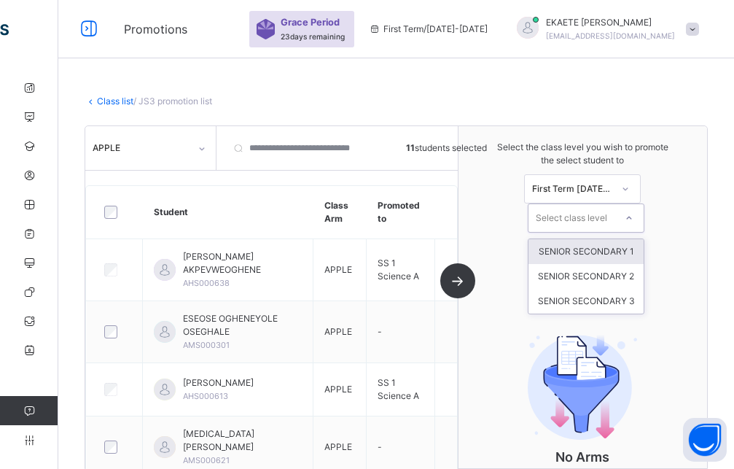
click at [603, 252] on div "SENIOR SECONDARY 1" at bounding box center [585, 251] width 115 height 25
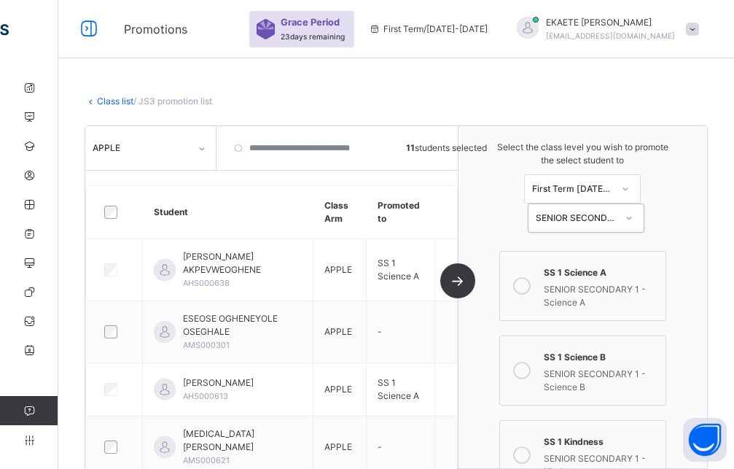
click at [523, 370] on icon at bounding box center [521, 369] width 17 height 17
click at [531, 369] on icon at bounding box center [521, 369] width 17 height 17
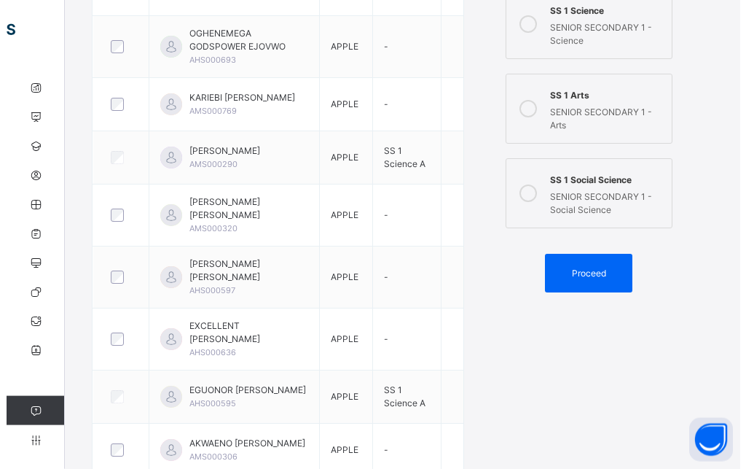
scroll to position [669, 0]
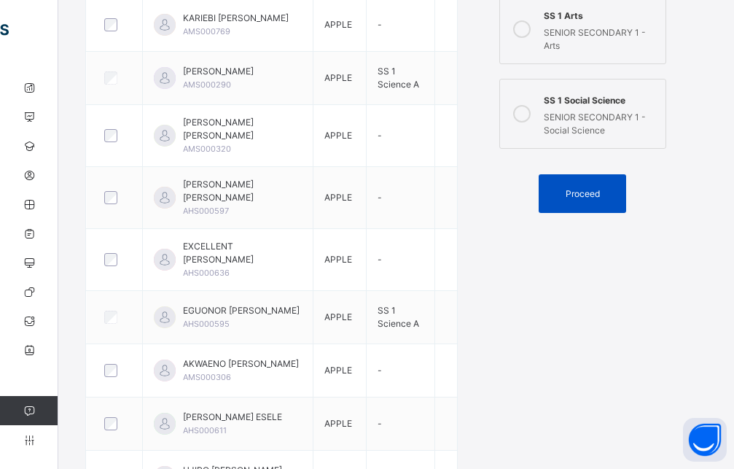
click at [576, 195] on span "Proceed" at bounding box center [583, 193] width 34 height 13
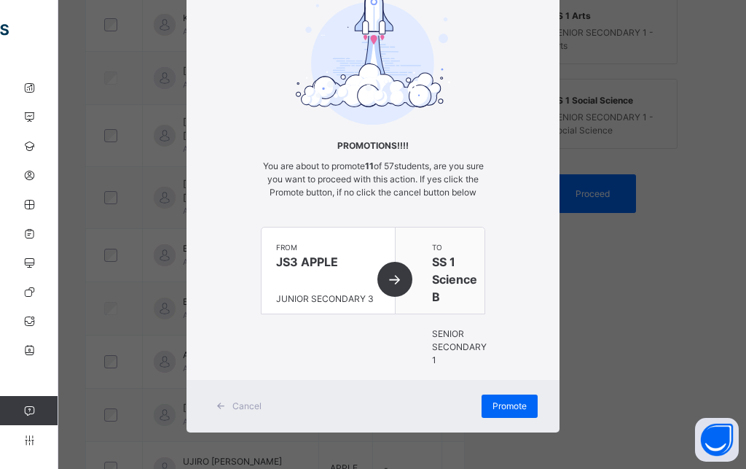
scroll to position [101, 0]
click at [510, 403] on span "Promote" at bounding box center [510, 405] width 34 height 13
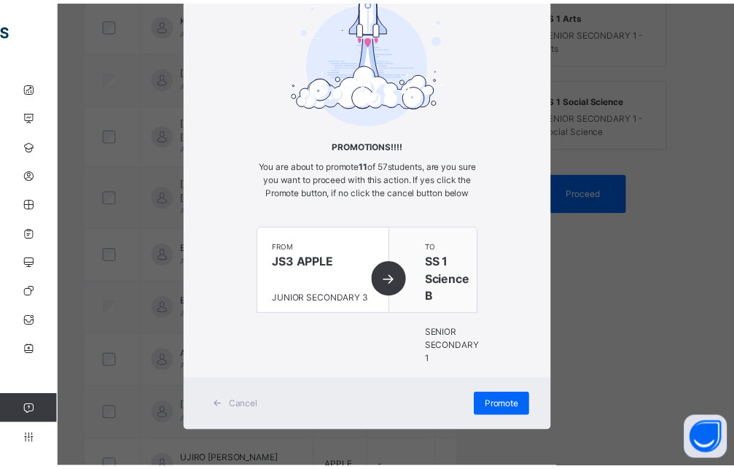
scroll to position [413, 0]
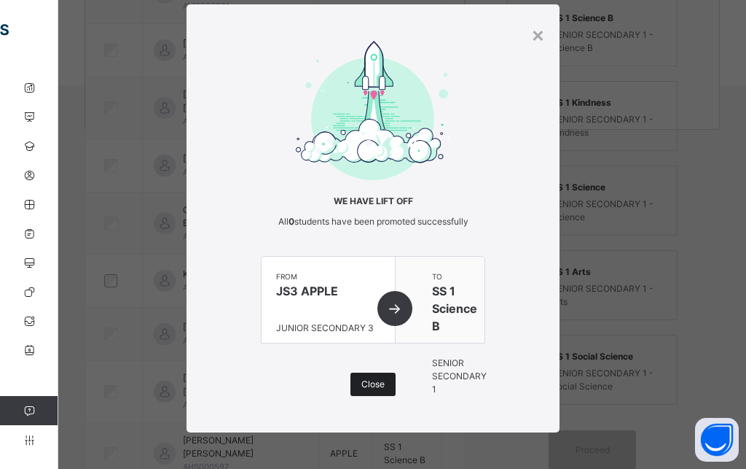
click at [362, 387] on span "Close" at bounding box center [372, 384] width 23 height 13
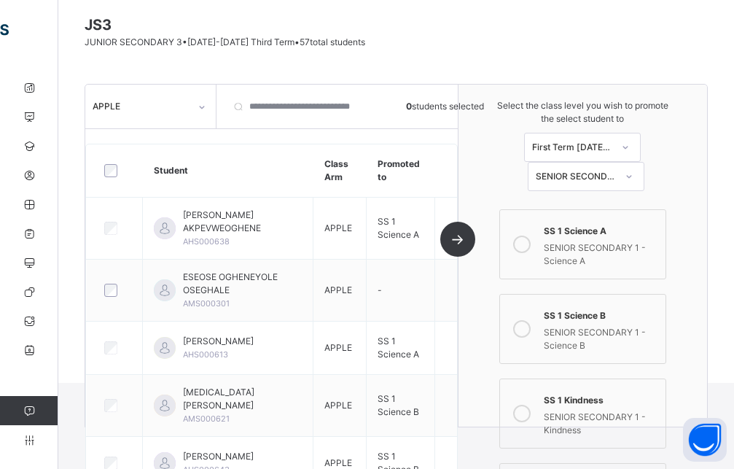
scroll to position [0, 0]
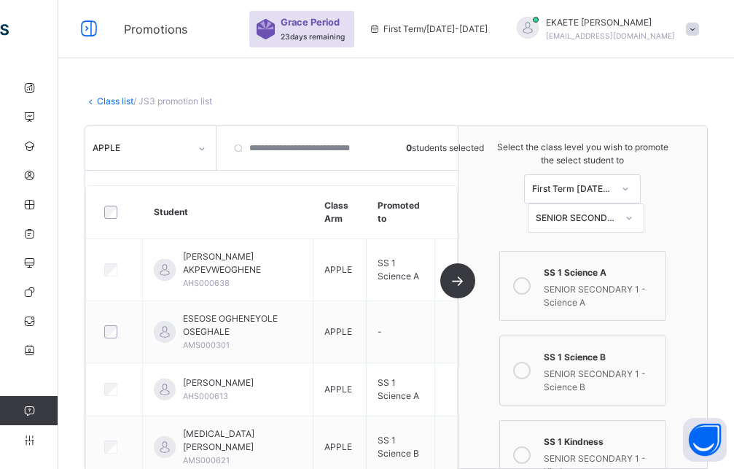
click at [206, 151] on div at bounding box center [201, 148] width 25 height 23
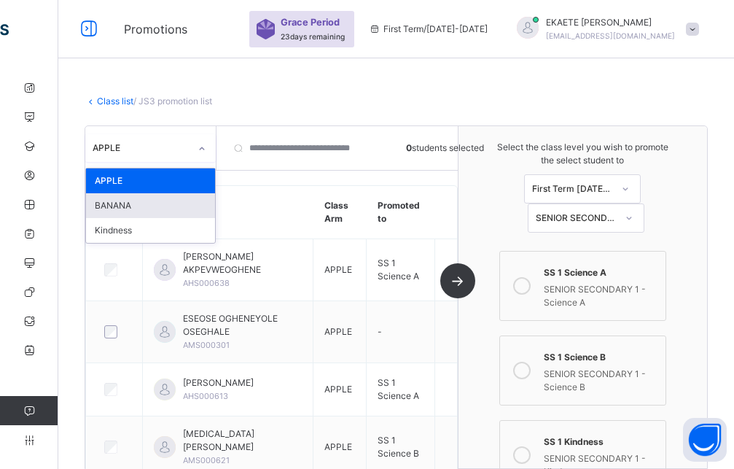
click at [158, 205] on div "BANANA" at bounding box center [150, 205] width 129 height 25
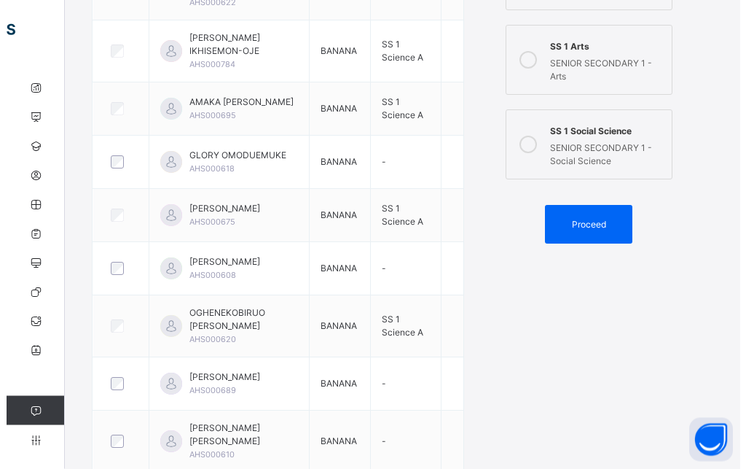
scroll to position [773, 0]
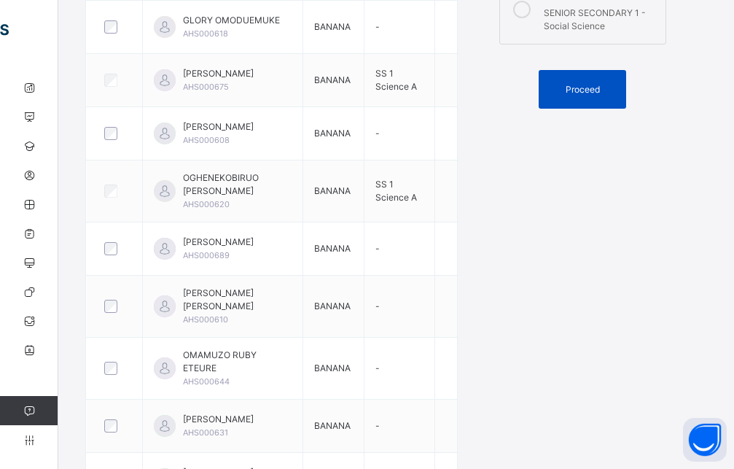
click at [568, 90] on span "Proceed" at bounding box center [583, 89] width 66 height 13
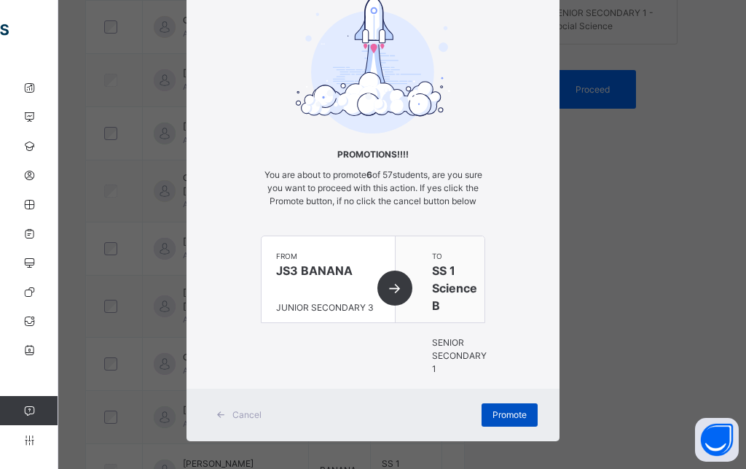
scroll to position [101, 0]
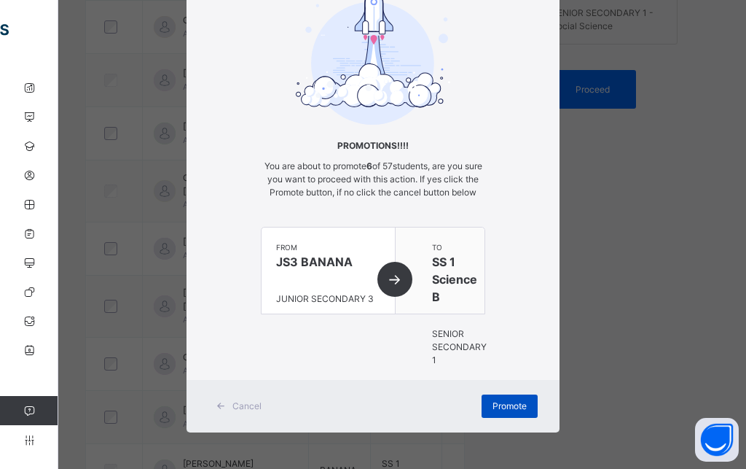
click at [493, 412] on span "Promote" at bounding box center [510, 405] width 34 height 13
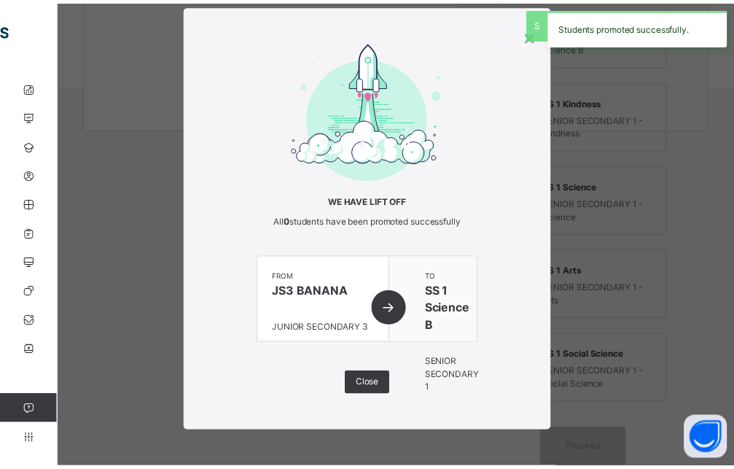
scroll to position [32, 0]
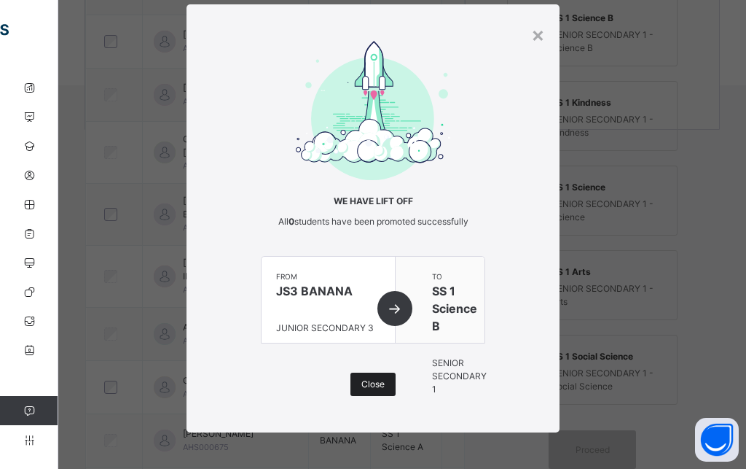
click at [366, 380] on span "Close" at bounding box center [372, 384] width 23 height 13
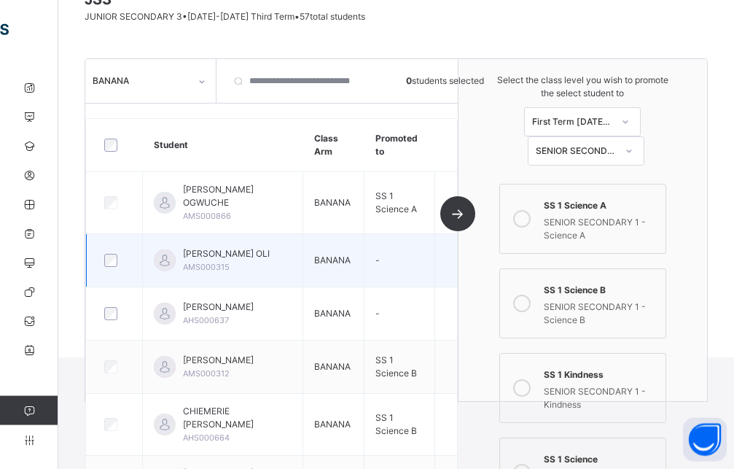
scroll to position [0, 0]
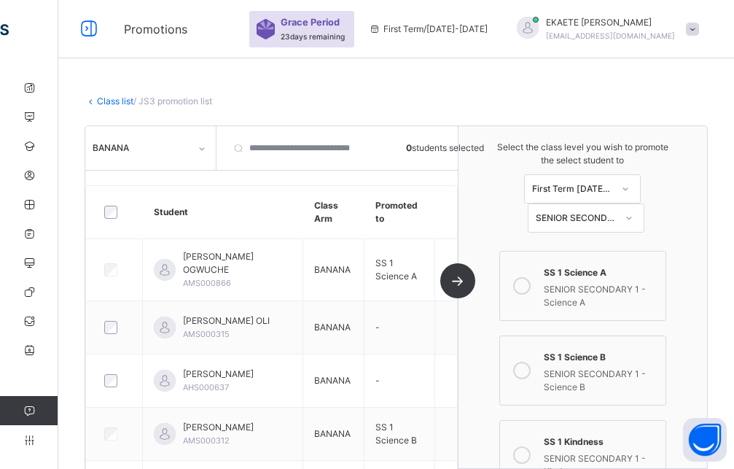
click at [202, 149] on icon at bounding box center [201, 148] width 9 height 15
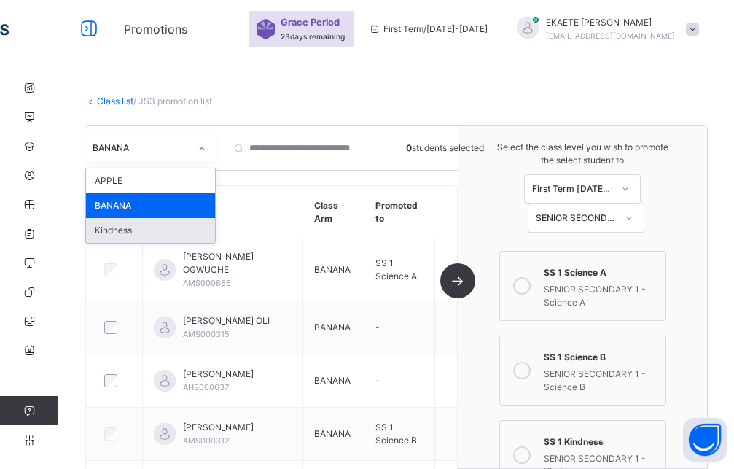
click at [155, 227] on div "Kindness" at bounding box center [150, 230] width 129 height 25
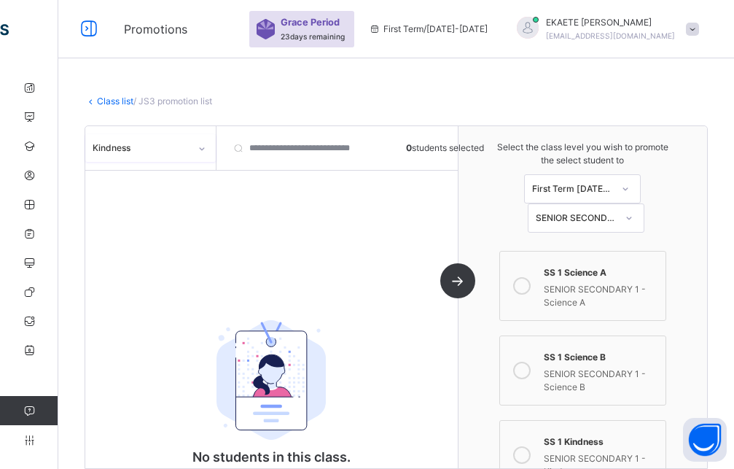
click at [201, 152] on icon at bounding box center [201, 148] width 9 height 15
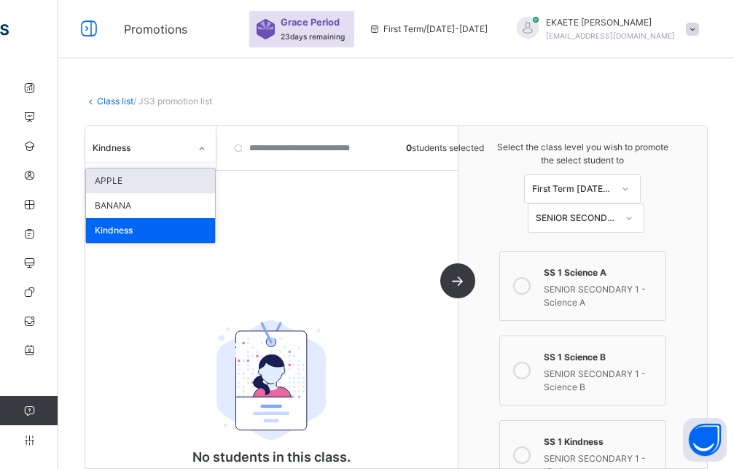
click at [153, 182] on div "APPLE" at bounding box center [150, 180] width 129 height 25
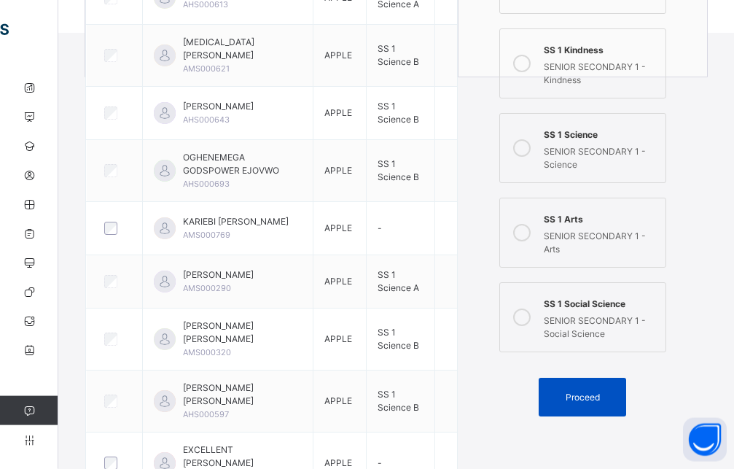
scroll to position [466, 0]
click at [605, 386] on div "Proceed" at bounding box center [582, 396] width 87 height 39
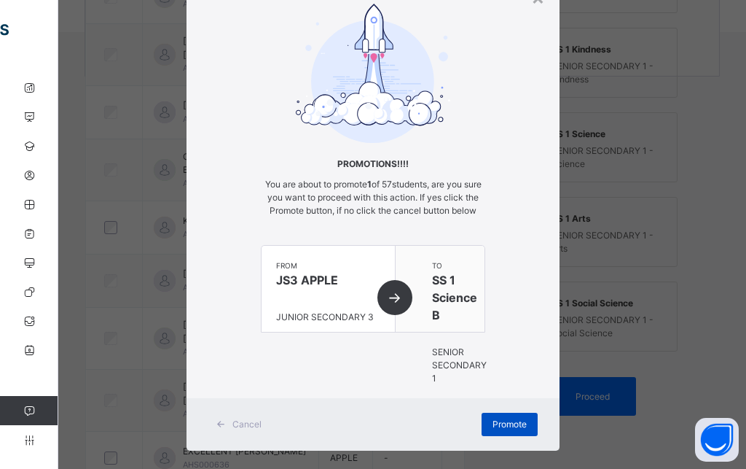
scroll to position [101, 0]
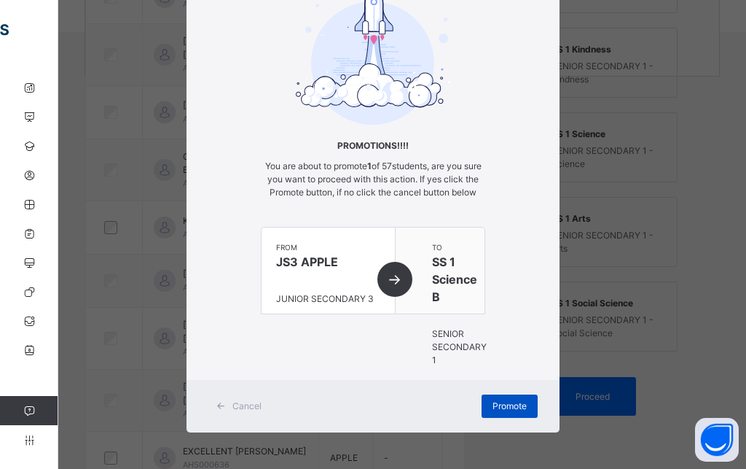
click at [493, 399] on span "Promote" at bounding box center [510, 405] width 34 height 13
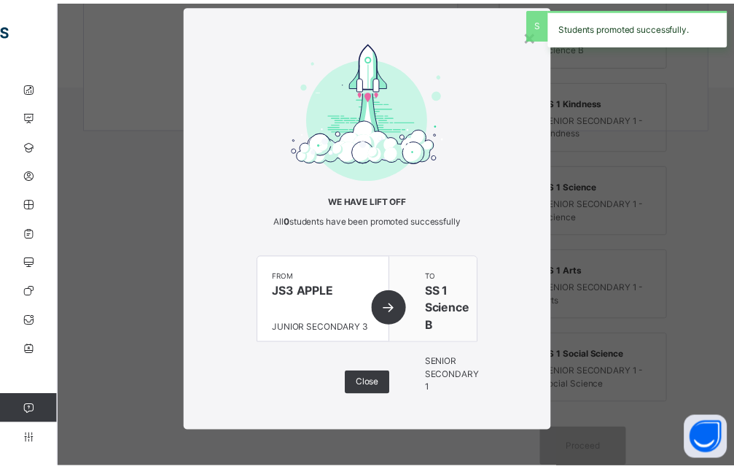
scroll to position [32, 0]
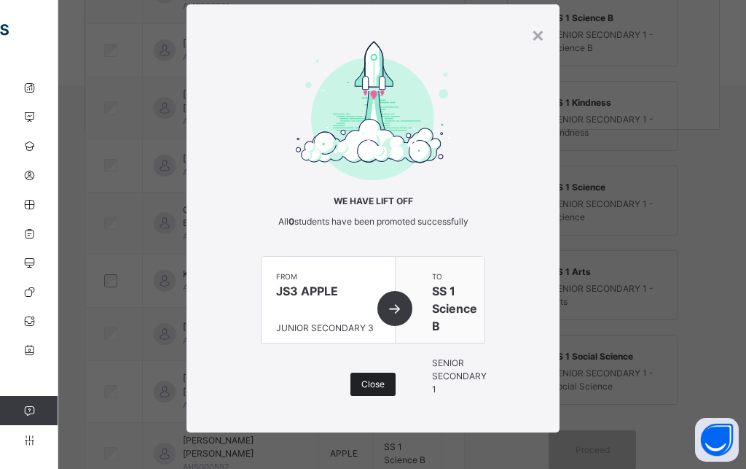
click at [381, 378] on div "Close" at bounding box center [373, 383] width 45 height 23
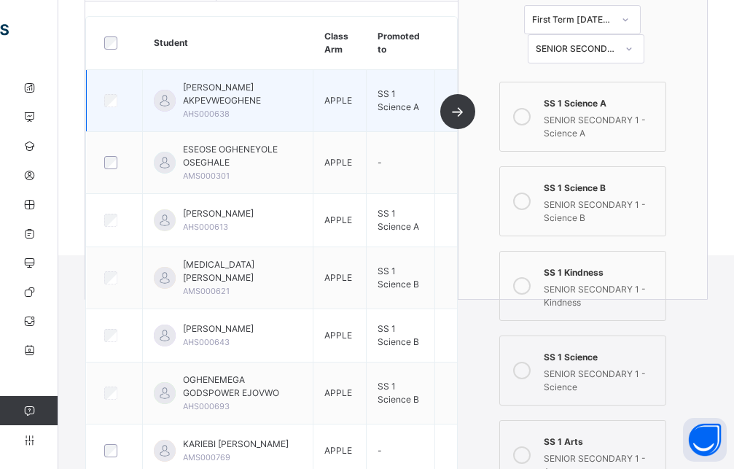
scroll to position [0, 0]
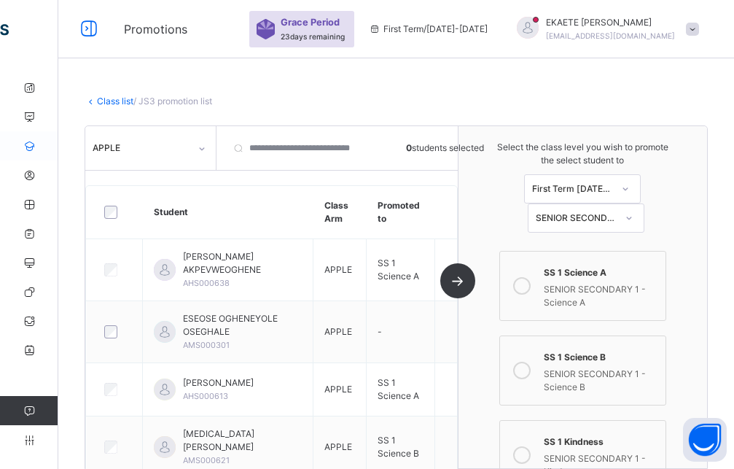
click at [36, 146] on icon at bounding box center [29, 146] width 58 height 11
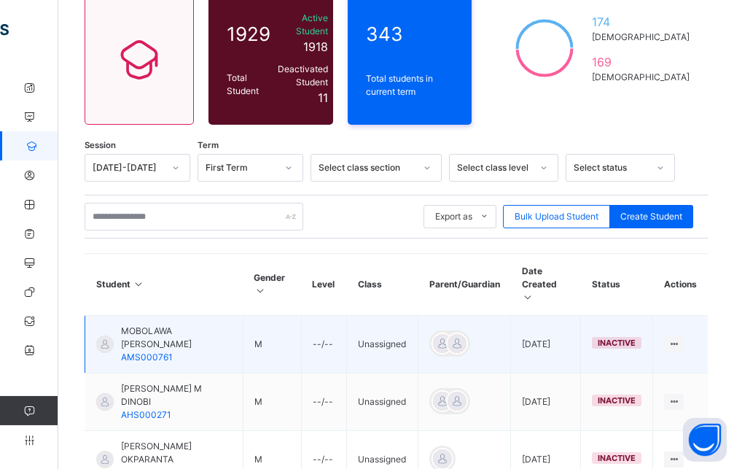
scroll to position [149, 0]
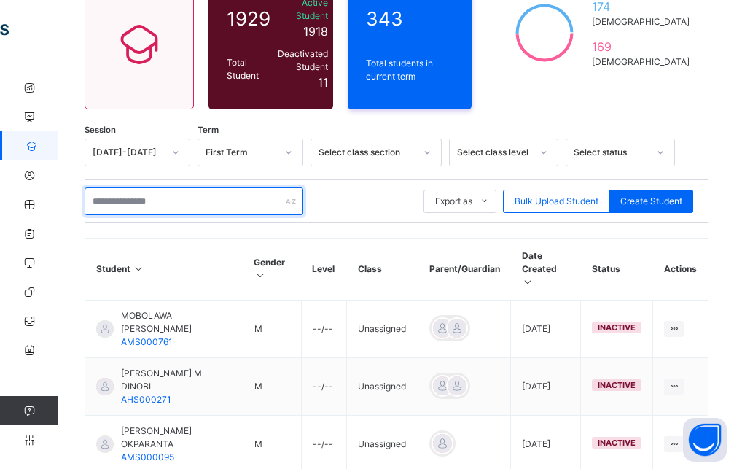
click at [162, 194] on input "text" at bounding box center [194, 201] width 219 height 28
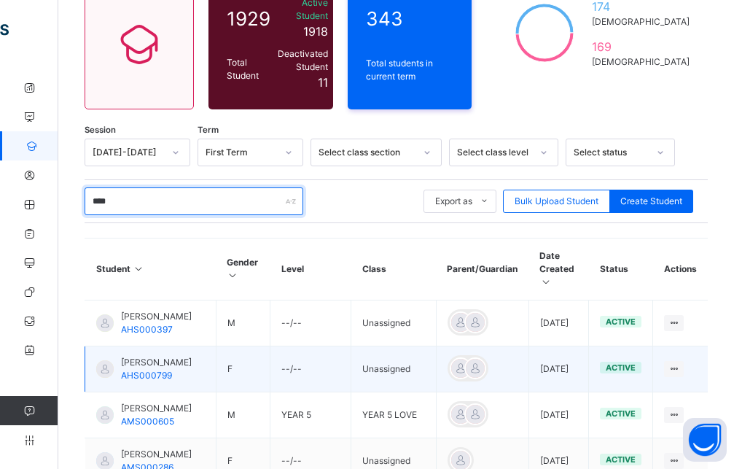
scroll to position [223, 0]
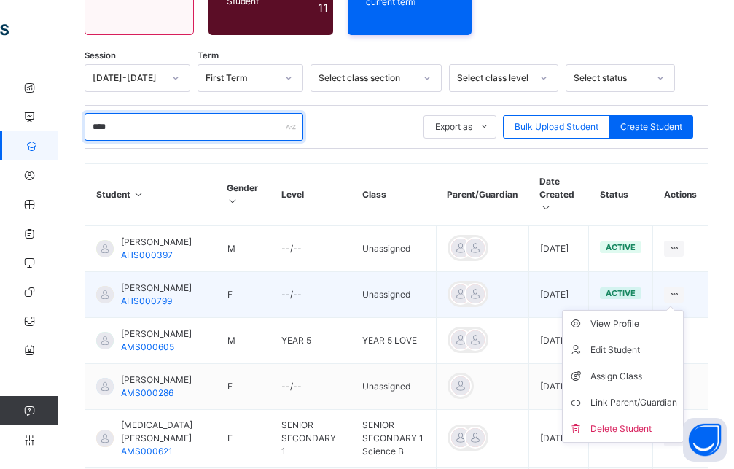
type input "****"
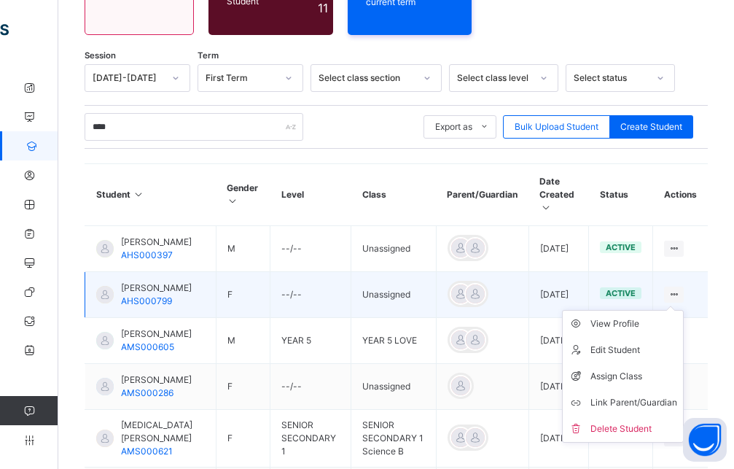
click at [684, 310] on ul "View Profile Edit Student Assign Class Link Parent/Guardian Delete Student" at bounding box center [623, 376] width 122 height 133
click at [617, 369] on div "Assign Class" at bounding box center [633, 376] width 87 height 15
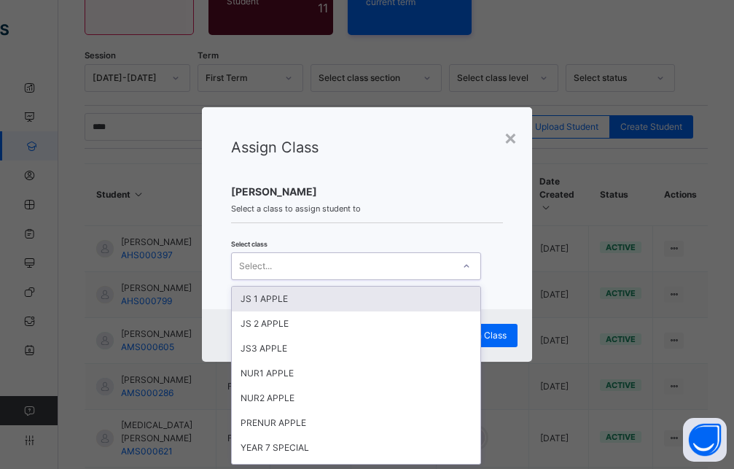
scroll to position [0, 0]
click at [378, 266] on div "Select..." at bounding box center [342, 265] width 221 height 23
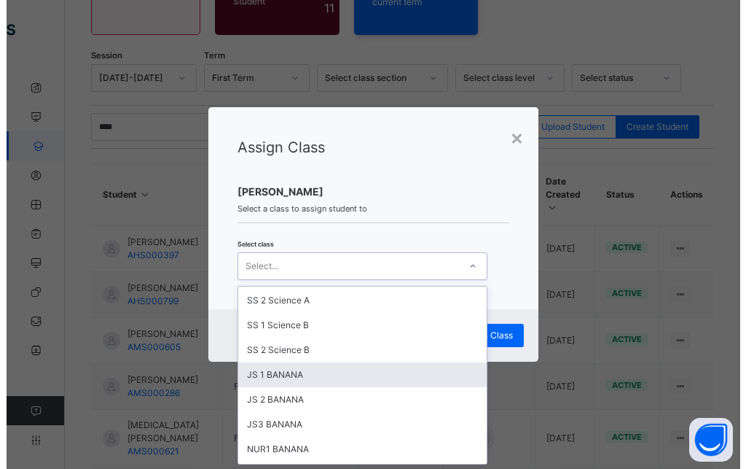
scroll to position [131, 0]
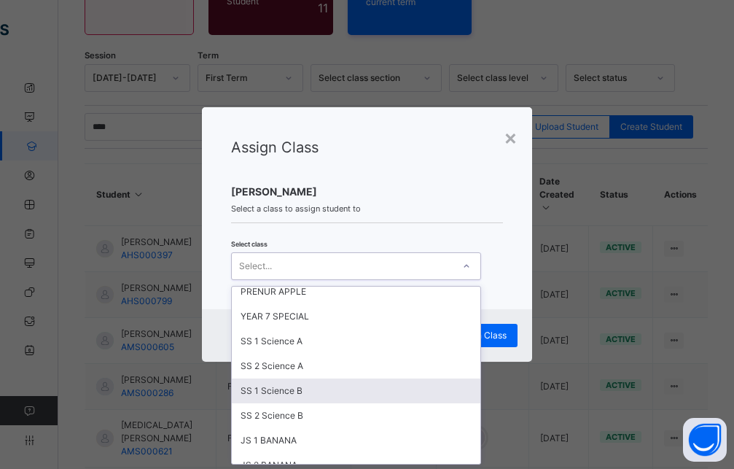
click at [284, 393] on div "SS 1 Science B" at bounding box center [356, 390] width 249 height 25
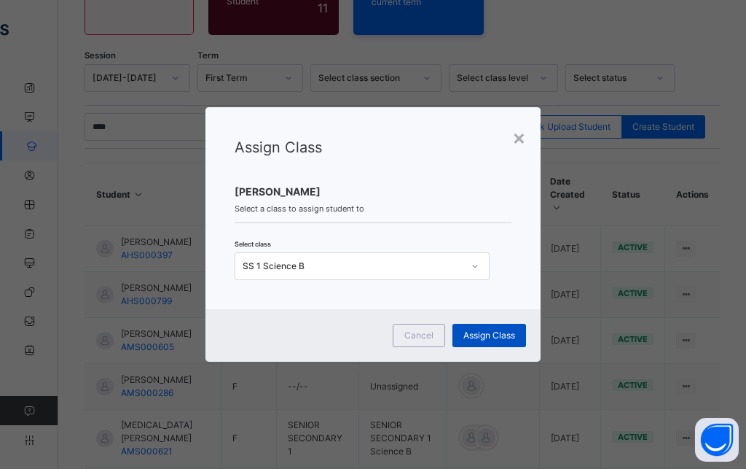
click at [484, 337] on span "Assign Class" at bounding box center [490, 335] width 52 height 13
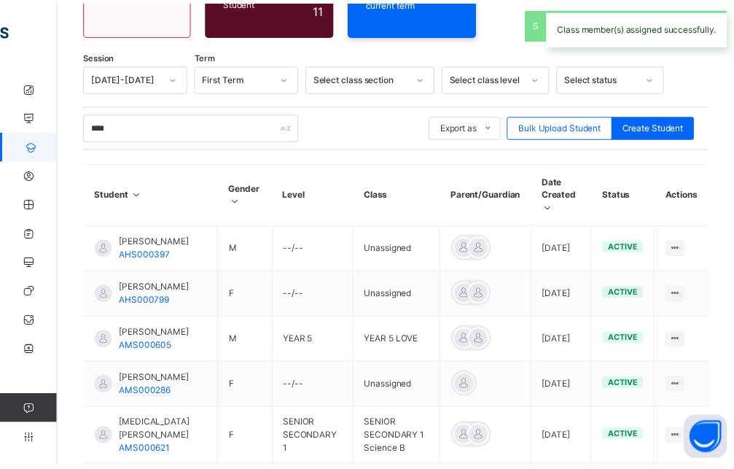
scroll to position [189, 0]
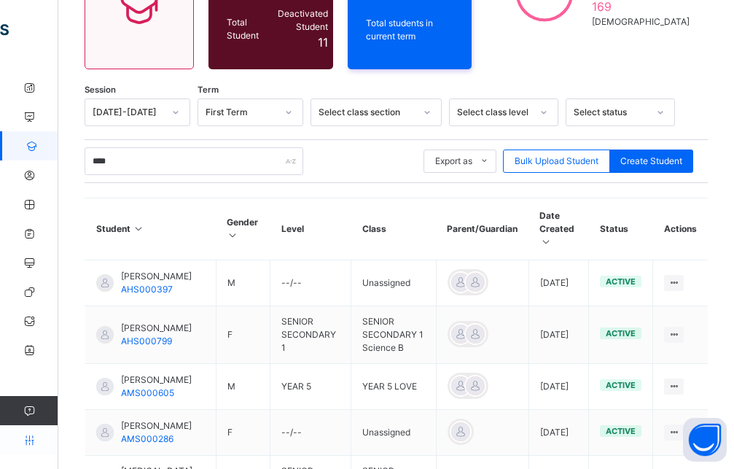
drag, startPoint x: 27, startPoint y: 440, endPoint x: 35, endPoint y: 440, distance: 8.0
click at [28, 440] on icon at bounding box center [29, 439] width 58 height 11
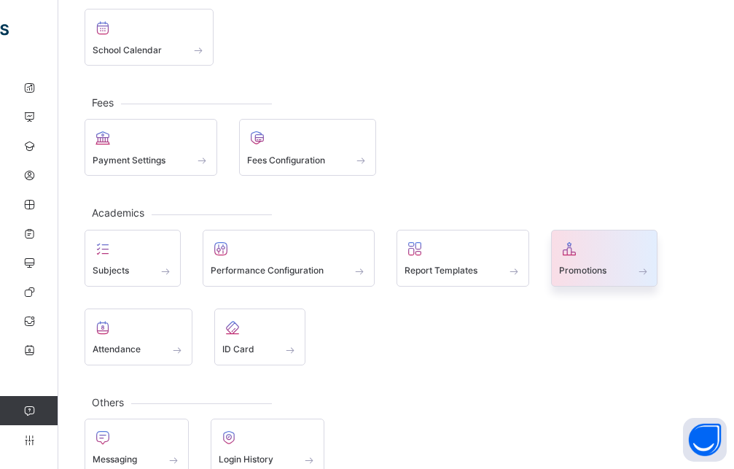
click at [597, 260] on span at bounding box center [604, 261] width 91 height 4
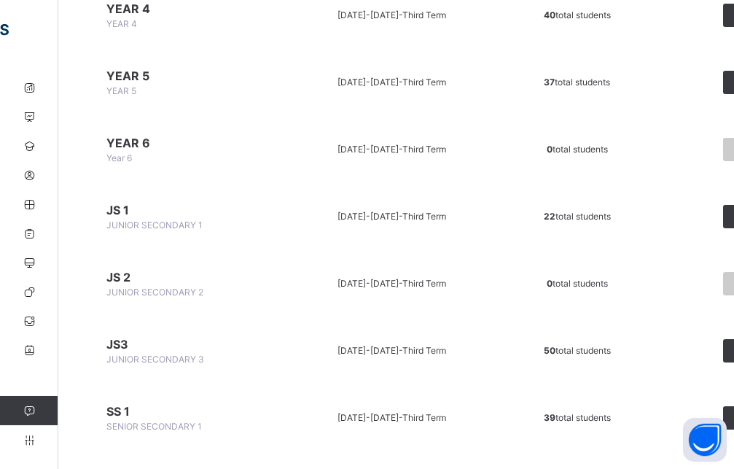
scroll to position [892, 0]
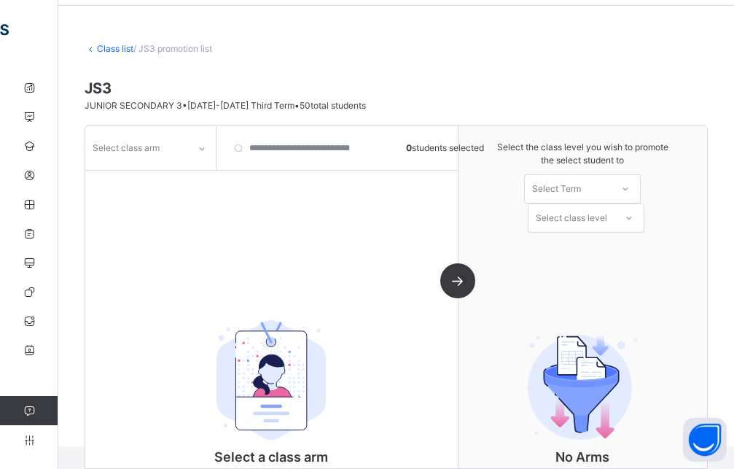
click at [179, 151] on div "Select class arm" at bounding box center [136, 147] width 103 height 23
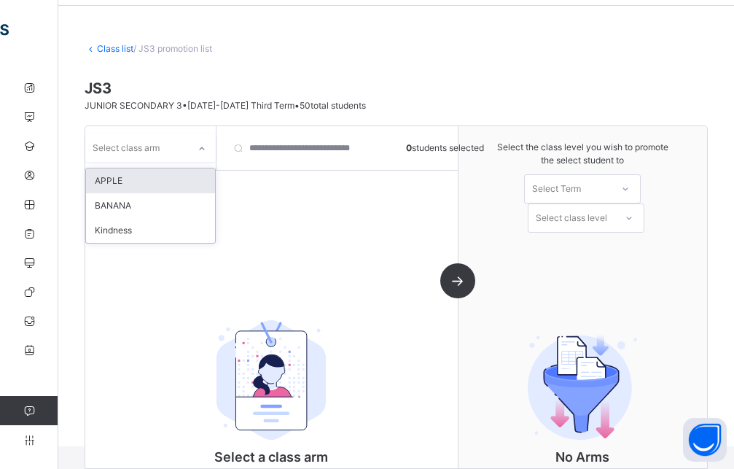
click at [160, 184] on div "APPLE" at bounding box center [150, 180] width 129 height 25
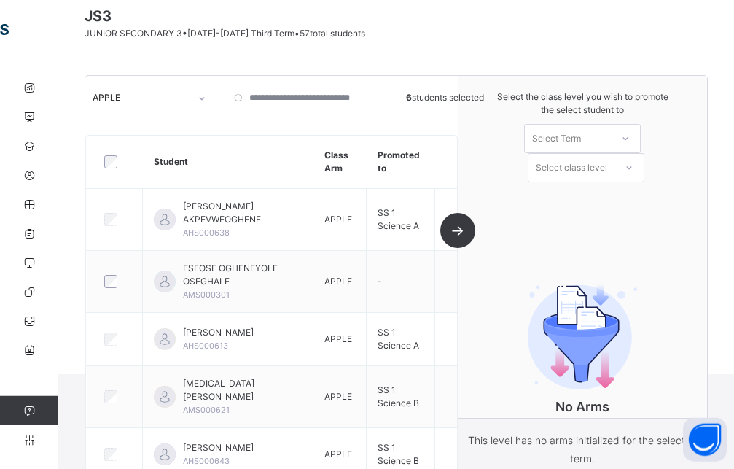
scroll to position [20, 0]
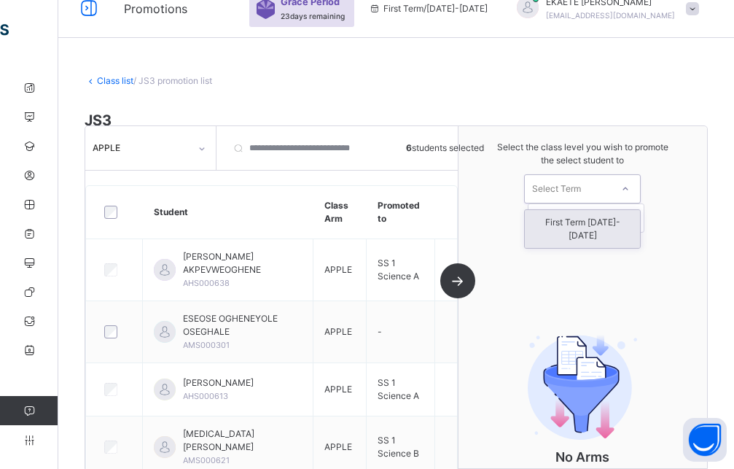
click at [588, 176] on div "Select Term" at bounding box center [582, 188] width 117 height 29
click at [596, 222] on div "First Term [DATE]-[DATE]" at bounding box center [582, 229] width 115 height 38
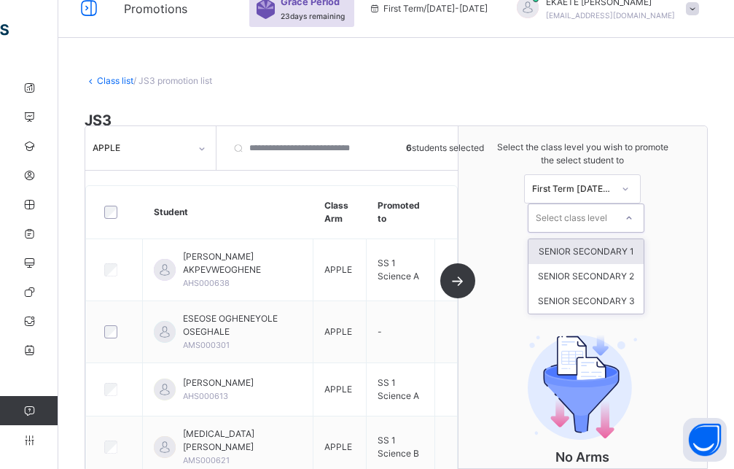
click at [595, 218] on div "Select class level" at bounding box center [571, 217] width 71 height 29
click at [615, 255] on div "SENIOR SECONDARY 1" at bounding box center [585, 251] width 115 height 25
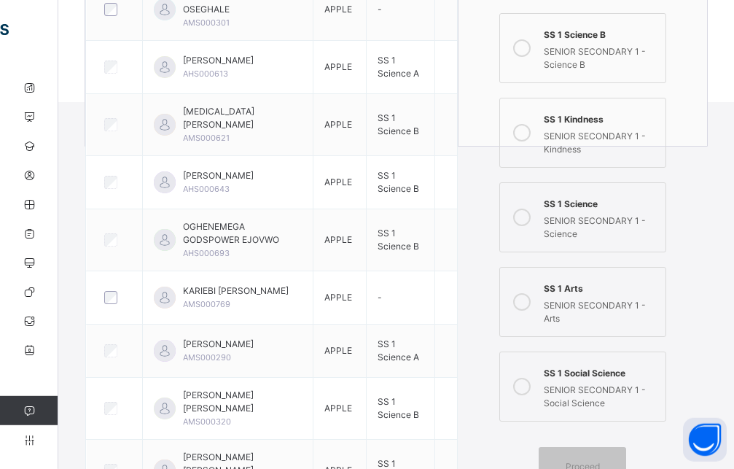
scroll to position [392, 0]
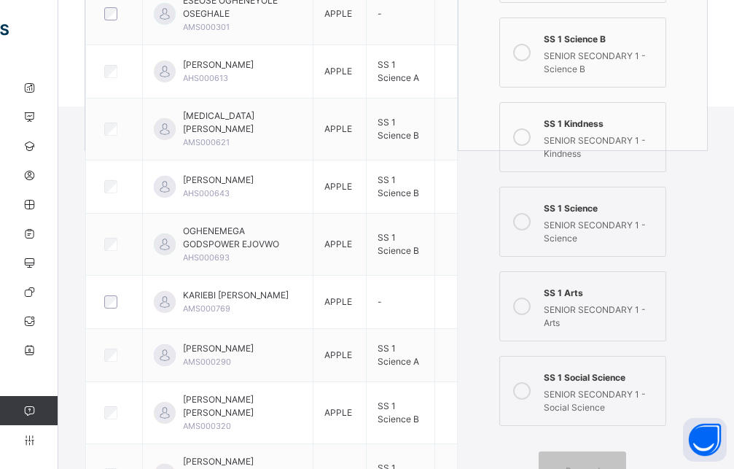
click at [531, 138] on icon at bounding box center [521, 136] width 17 height 17
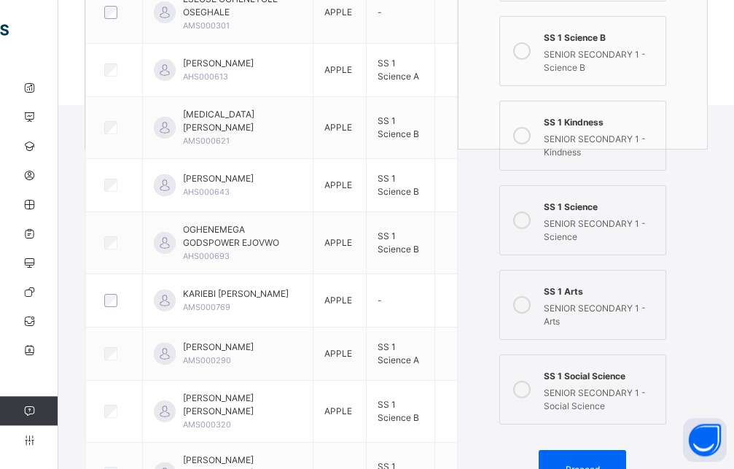
scroll to position [615, 0]
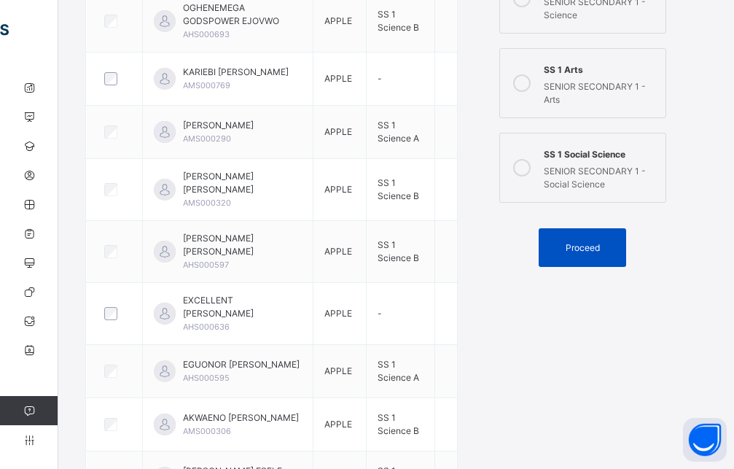
click at [583, 246] on span "Proceed" at bounding box center [583, 247] width 34 height 13
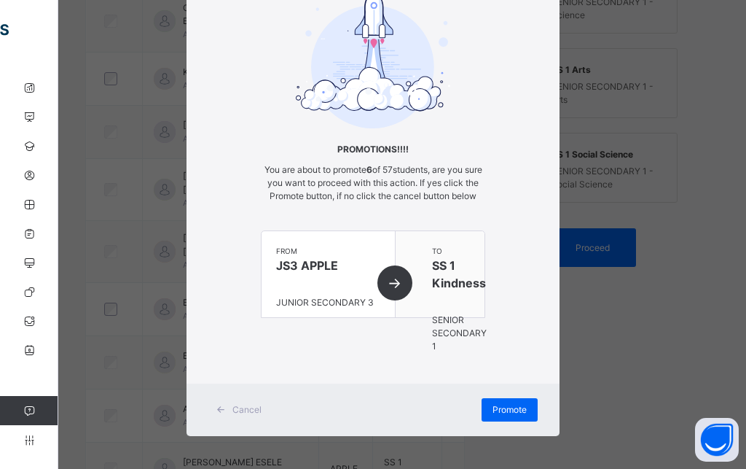
scroll to position [101, 0]
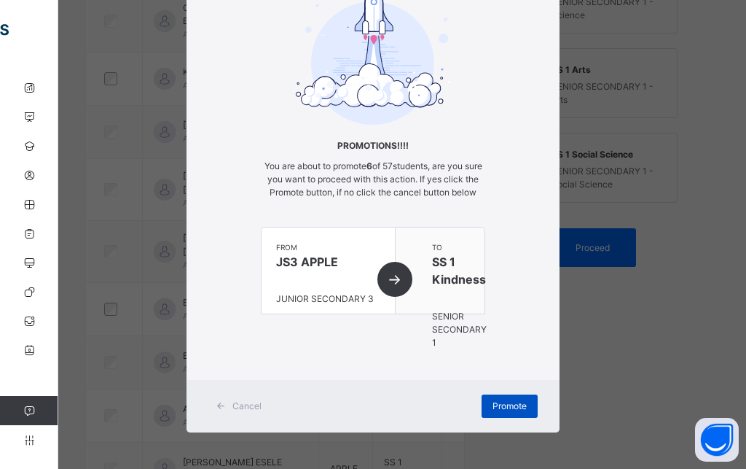
click at [519, 400] on span "Promote" at bounding box center [510, 405] width 34 height 13
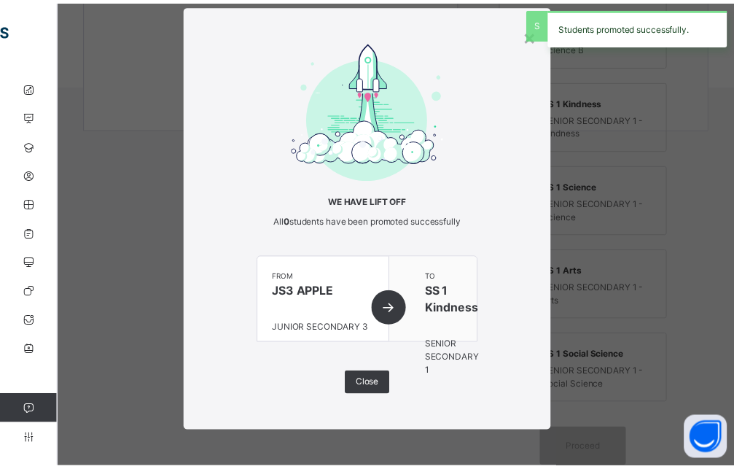
scroll to position [32, 0]
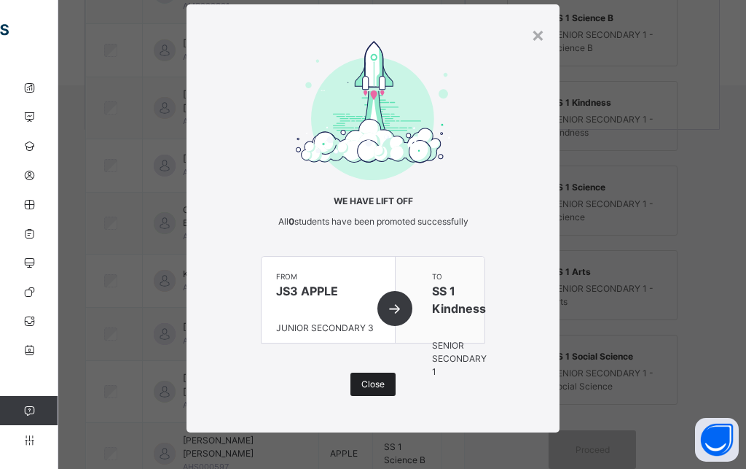
click at [364, 382] on span "Close" at bounding box center [372, 384] width 23 height 13
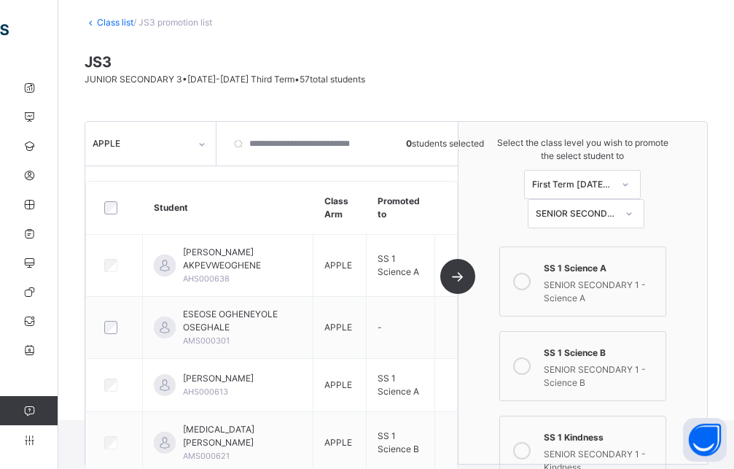
scroll to position [74, 0]
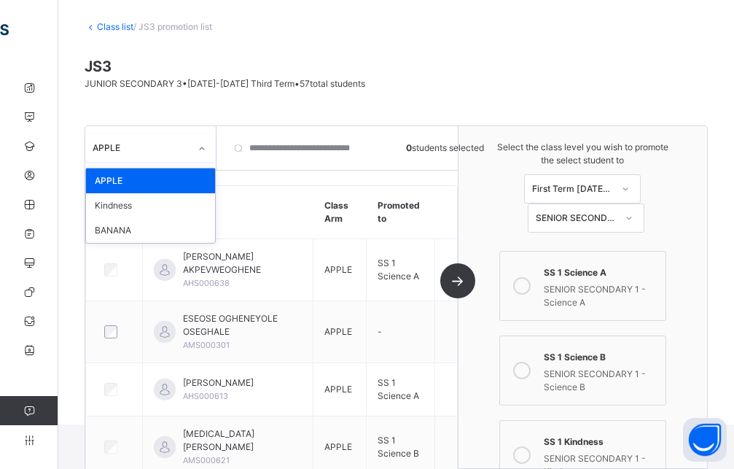
click at [204, 148] on icon at bounding box center [201, 148] width 9 height 15
click at [149, 230] on div "BANANA" at bounding box center [150, 230] width 129 height 25
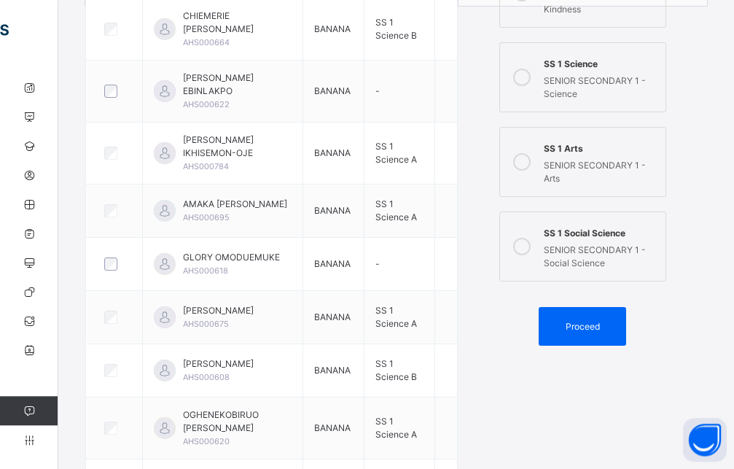
scroll to position [476, 0]
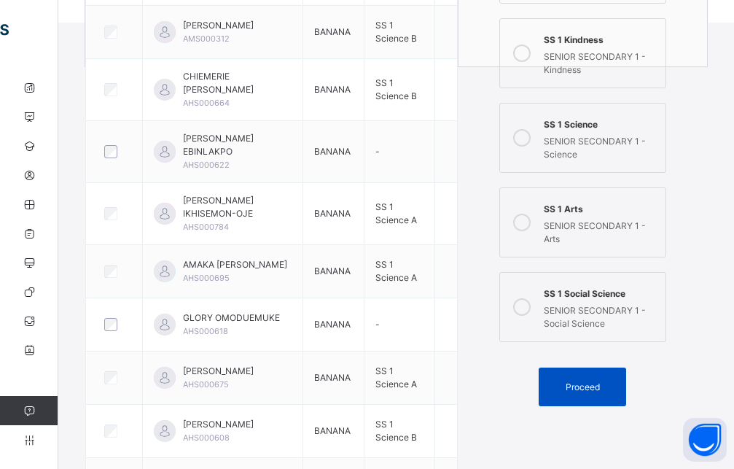
click at [598, 384] on span "Proceed" at bounding box center [583, 386] width 34 height 13
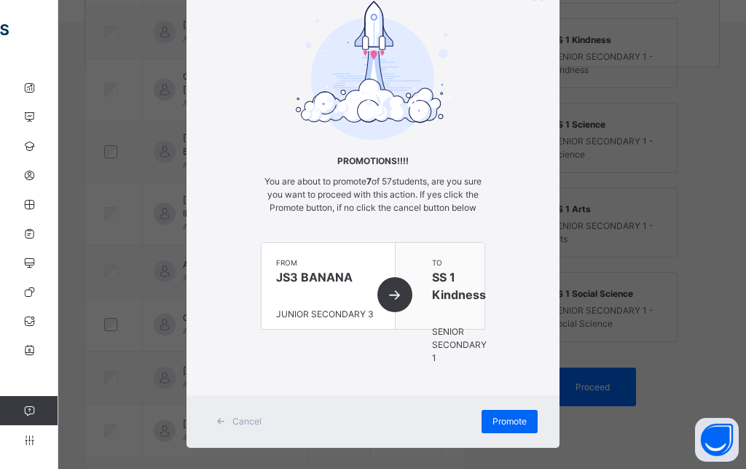
scroll to position [101, 0]
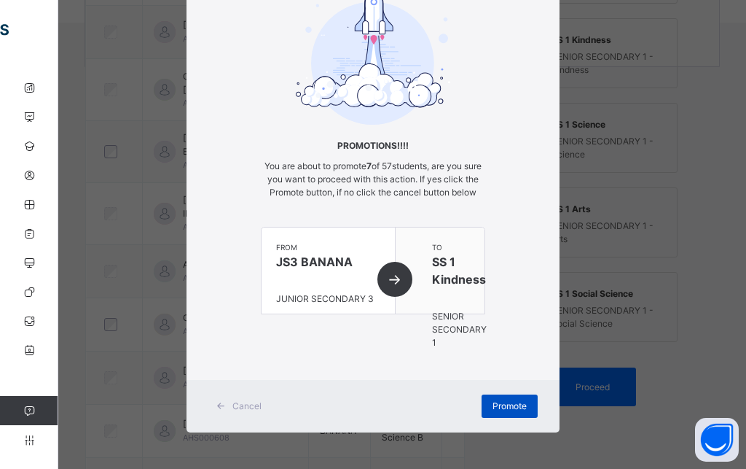
click at [504, 406] on span "Promote" at bounding box center [510, 405] width 34 height 13
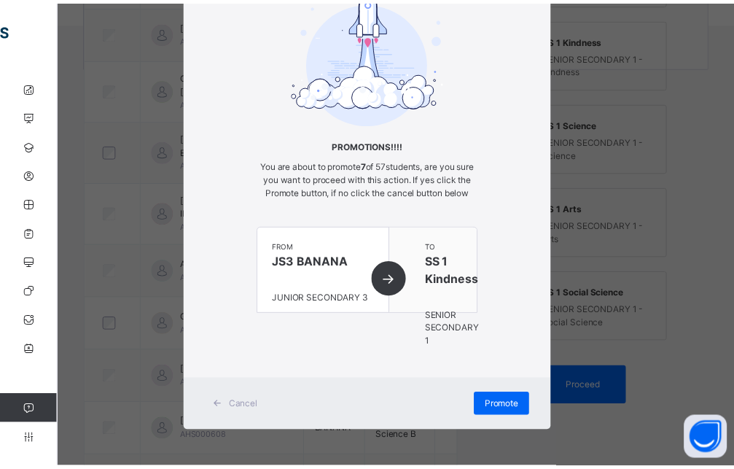
scroll to position [413, 0]
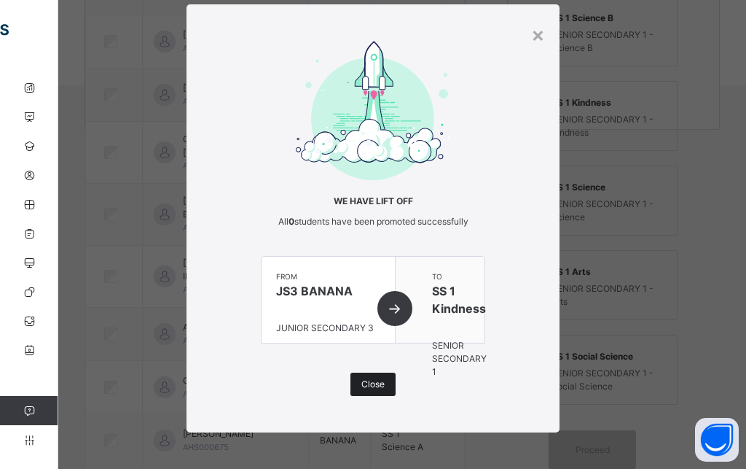
click at [354, 381] on div "Close" at bounding box center [373, 383] width 45 height 23
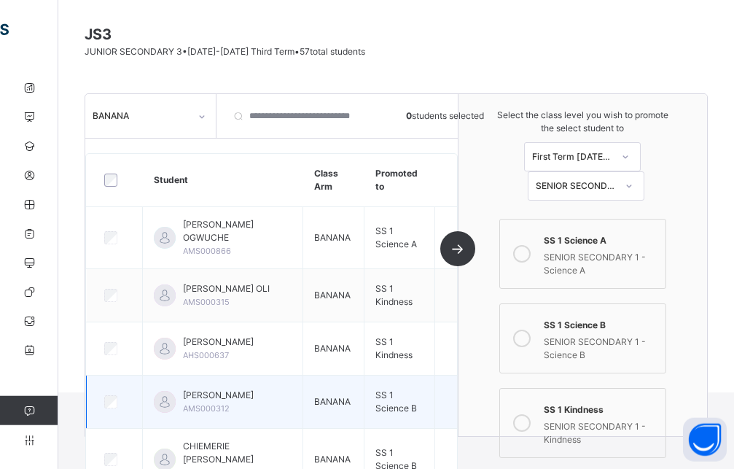
scroll to position [0, 0]
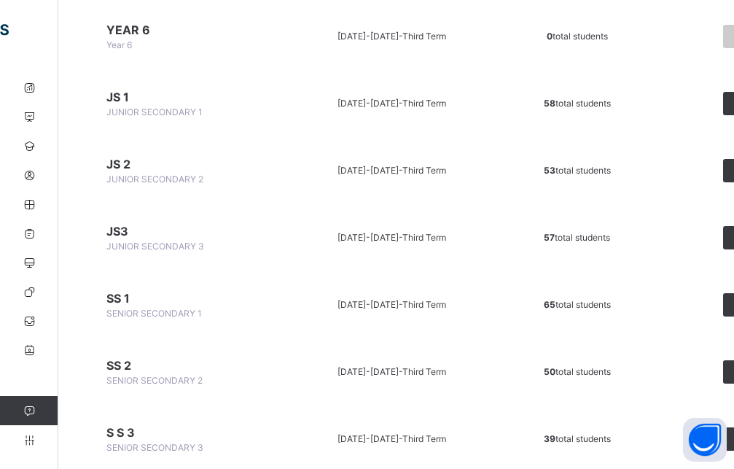
scroll to position [1037, 0]
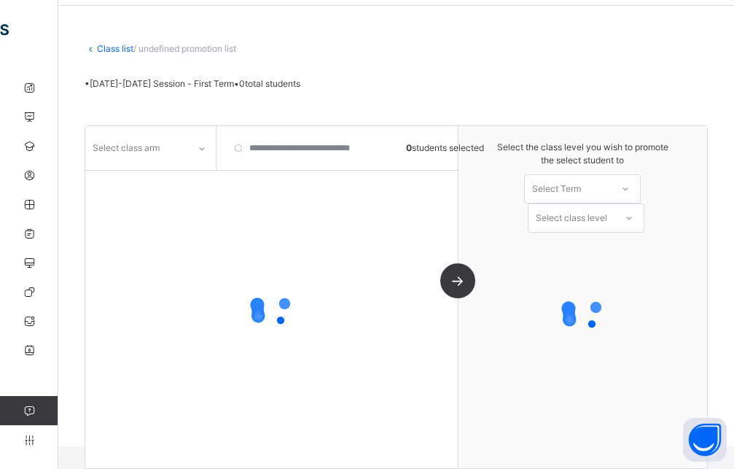
scroll to position [52, 0]
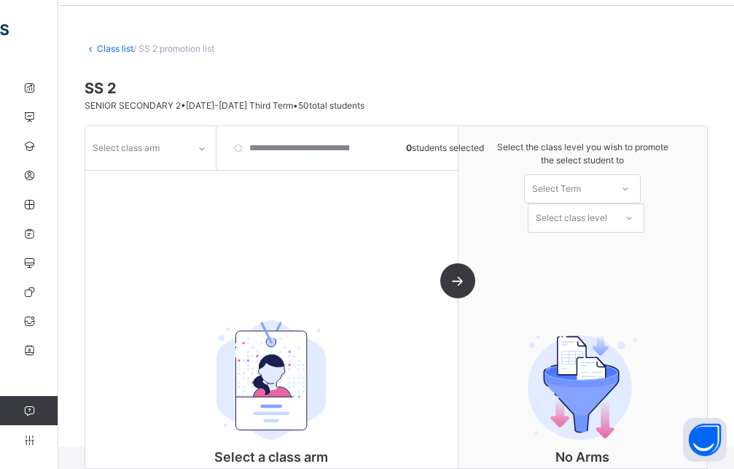
click at [202, 153] on icon at bounding box center [201, 148] width 9 height 15
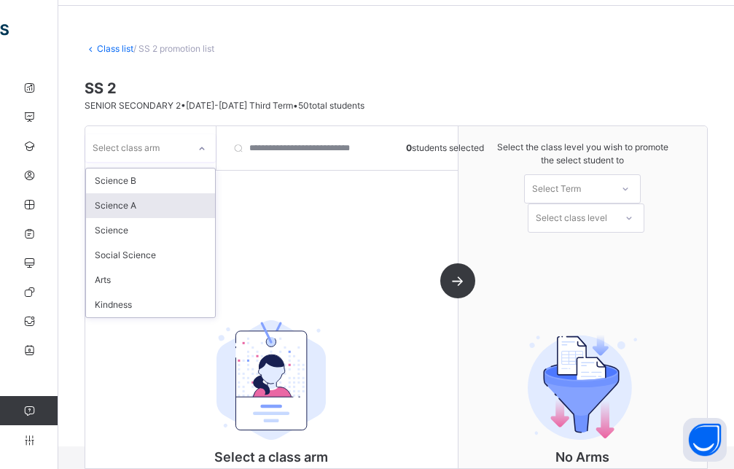
click at [157, 205] on div "Science A" at bounding box center [150, 205] width 129 height 25
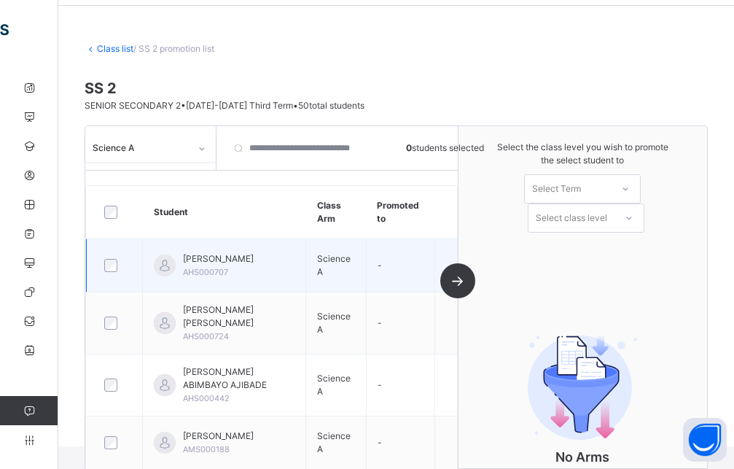
click at [103, 267] on div at bounding box center [114, 265] width 26 height 13
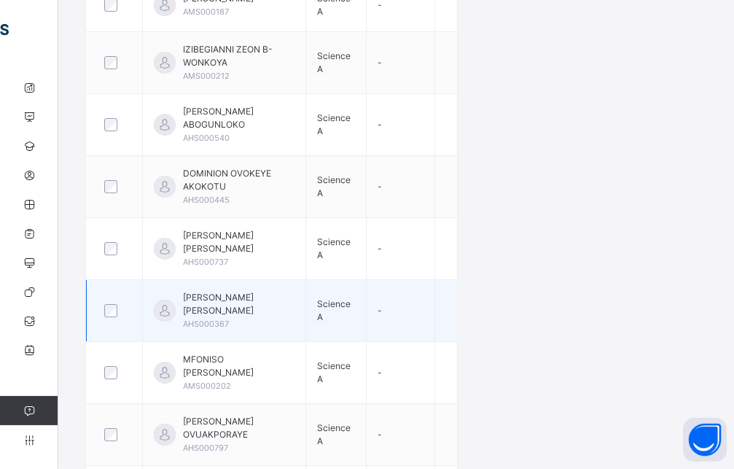
scroll to position [721, 0]
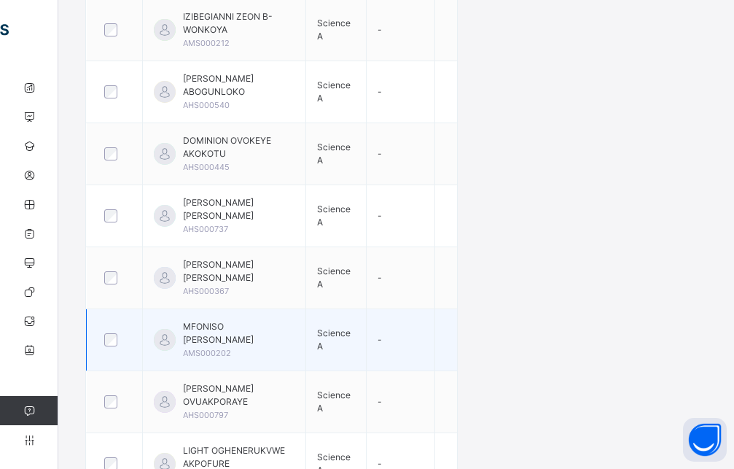
click at [117, 326] on div at bounding box center [115, 339] width 34 height 31
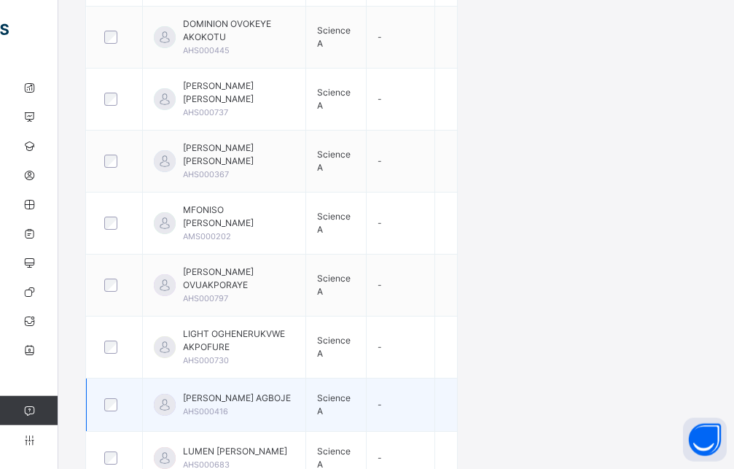
scroll to position [870, 0]
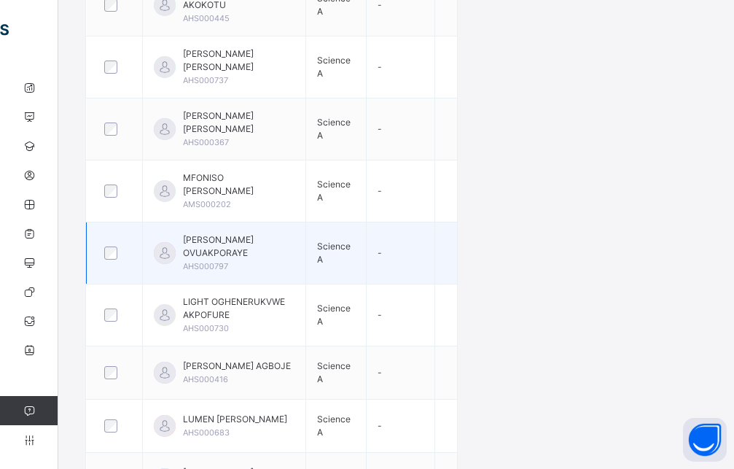
click at [111, 246] on div at bounding box center [114, 252] width 26 height 13
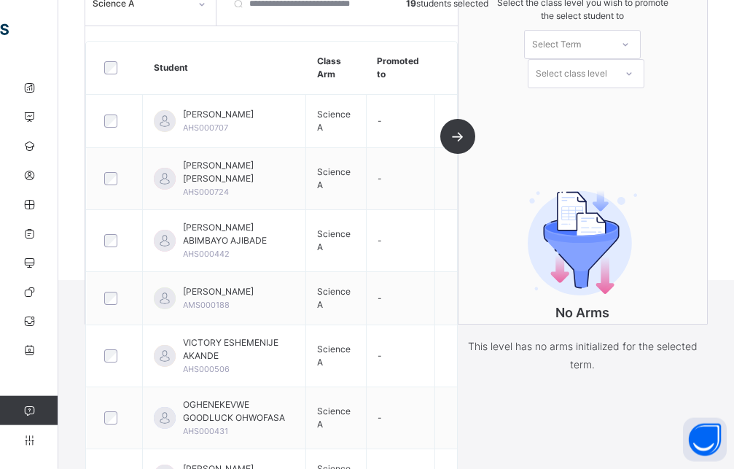
scroll to position [127, 0]
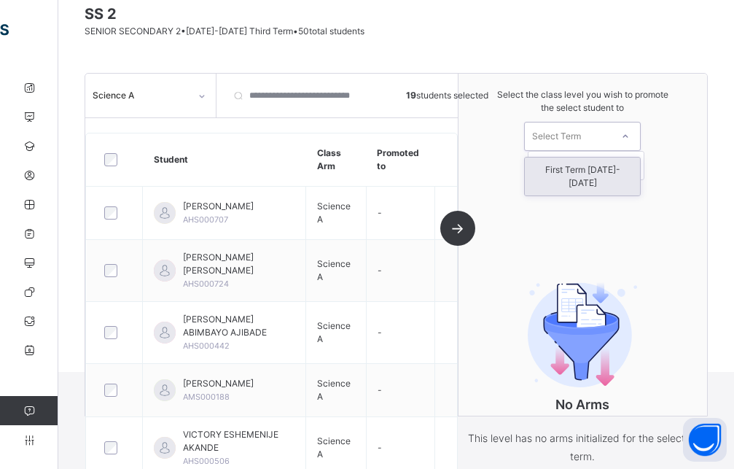
click at [611, 128] on div "Select Term" at bounding box center [568, 136] width 86 height 23
click at [606, 165] on div "First Term [DATE]-[DATE]" at bounding box center [582, 176] width 115 height 38
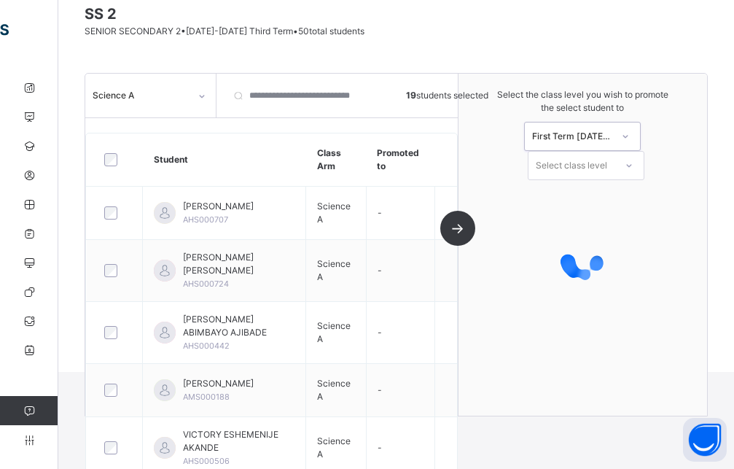
click at [607, 169] on div "Select class level" at bounding box center [571, 165] width 71 height 29
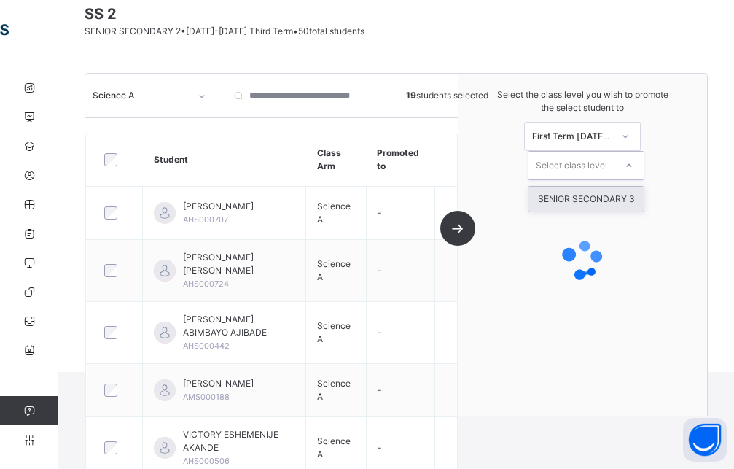
click at [610, 207] on div "SENIOR SECONDARY 3" at bounding box center [585, 199] width 115 height 25
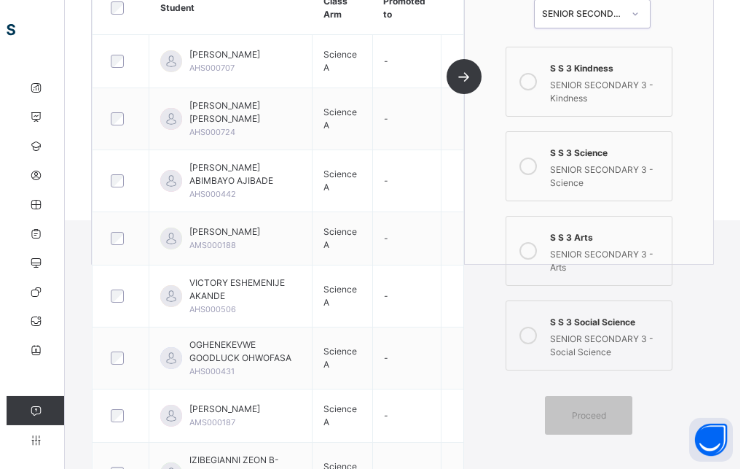
scroll to position [275, 0]
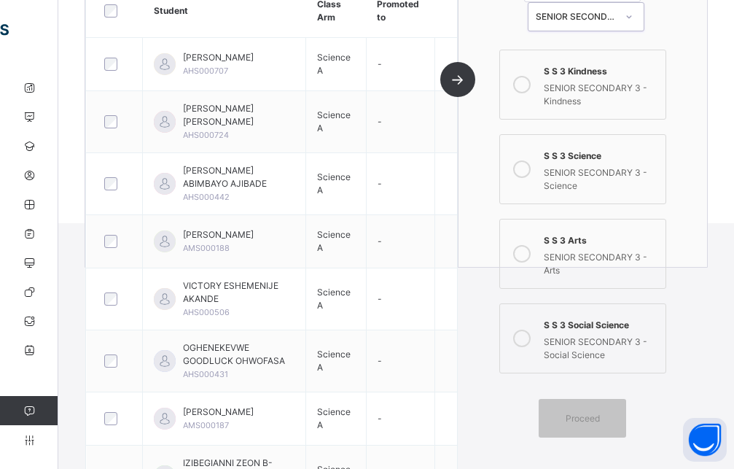
click at [531, 173] on icon at bounding box center [521, 168] width 17 height 17
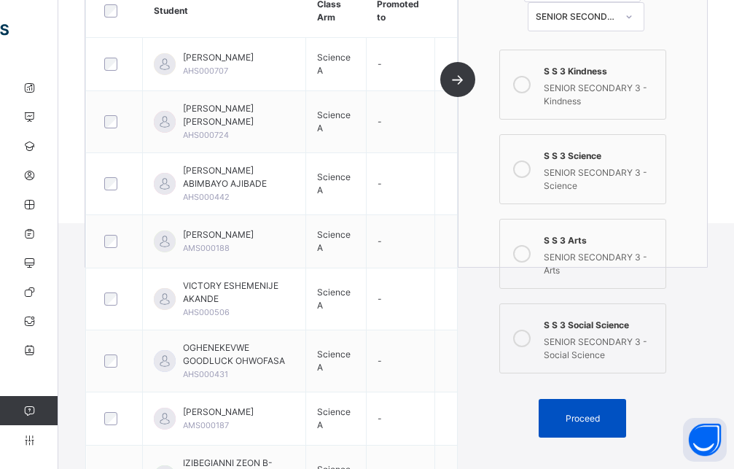
click at [611, 411] on div "Proceed" at bounding box center [582, 418] width 87 height 39
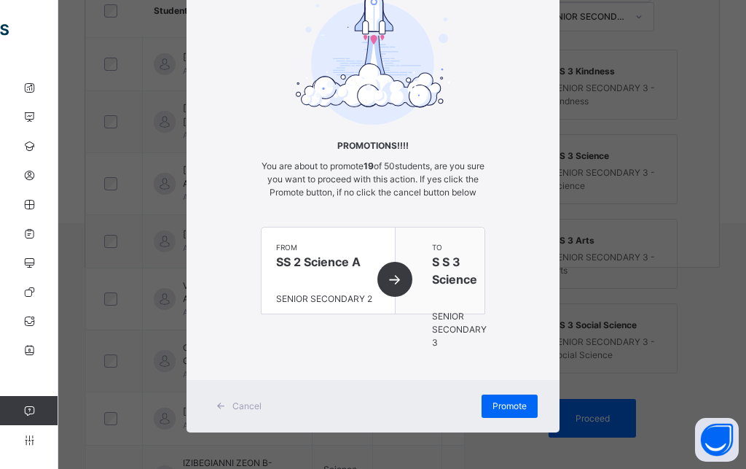
scroll to position [101, 0]
click at [509, 406] on span "Promote" at bounding box center [510, 405] width 34 height 13
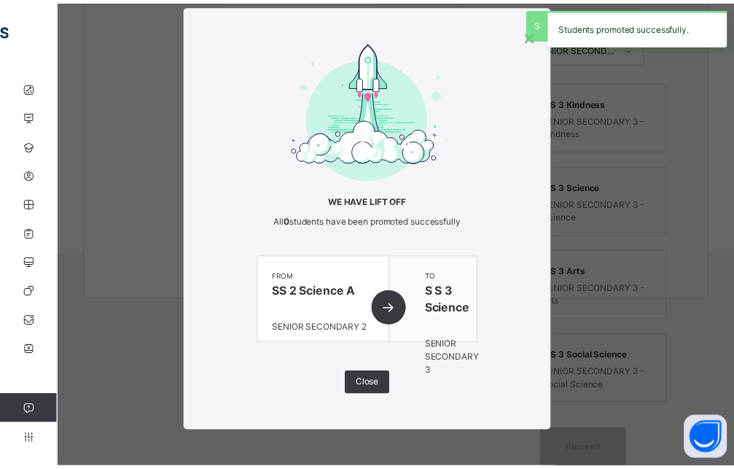
scroll to position [32, 0]
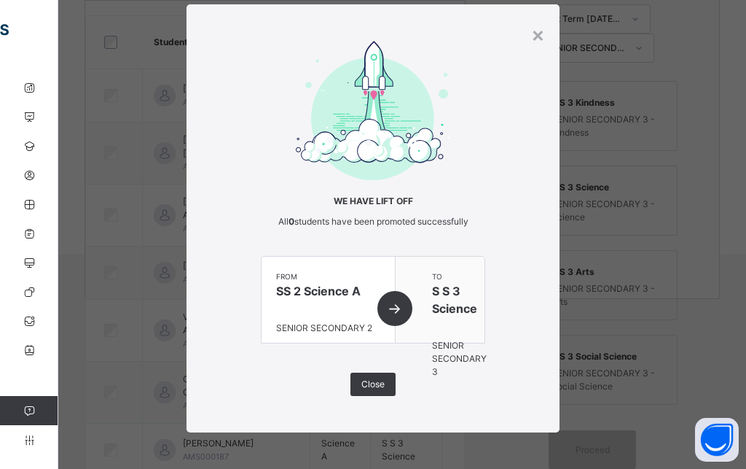
click at [378, 396] on div "× We have lift off All 0 students have been promoted successfully from SS 2 Sci…" at bounding box center [373, 218] width 373 height 428
click at [375, 389] on span "Close" at bounding box center [372, 384] width 23 height 13
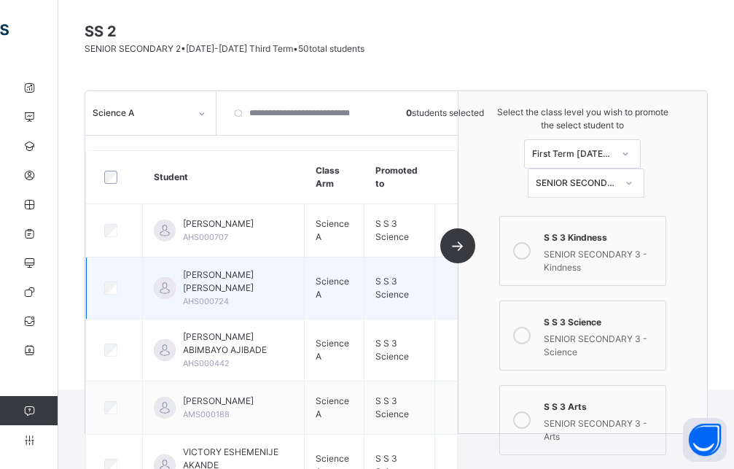
scroll to position [21, 0]
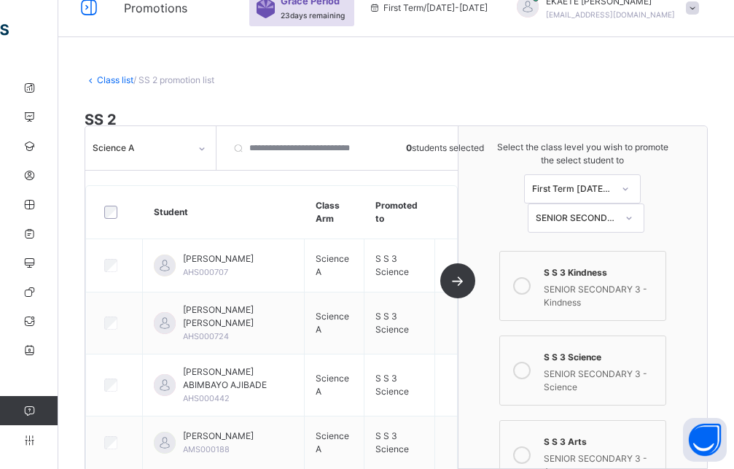
click at [200, 149] on icon at bounding box center [201, 148] width 9 height 15
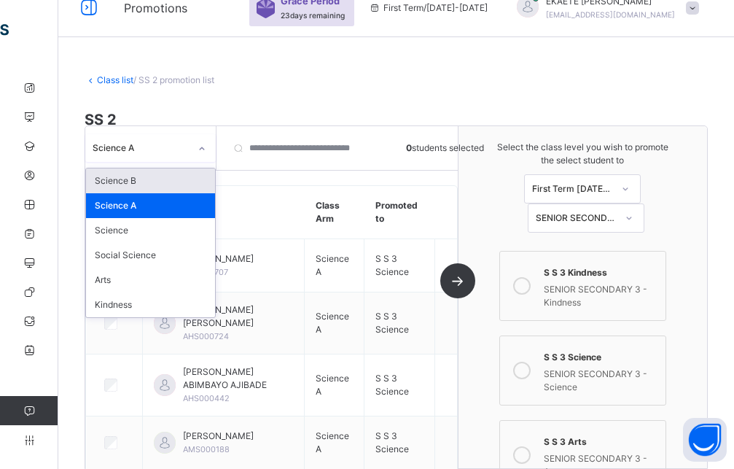
click at [137, 184] on div "Science B" at bounding box center [150, 180] width 129 height 25
click at [137, 184] on div "option Science A, selected. option Science B focused, 1 of 6. 6 results availab…" at bounding box center [271, 297] width 373 height 342
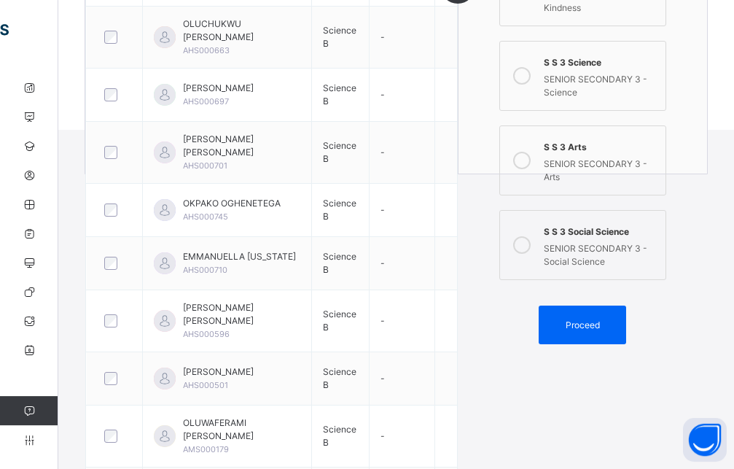
scroll to position [398, 0]
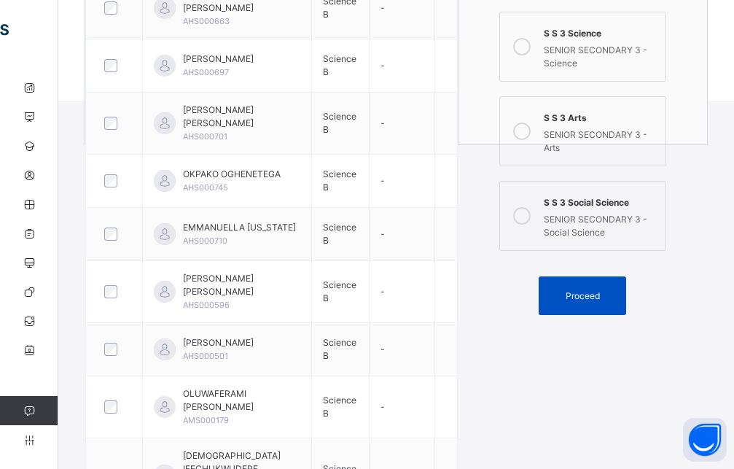
click at [591, 299] on span "Proceed" at bounding box center [583, 295] width 34 height 13
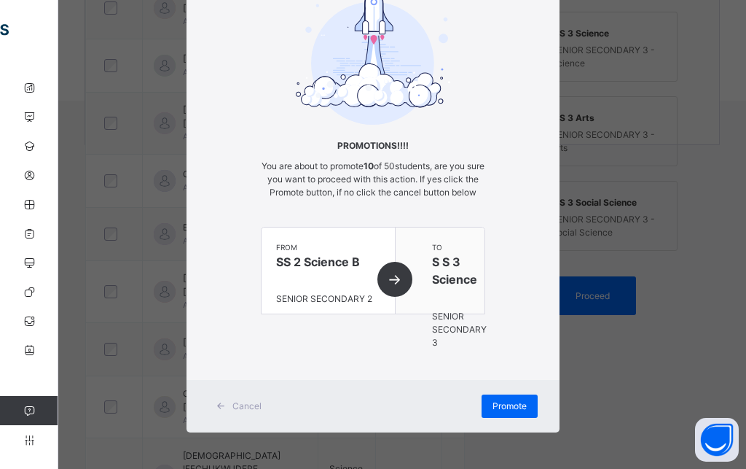
scroll to position [101, 0]
click at [500, 409] on span "Promote" at bounding box center [510, 405] width 34 height 13
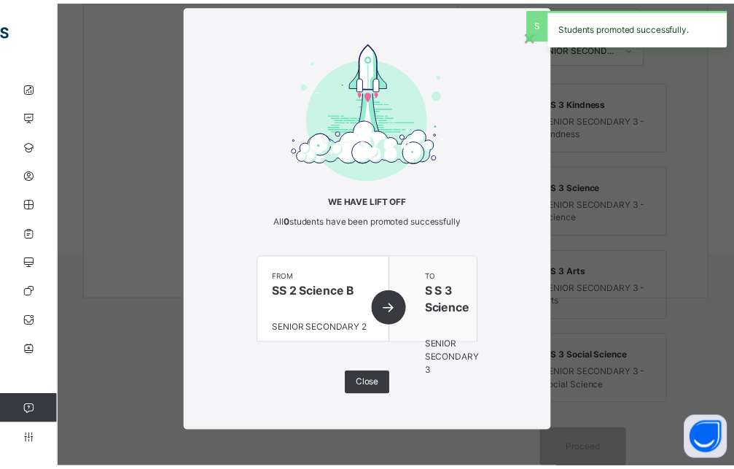
scroll to position [32, 0]
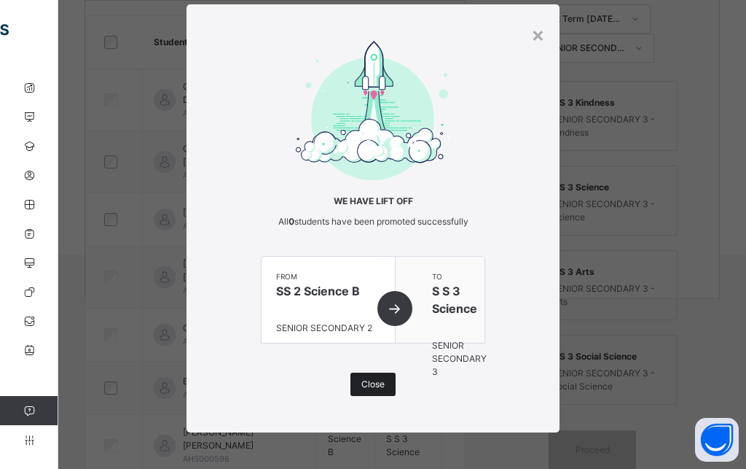
click at [361, 383] on span "Close" at bounding box center [372, 384] width 23 height 13
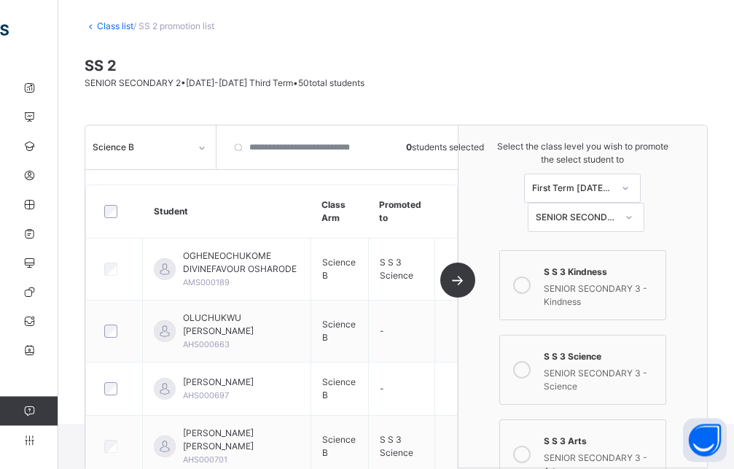
scroll to position [74, 0]
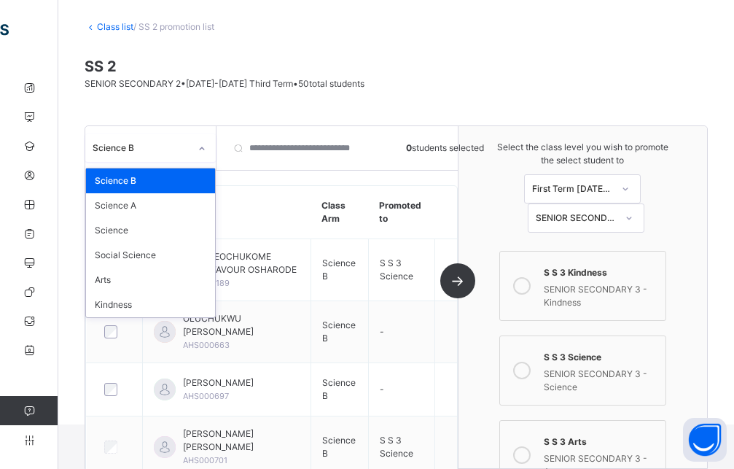
click at [198, 149] on icon at bounding box center [201, 148] width 9 height 15
click at [146, 277] on div "Arts" at bounding box center [150, 279] width 129 height 25
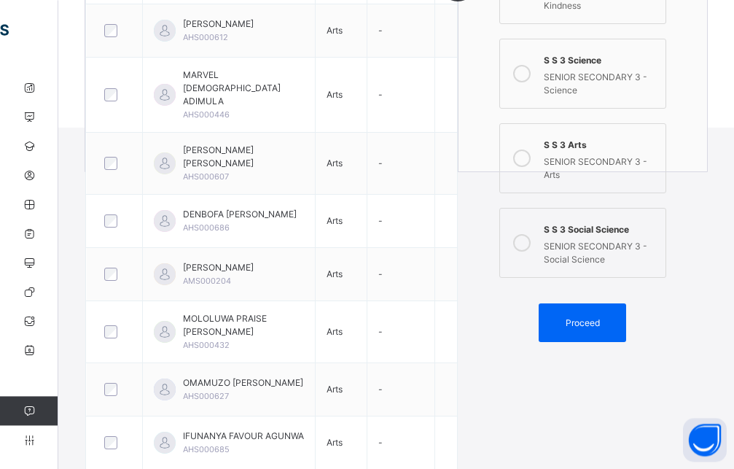
scroll to position [345, 0]
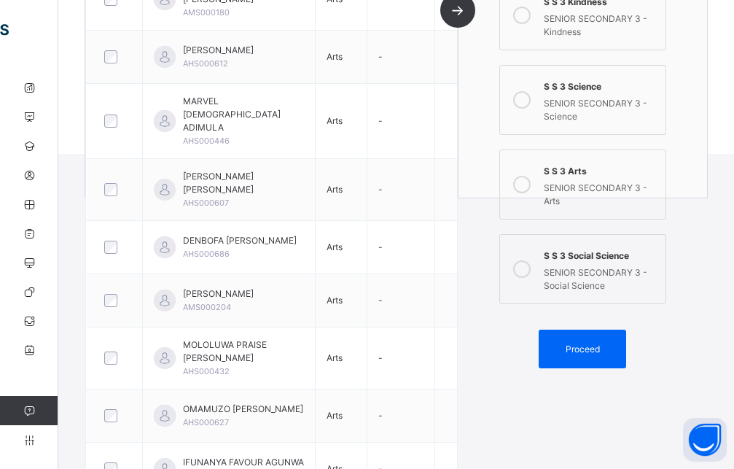
click at [588, 180] on div "SENIOR SECONDARY 3 - Arts" at bounding box center [601, 193] width 114 height 30
drag, startPoint x: 580, startPoint y: 354, endPoint x: 576, endPoint y: 345, distance: 10.4
click at [580, 353] on span "Proceed" at bounding box center [583, 349] width 34 height 13
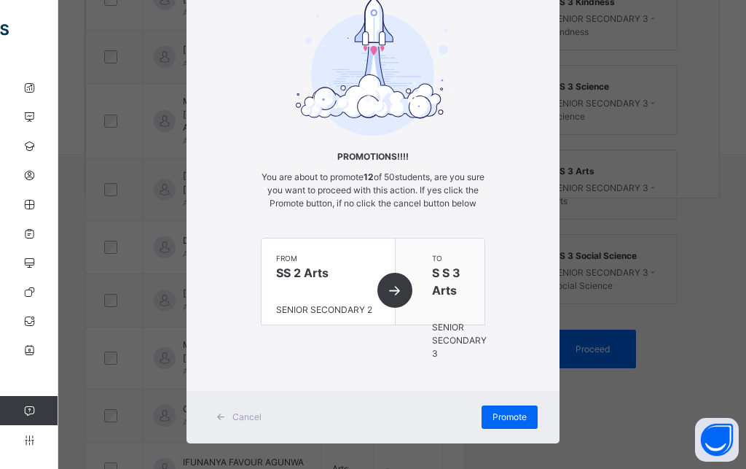
scroll to position [101, 0]
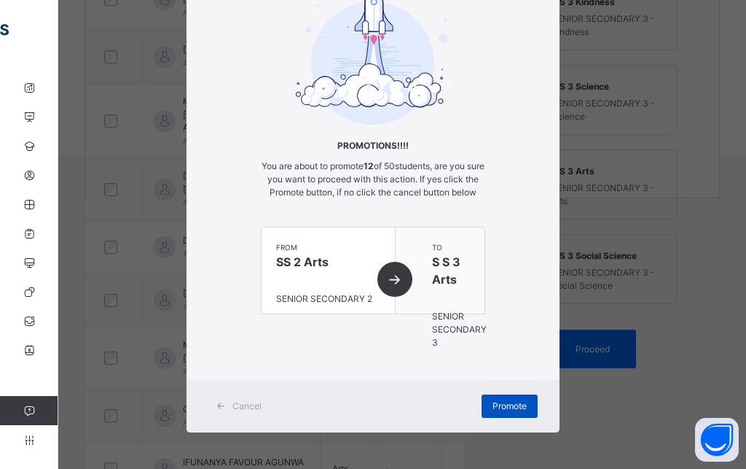
click at [501, 403] on span "Promote" at bounding box center [510, 405] width 34 height 13
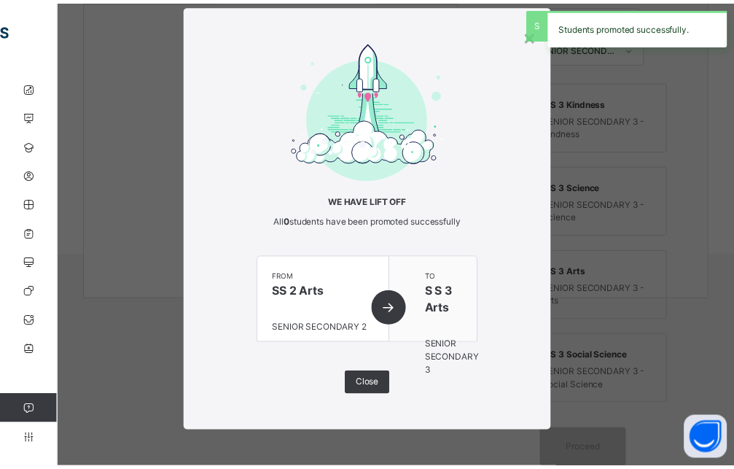
scroll to position [32, 0]
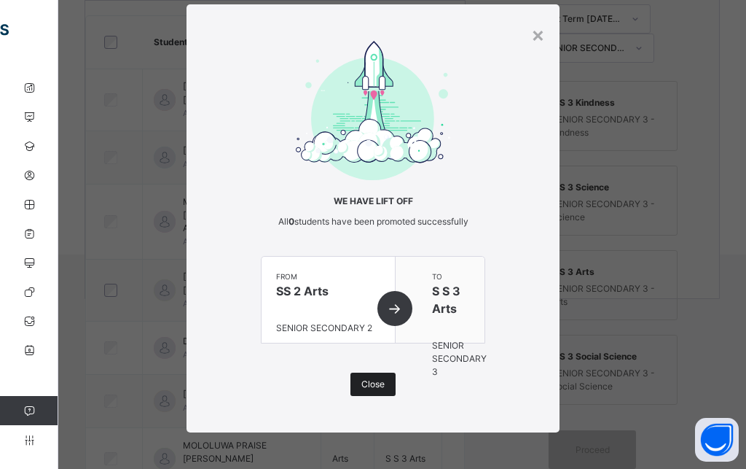
click at [364, 380] on span "Close" at bounding box center [372, 384] width 23 height 13
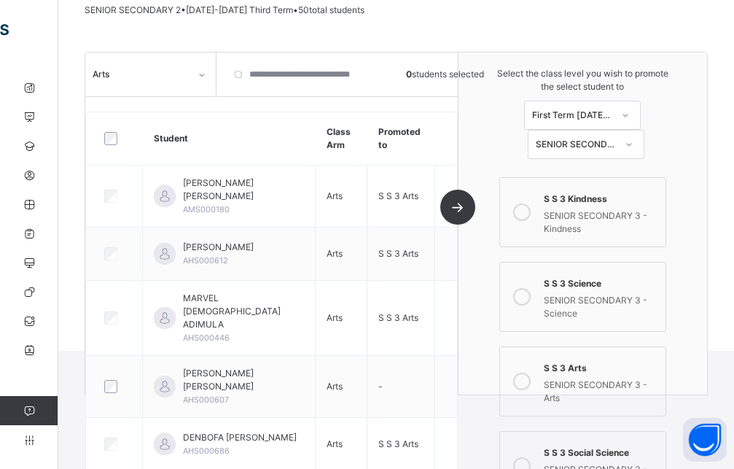
scroll to position [95, 0]
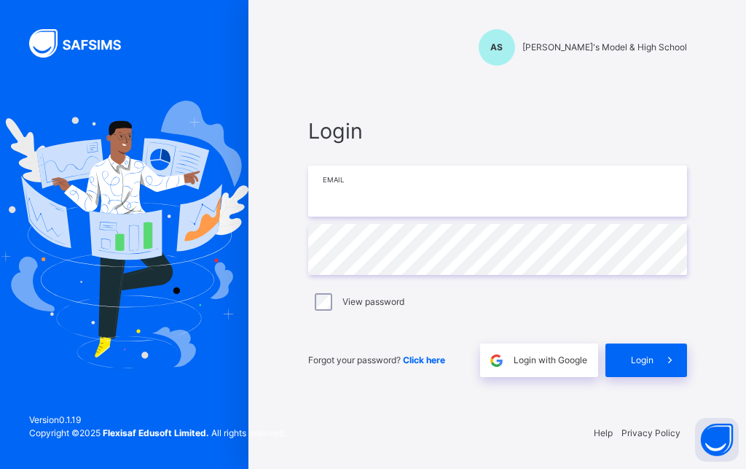
click at [429, 200] on input "email" at bounding box center [497, 190] width 379 height 51
